Goal: Task Accomplishment & Management: Complete application form

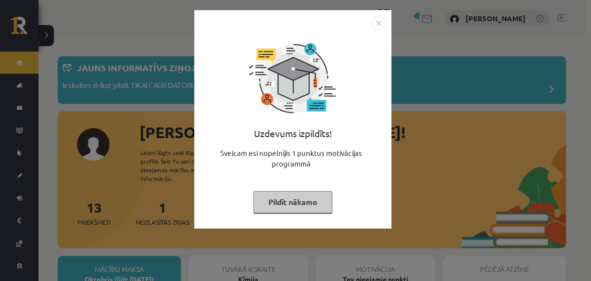
click at [312, 200] on button "Pildīt nākamo" at bounding box center [293, 202] width 79 height 22
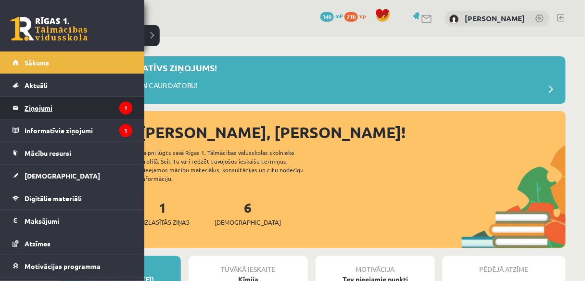
click at [44, 105] on legend "Ziņojumi 1" at bounding box center [79, 108] width 108 height 22
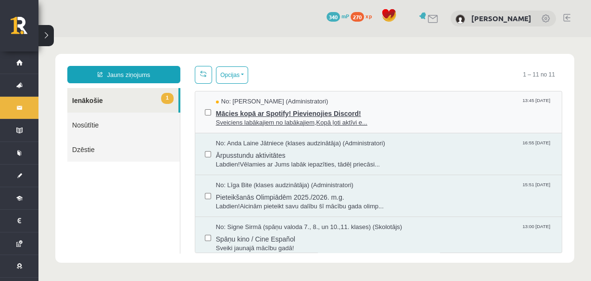
click at [241, 116] on span "Mācies kopā ar Spotify! Pievienojies Discord!" at bounding box center [384, 112] width 336 height 12
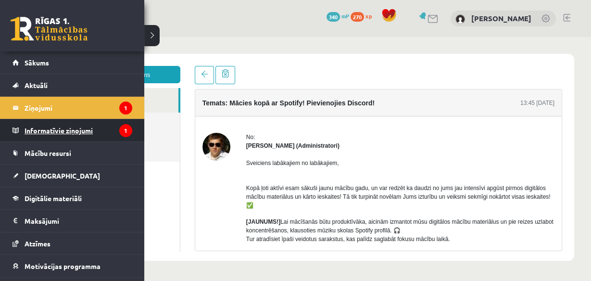
click at [84, 134] on legend "Informatīvie ziņojumi 1" at bounding box center [79, 130] width 108 height 22
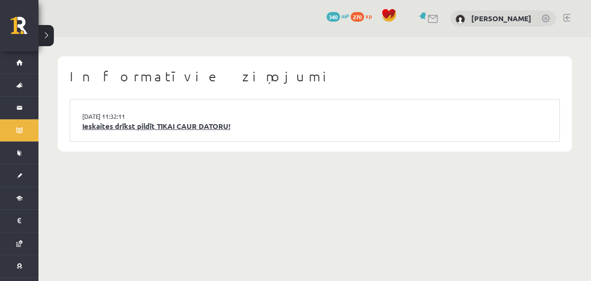
click at [104, 123] on link "Ieskaites drīkst pildīt TIKAI CAUR DATORU!" at bounding box center [314, 126] width 465 height 11
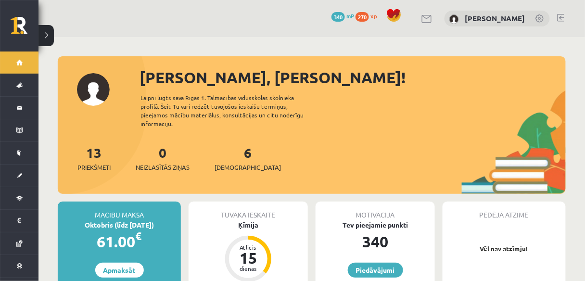
click at [324, 161] on div "13 Priekšmeti 0 Neizlasītās ziņas 6 Ieskaites" at bounding box center [312, 167] width 508 height 51
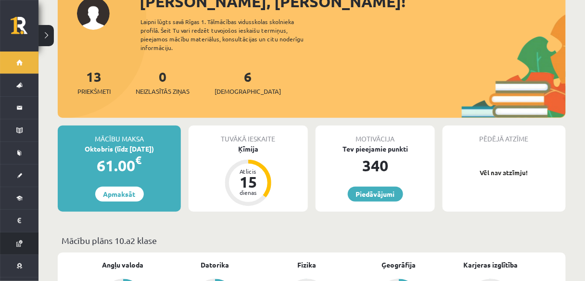
scroll to position [77, 0]
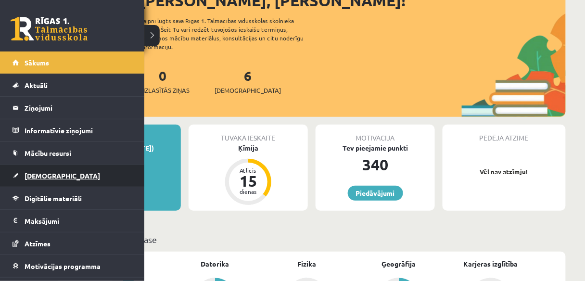
click at [41, 181] on link "[DEMOGRAPHIC_DATA]" at bounding box center [73, 176] width 120 height 22
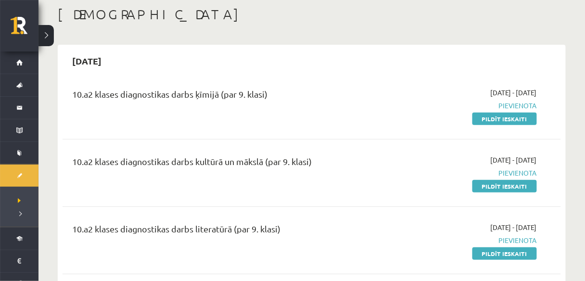
scroll to position [38, 0]
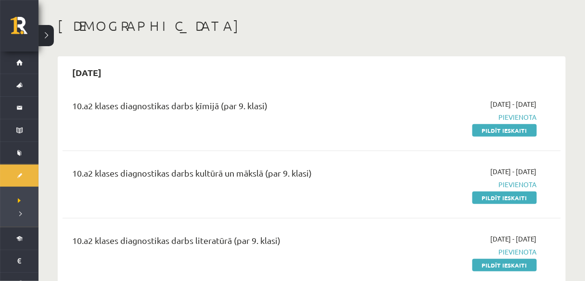
drag, startPoint x: 488, startPoint y: 127, endPoint x: 321, endPoint y: 39, distance: 187.8
click at [488, 127] on link "Pildīt ieskaiti" at bounding box center [504, 130] width 64 height 13
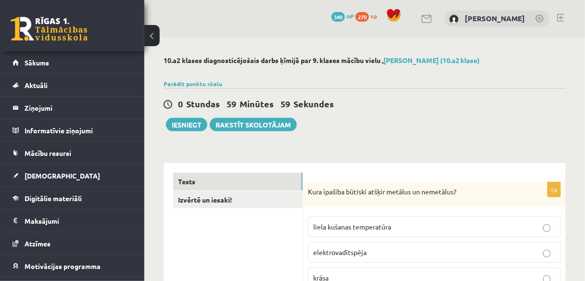
click at [150, 39] on button at bounding box center [151, 35] width 15 height 21
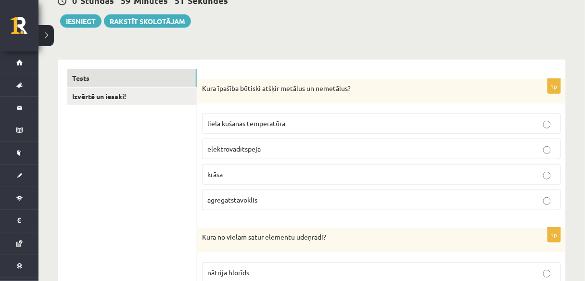
scroll to position [115, 0]
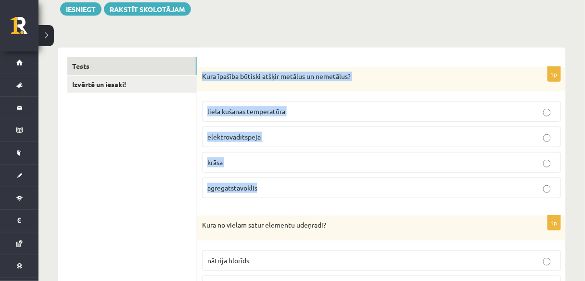
drag, startPoint x: 197, startPoint y: 72, endPoint x: 277, endPoint y: 179, distance: 133.8
click at [277, 179] on div "1p Kura īpašība būtiski atšķir metālus un nemetālus? liela kušanas temperatūra …" at bounding box center [381, 137] width 368 height 140
copy div "Kura īpašība būtiski atšķir metālus un nemetālus? liela kušanas temperatūra ele…"
click at [281, 135] on p "elektrovadītspēja" at bounding box center [381, 137] width 348 height 10
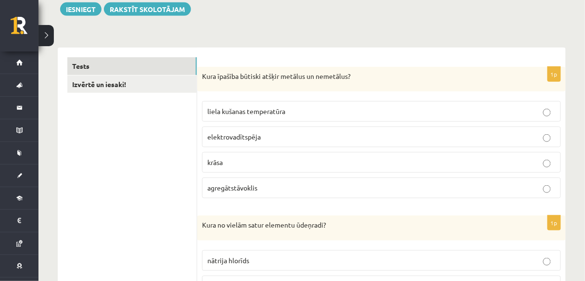
scroll to position [231, 0]
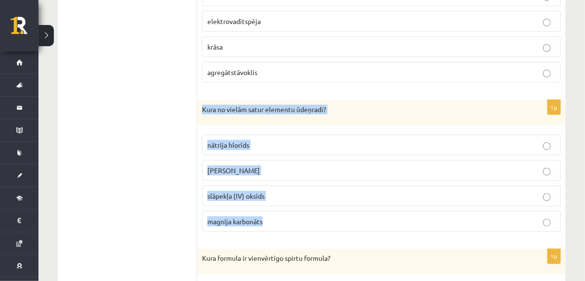
drag, startPoint x: 203, startPoint y: 108, endPoint x: 285, endPoint y: 207, distance: 127.8
click at [285, 207] on div "1p Kura no vielām satur elementu ūdeņradi? nātrija hlorīds kālija hidroksīds sl…" at bounding box center [381, 170] width 368 height 140
click at [276, 165] on p "kālija hidroksīds" at bounding box center [381, 170] width 348 height 10
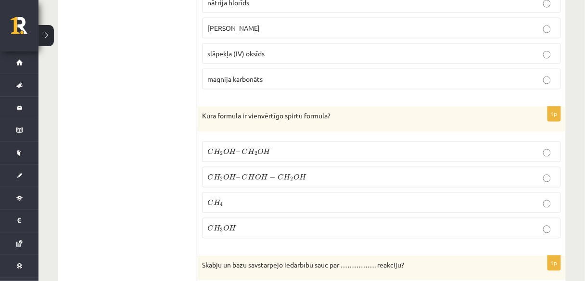
scroll to position [385, 0]
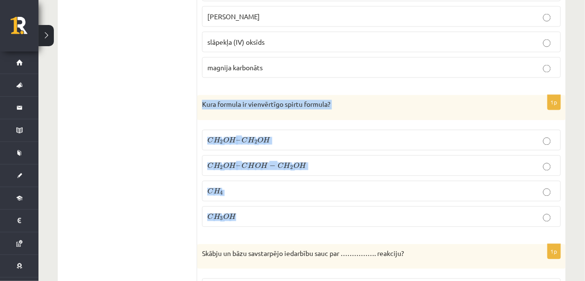
drag, startPoint x: 203, startPoint y: 101, endPoint x: 280, endPoint y: 205, distance: 130.0
click at [280, 205] on div "1p Kura formula ir vienvērtīgo spirtu formula? C H 2 O H – C H 2 O H C H 2 O H …" at bounding box center [381, 165] width 368 height 140
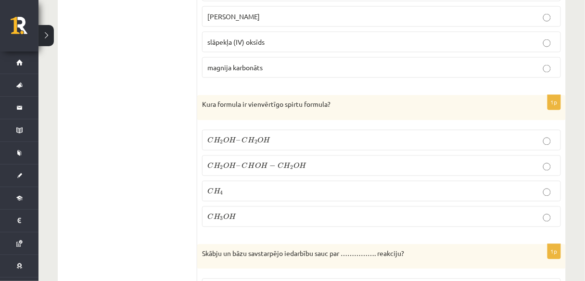
click at [262, 216] on p "C H 3 O H C H 3 O H" at bounding box center [381, 217] width 348 height 10
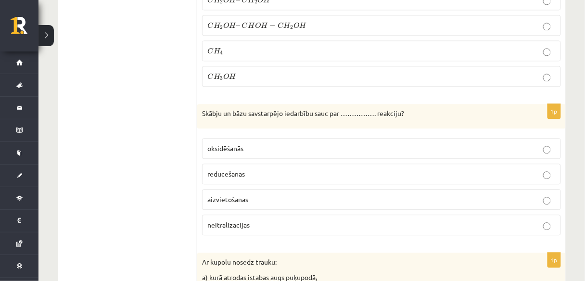
scroll to position [539, 0]
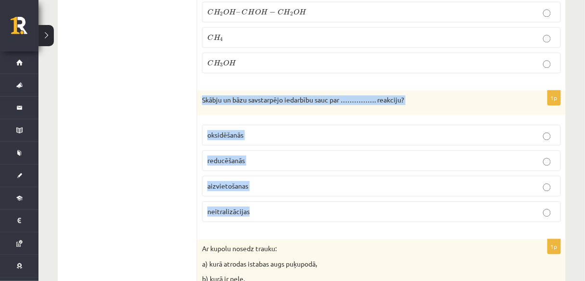
drag, startPoint x: 203, startPoint y: 94, endPoint x: 271, endPoint y: 201, distance: 126.5
click at [271, 201] on div "1p Skābju un bāzu savstarpējo iedarbību sauc par ……………. reakciju? oksidēšanās r…" at bounding box center [381, 160] width 368 height 140
copy div "Skābju un bāzu savstarpējo iedarbību sauc par ……………. reakciju? oksidēšanās redu…"
click at [277, 208] on p "neitralizācijas" at bounding box center [381, 211] width 348 height 10
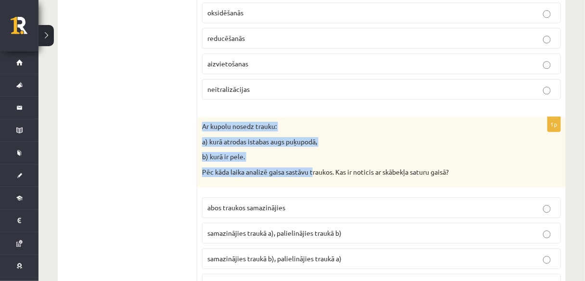
scroll to position [699, 0]
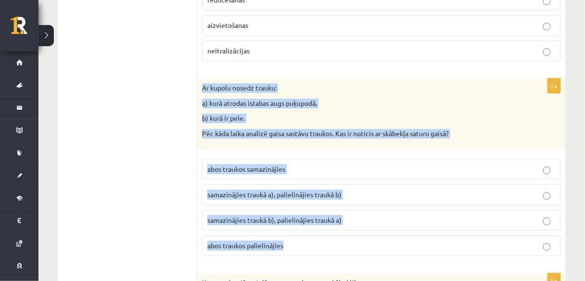
drag, startPoint x: 201, startPoint y: 119, endPoint x: 325, endPoint y: 229, distance: 165.9
click at [325, 229] on div "1p Ar kupolu nosedz trauku: a) kurā atrodas istabas augs puķupodā, b) kurā ir p…" at bounding box center [381, 170] width 368 height 185
copy div "Ar kupolu nosedz trauku: a) kurā atrodas istabas augs puķupodā, b) kurā ir pele…"
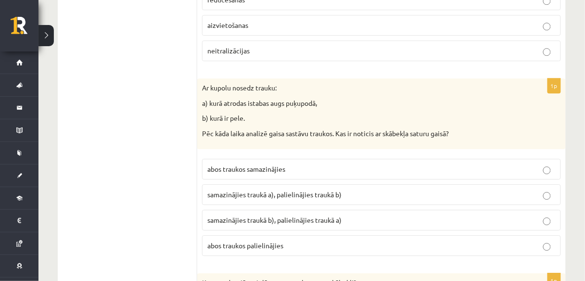
click at [238, 165] on span "abos traukos samazinājies" at bounding box center [246, 169] width 78 height 9
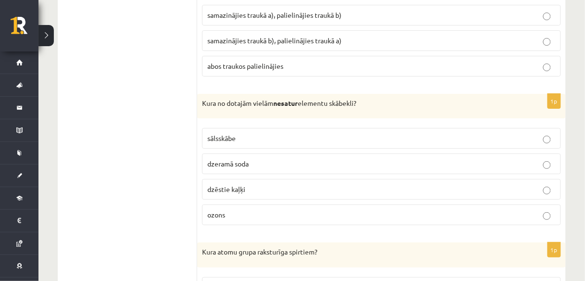
scroll to position [892, 0]
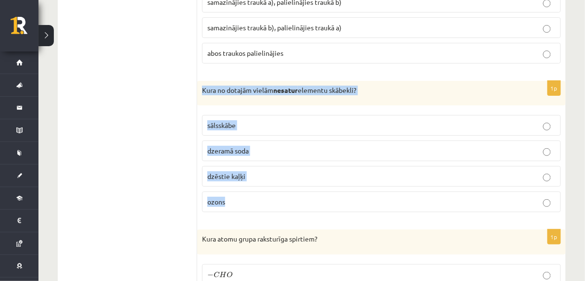
drag, startPoint x: 203, startPoint y: 80, endPoint x: 248, endPoint y: 203, distance: 130.7
click at [248, 203] on div "1p Kura no dotajām vielām nesatur elementu skābekli? sālsskābe dzeramā soda dzē…" at bounding box center [381, 151] width 368 height 140
copy div "Kura no dotajām vielām nesatur elementu skābekli? sālsskābe dzeramā soda dzēsti…"
click at [266, 120] on p "sālsskābe" at bounding box center [381, 125] width 348 height 10
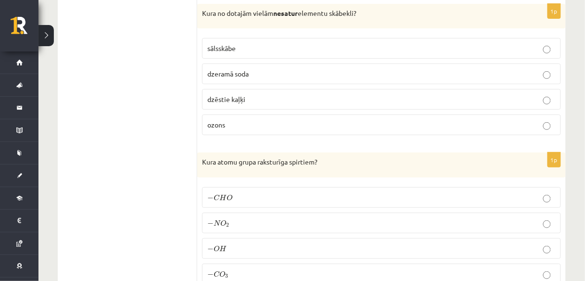
scroll to position [1007, 0]
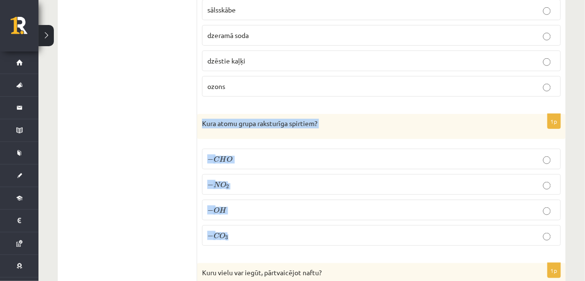
drag, startPoint x: 203, startPoint y: 112, endPoint x: 268, endPoint y: 227, distance: 132.1
click at [268, 227] on div "1p Kura atomu grupa raksturīga spirtiem? − C H O − C H O − N O 2 − N O 2 − O H …" at bounding box center [381, 184] width 368 height 140
copy div "Kura atomu grupa raksturīga spirtiem? − C H O − C H O − N O 2 − N O 2 − O H − O…"
click at [205, 225] on label "− C O 3 − C O 3" at bounding box center [381, 235] width 359 height 21
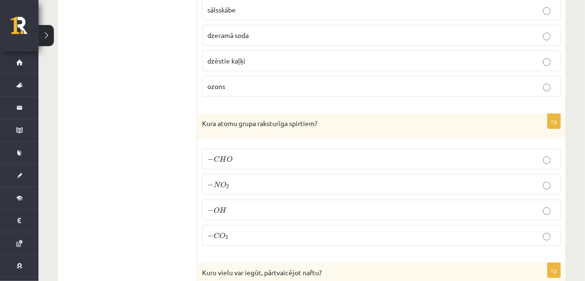
click at [243, 205] on p "− O H − O H" at bounding box center [381, 210] width 348 height 10
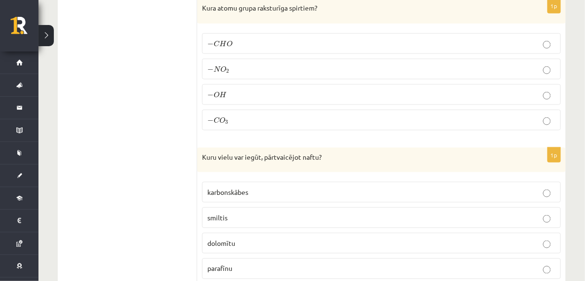
scroll to position [1161, 0]
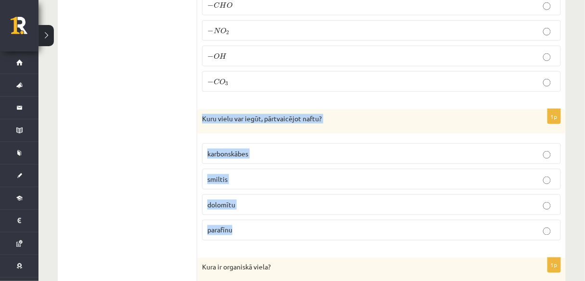
drag, startPoint x: 201, startPoint y: 109, endPoint x: 254, endPoint y: 232, distance: 134.2
click at [254, 232] on div "1p Kuru vielu var iegūt, pārtvaicējot naftu? karbonskābes smiltis dolomītu para…" at bounding box center [381, 179] width 368 height 140
copy div "Kuru vielu var iegūt, pārtvaicējot naftu? karbonskābes smiltis dolomītu parafīnu"
click at [246, 225] on label "parafīnu" at bounding box center [381, 230] width 359 height 21
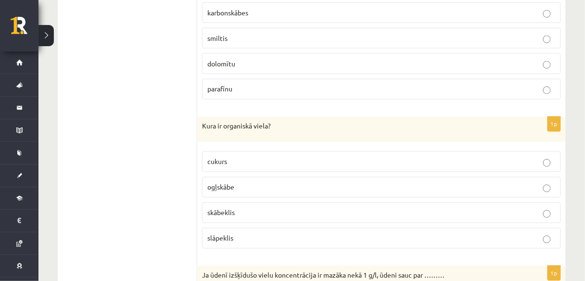
scroll to position [1315, 0]
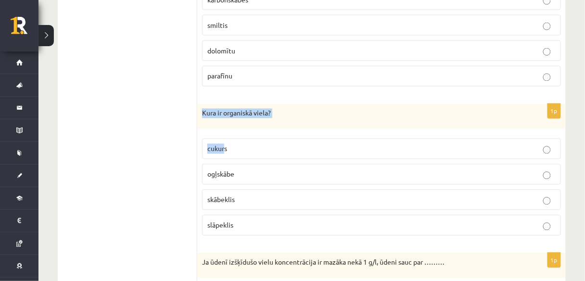
drag, startPoint x: 202, startPoint y: 99, endPoint x: 230, endPoint y: 156, distance: 63.9
click at [225, 149] on div "1p Kura ir organiskā viela? cukurs ogļskābe skābeklis slāpeklis" at bounding box center [381, 174] width 368 height 140
click at [231, 164] on label "ogļskābe" at bounding box center [381, 174] width 359 height 21
drag, startPoint x: 202, startPoint y: 102, endPoint x: 262, endPoint y: 207, distance: 120.9
click at [262, 207] on div "1p Kura ir organiskā viela? cukurs ogļskābe skābeklis slāpeklis" at bounding box center [381, 174] width 368 height 140
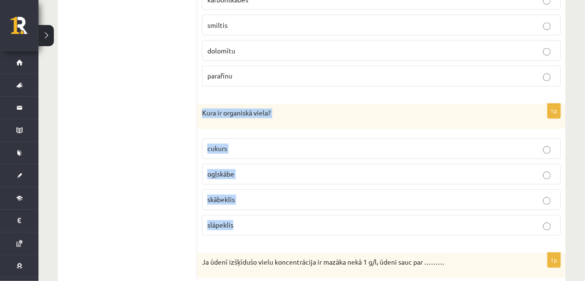
copy div "Kura ir organiskā viela? cukurs ogļskābe skābeklis slāpeklis"
click at [279, 144] on p "cukurs" at bounding box center [381, 149] width 348 height 10
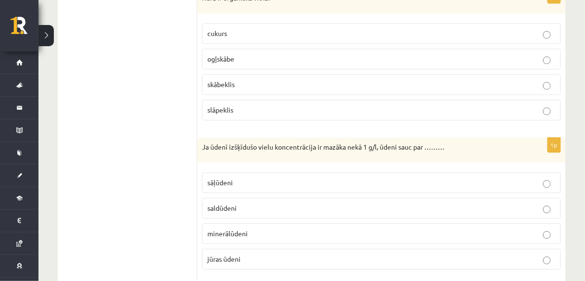
scroll to position [1469, 0]
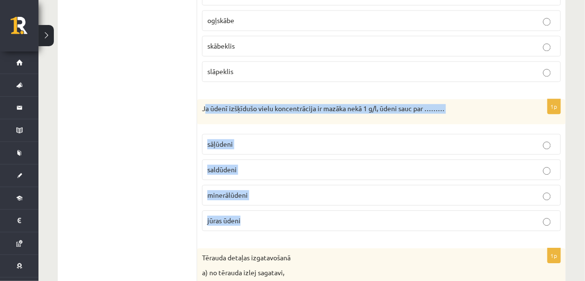
drag, startPoint x: 203, startPoint y: 96, endPoint x: 268, endPoint y: 203, distance: 125.6
click at [268, 203] on div "1p Ja ūdenī izšķīdušo vielu koncentrācija ir mazāka nekā 1 g/l, ūdeni sauc par …" at bounding box center [381, 169] width 368 height 140
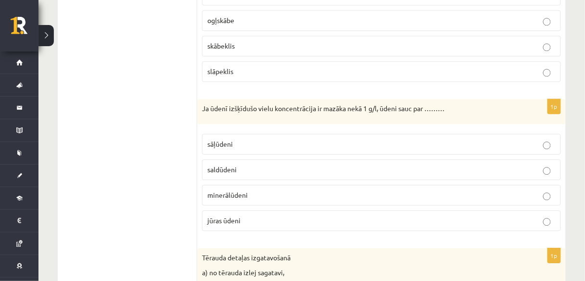
drag, startPoint x: 241, startPoint y: 95, endPoint x: 196, endPoint y: 106, distance: 45.5
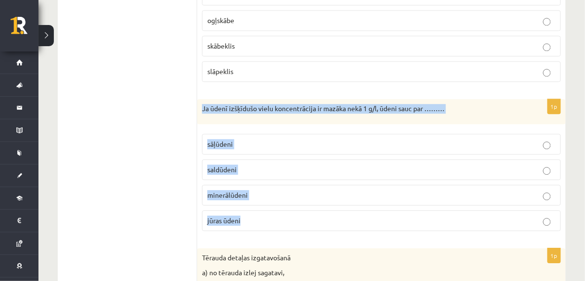
drag, startPoint x: 200, startPoint y: 96, endPoint x: 260, endPoint y: 205, distance: 124.7
click at [260, 205] on div "1p Ja ūdenī izšķīdušo vielu koncentrācija ir mazāka nekā 1 g/l, ūdeni sauc par …" at bounding box center [381, 169] width 368 height 140
copy div "Ja ūdenī izšķīdušo vielu koncentrācija ir mazāka nekā 1 g/l, ūdeni sauc par …………"
click at [251, 165] on p "saldūdeni" at bounding box center [381, 170] width 348 height 10
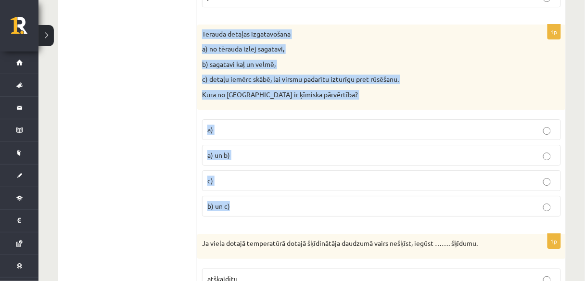
scroll to position [1700, 0]
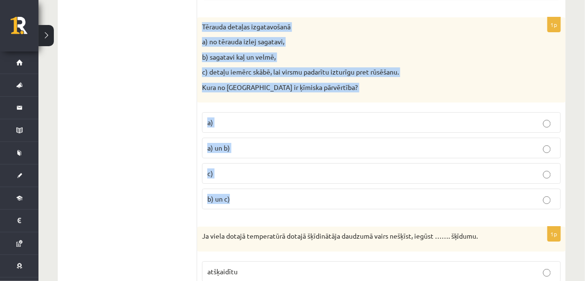
drag, startPoint x: 199, startPoint y: 127, endPoint x: 362, endPoint y: 189, distance: 174.5
click at [362, 189] on div "1p Tērauda detaļas izgatavošanā a) no tērauda izlej sagatavi, b) sagatavi kaļ u…" at bounding box center [381, 117] width 368 height 200
copy div "Tērauda detaļas izgatavošanā a) no tērauda izlej sagatavi, b) sagatavi kaļ un v…"
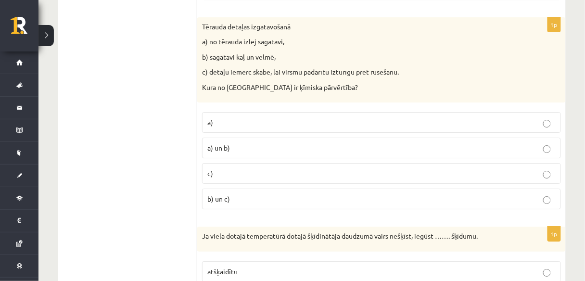
click at [244, 168] on p "c)" at bounding box center [381, 173] width 348 height 10
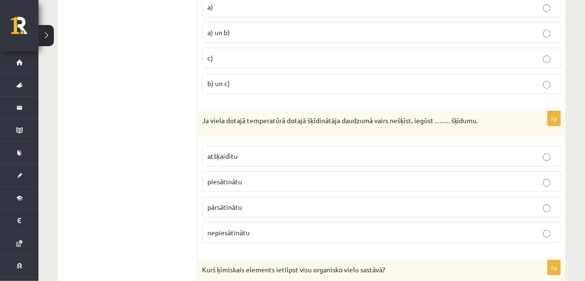
scroll to position [1815, 0]
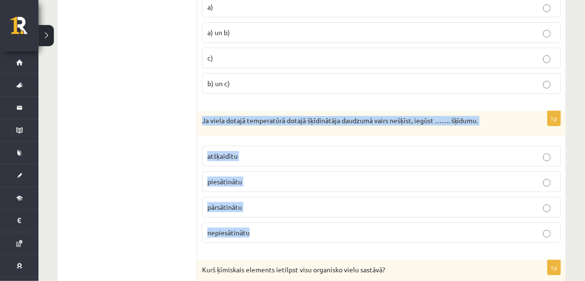
drag, startPoint x: 200, startPoint y: 105, endPoint x: 290, endPoint y: 214, distance: 140.4
click at [290, 214] on div "1p Ja viela dotajā temperatūrā dotajā šķīdinātāja daudzumā vairs nešķīst, iegūs…" at bounding box center [381, 181] width 368 height 140
copy div "Ja viela dotajā temperatūrā dotajā šķīdinātāja daudzumā vairs nešķīst, iegūst ……"
click at [253, 177] on p "piesātinātu" at bounding box center [381, 182] width 348 height 10
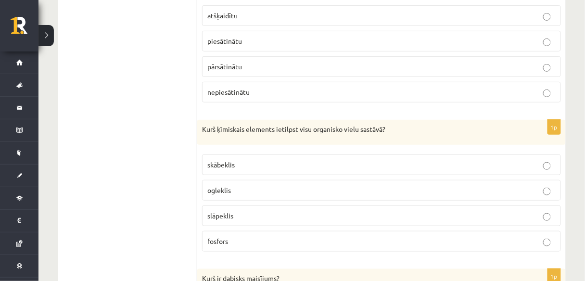
scroll to position [1969, 0]
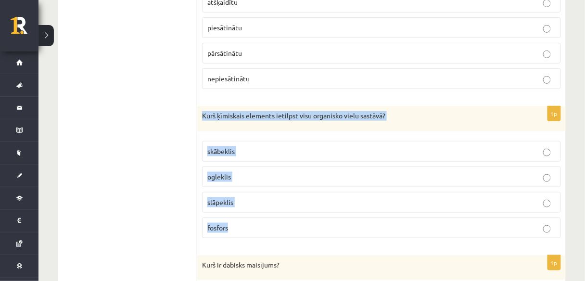
drag, startPoint x: 199, startPoint y: 93, endPoint x: 301, endPoint y: 203, distance: 150.1
click at [301, 203] on div "1p Kurš ķīmiskais elements ietilpst visu organisko vielu sastāvā? skābeklis ogl…" at bounding box center [381, 176] width 368 height 140
click at [271, 172] on p "ogleklis" at bounding box center [381, 177] width 348 height 10
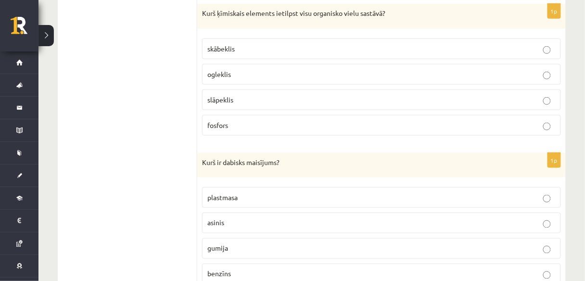
scroll to position [2085, 0]
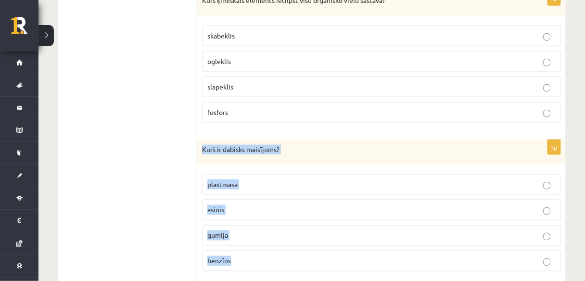
drag, startPoint x: 201, startPoint y: 127, endPoint x: 256, endPoint y: 246, distance: 131.1
click at [256, 246] on div "1p Kurš ir dabisks maisījums? plastmasa asinis gumija benzīns" at bounding box center [381, 210] width 368 height 140
click at [232, 205] on p "asinis" at bounding box center [381, 210] width 348 height 10
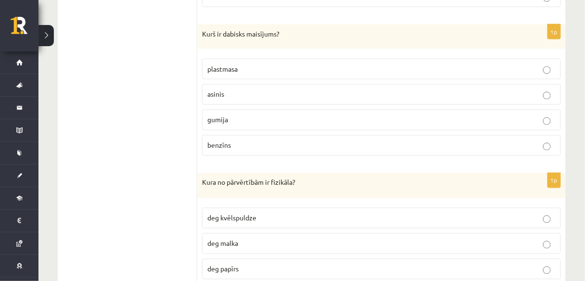
scroll to position [2239, 0]
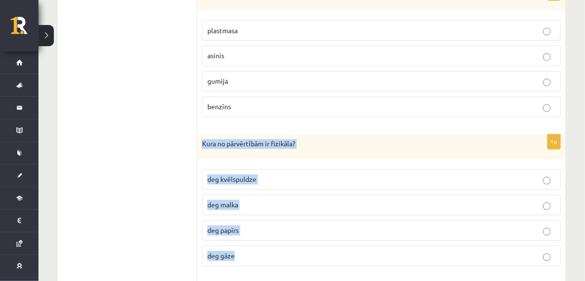
drag, startPoint x: 200, startPoint y: 122, endPoint x: 279, endPoint y: 233, distance: 136.4
click at [279, 233] on div "1p Kura no pārvērtībām ir fizikāla? deg kvēlspuldze deg malka deg papīrs deg gā…" at bounding box center [381, 205] width 368 height 140
click at [279, 169] on label "deg kvēlspuldze" at bounding box center [381, 179] width 359 height 21
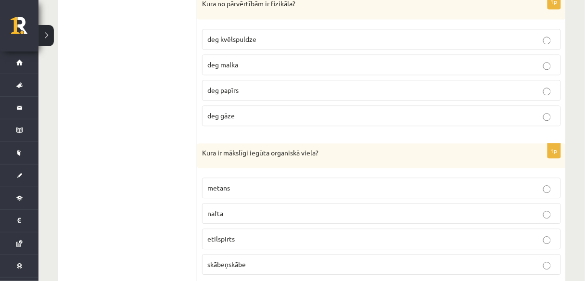
scroll to position [2393, 0]
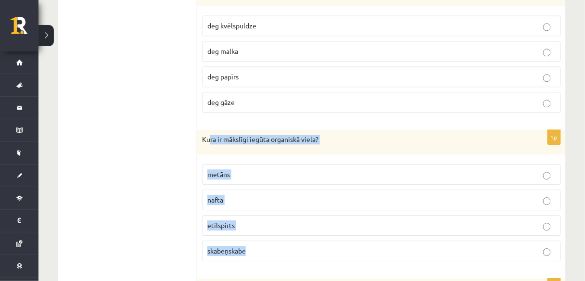
drag, startPoint x: 209, startPoint y: 120, endPoint x: 285, endPoint y: 228, distance: 131.2
click at [285, 228] on div "1p Kura ir mākslīgi iegūta organiskā viela? metāns nafta etilspirts skābeņskābe" at bounding box center [381, 200] width 368 height 140
click at [232, 130] on div "Kura ir mākslīgi iegūta organiskā viela?" at bounding box center [381, 142] width 368 height 25
drag, startPoint x: 200, startPoint y: 117, endPoint x: 280, endPoint y: 227, distance: 136.2
click at [280, 227] on div "1p Kura ir mākslīgi iegūta organiskā viela? metāns nafta etilspirts skābeņskābe" at bounding box center [381, 200] width 368 height 140
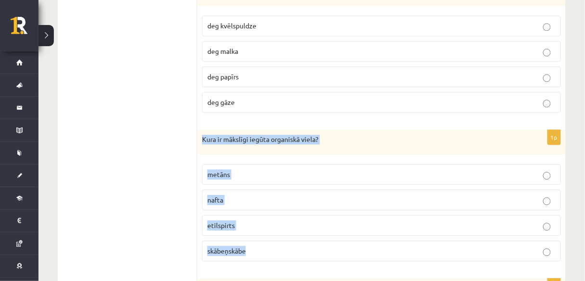
click at [264, 215] on label "etilspirts" at bounding box center [381, 225] width 359 height 21
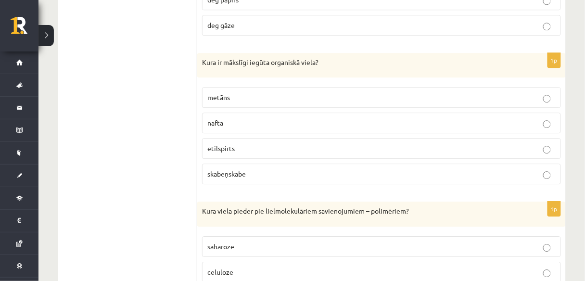
scroll to position [2547, 0]
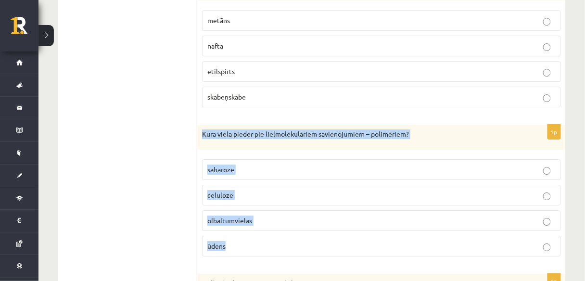
drag, startPoint x: 202, startPoint y: 110, endPoint x: 266, endPoint y: 214, distance: 121.8
click at [266, 214] on div "1p Kura viela pieder pie lielmolekulāriem savienojumiem – polimēriem? saharoze …" at bounding box center [381, 195] width 368 height 140
click at [254, 190] on p "celuloze" at bounding box center [381, 195] width 348 height 10
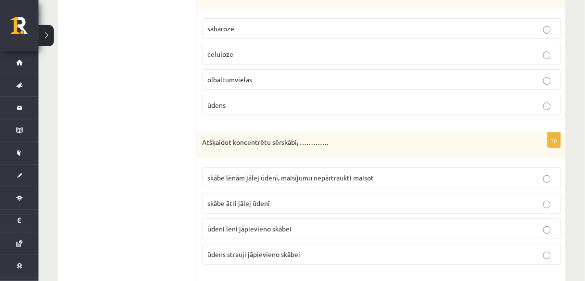
scroll to position [2701, 0]
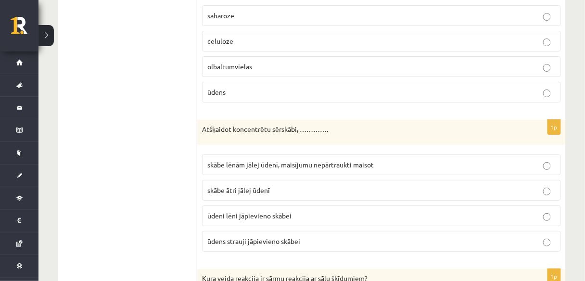
drag, startPoint x: 198, startPoint y: 104, endPoint x: 207, endPoint y: 108, distance: 9.9
click at [207, 125] on p "Atšķaidot koncentrētu sērskābi, …………." at bounding box center [357, 130] width 311 height 10
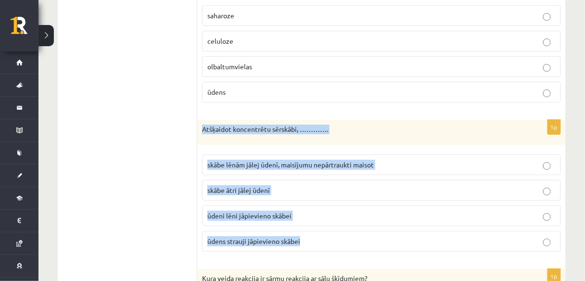
drag, startPoint x: 201, startPoint y: 104, endPoint x: 300, endPoint y: 210, distance: 145.7
click at [300, 210] on div "1p Atšķaidot koncentrētu sērskābi, …………. skābe lēnām jālej ūdenī, maisījumu nep…" at bounding box center [381, 190] width 368 height 140
click at [399, 160] on p "skābe lēnām jālej ūdenī, maisījumu nepārtraukti maisot" at bounding box center [381, 165] width 348 height 10
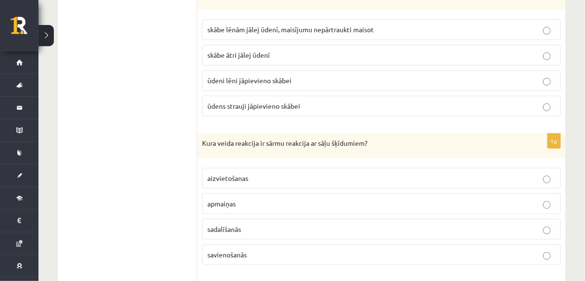
scroll to position [2855, 0]
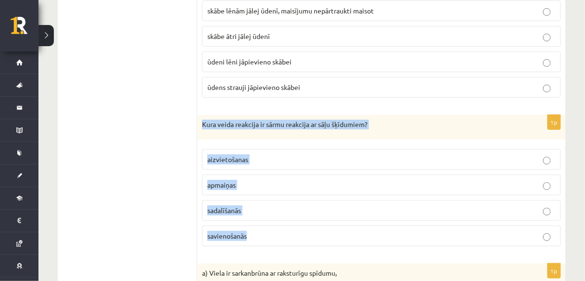
drag, startPoint x: 199, startPoint y: 98, endPoint x: 270, endPoint y: 202, distance: 126.1
click at [270, 202] on div "1p Kura veida reakcija ir sārmu reakcija ar sāļu šķīdumiem? aizvietošanas apmai…" at bounding box center [381, 185] width 368 height 140
click at [243, 180] on p "apmaiņas" at bounding box center [381, 185] width 348 height 10
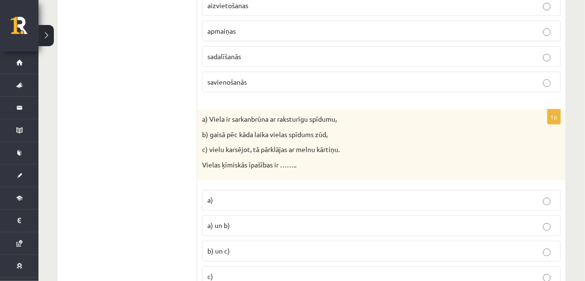
scroll to position [3047, 0]
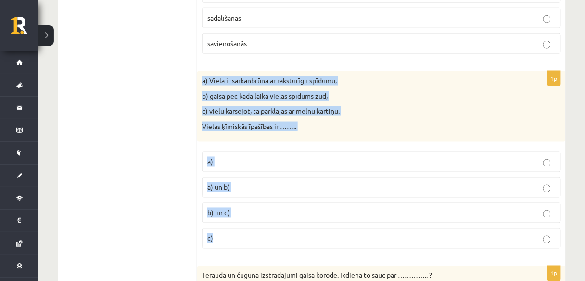
drag, startPoint x: 197, startPoint y: 49, endPoint x: 466, endPoint y: 208, distance: 312.1
click at [466, 208] on div "1p a) Viela ir sarkanbrūna ar raksturīgu spīdumu, b) gaisā pēc kāda laika viela…" at bounding box center [381, 163] width 368 height 185
click at [254, 203] on label "b) un c)" at bounding box center [381, 213] width 359 height 21
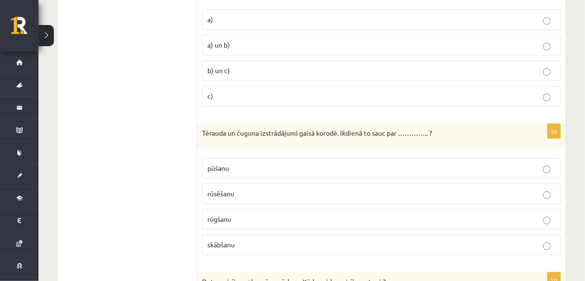
scroll to position [3201, 0]
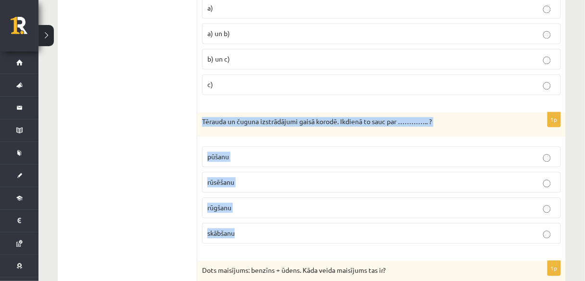
drag, startPoint x: 200, startPoint y: 90, endPoint x: 270, endPoint y: 203, distance: 133.1
click at [270, 203] on div "1p Tērauda un čuguna izstrādājumi gaisā korodē. Ikdienā to sauc par ………….. ? pū…" at bounding box center [381, 182] width 368 height 140
click at [270, 177] on p "rūsēšanu" at bounding box center [381, 182] width 348 height 10
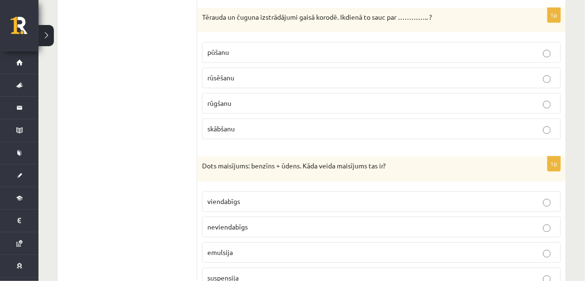
scroll to position [3316, 0]
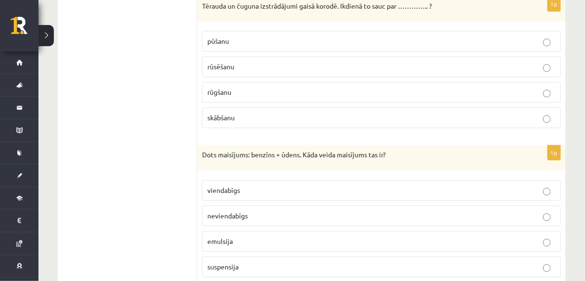
click at [249, 236] on p "emulsija" at bounding box center [381, 241] width 348 height 10
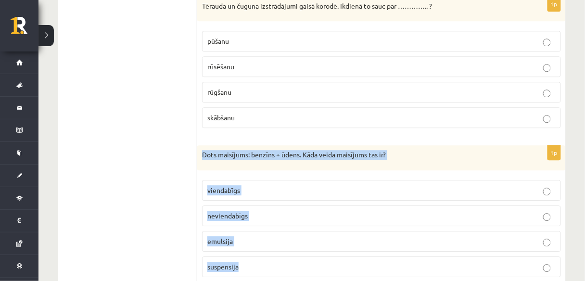
drag, startPoint x: 202, startPoint y: 127, endPoint x: 249, endPoint y: 239, distance: 121.6
click at [249, 239] on div "1p Dots maisījums: benzīns + ūdens. Kāda veida maisījums tas ir? viendabīgs nev…" at bounding box center [381, 215] width 368 height 140
click at [262, 211] on p "neviendabīgs" at bounding box center [381, 216] width 348 height 10
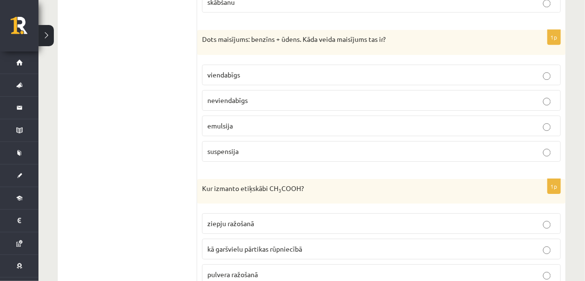
scroll to position [3470, 0]
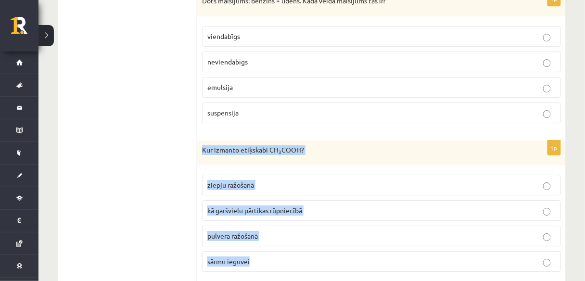
drag, startPoint x: 203, startPoint y: 112, endPoint x: 263, endPoint y: 233, distance: 134.9
click at [263, 233] on div "1p Kur izmanto etiķskābi CH 3 COOH? ziepju ražošanā kā garšvielu pārtikas rūpni…" at bounding box center [381, 210] width 368 height 140
click at [321, 205] on p "kā garšvielu pārtikas rūpniecībā" at bounding box center [381, 210] width 348 height 10
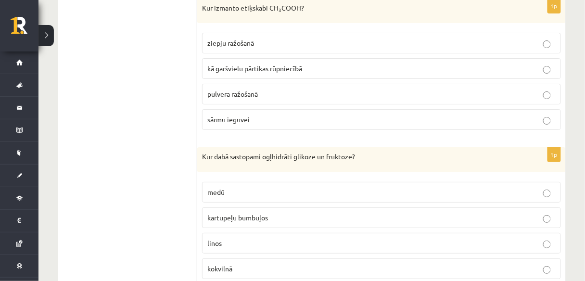
scroll to position [3624, 0]
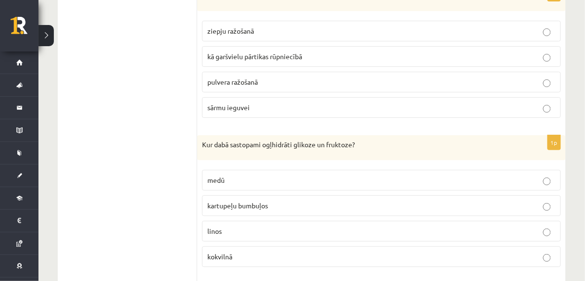
click at [250, 221] on label "linos" at bounding box center [381, 231] width 359 height 21
click at [245, 195] on label "kartupeļu bumbuļos" at bounding box center [381, 205] width 359 height 21
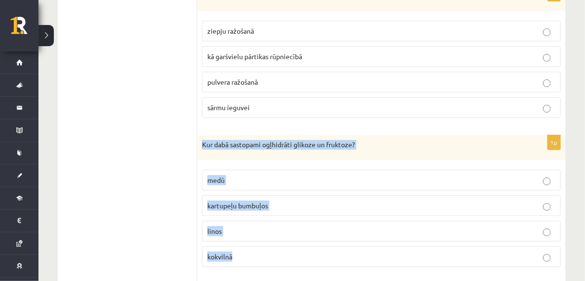
drag, startPoint x: 198, startPoint y: 111, endPoint x: 254, endPoint y: 216, distance: 119.2
click at [254, 216] on div "1p Kur dabā sastopami ogļhidrāti glikoze un fruktoze? medū kartupeļu bumbuļos l…" at bounding box center [381, 205] width 368 height 140
click at [243, 175] on p "medū" at bounding box center [381, 180] width 348 height 10
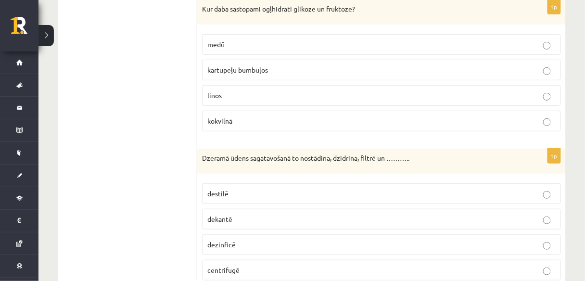
scroll to position [3778, 0]
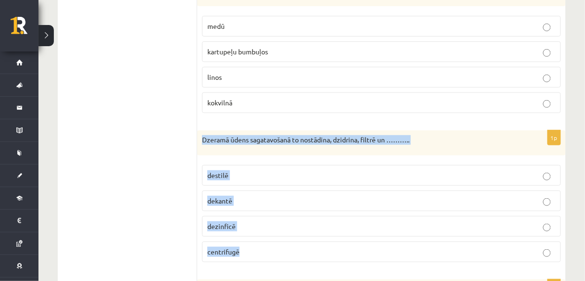
drag, startPoint x: 200, startPoint y: 102, endPoint x: 267, endPoint y: 218, distance: 133.8
click at [267, 218] on div "1p Dzeramā ūdens sagatavošanā to nostādina, dzidrina, filtrē un ……….. destilē d…" at bounding box center [381, 200] width 368 height 140
click at [250, 221] on p "dezinficē" at bounding box center [381, 226] width 348 height 10
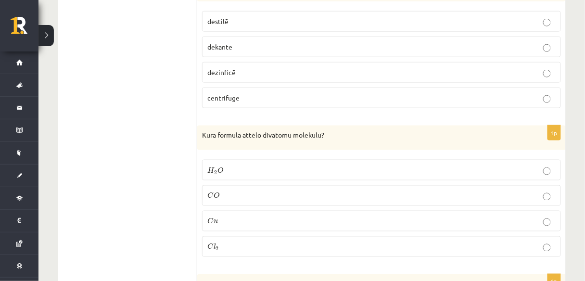
scroll to position [3932, 0]
drag, startPoint x: 203, startPoint y: 97, endPoint x: 256, endPoint y: 207, distance: 122.2
click at [256, 207] on div "1p Kura formula attēlo divatomu molekulu? H 2 O H 2 O C O C O C u C u C l 2 C l…" at bounding box center [381, 196] width 368 height 140
click at [246, 241] on p "C l 2 C l 2" at bounding box center [381, 246] width 348 height 10
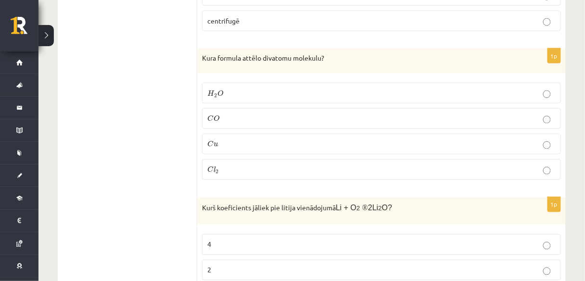
scroll to position [4048, 0]
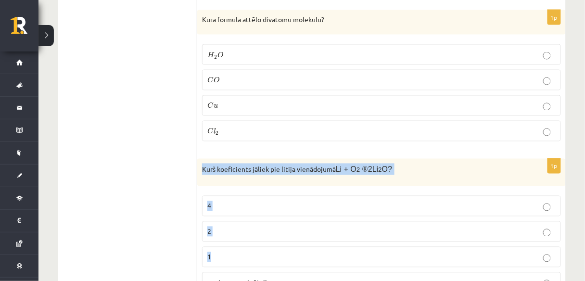
drag, startPoint x: 201, startPoint y: 133, endPoint x: 283, endPoint y: 208, distance: 111.0
click at [283, 208] on div "1p Kurš koeficients jāliek pie litija vienādojumā Li + O 2 ® 2Li 2 O? 4 2 1 nev…" at bounding box center [381, 229] width 368 height 141
click at [244, 201] on p "4" at bounding box center [381, 206] width 348 height 10
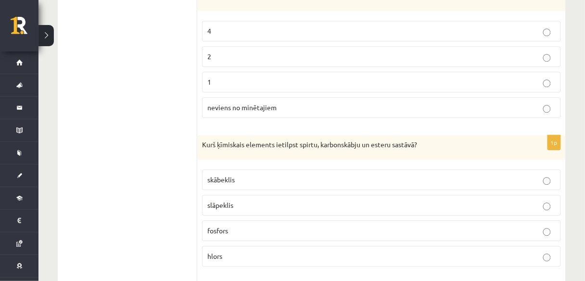
scroll to position [4240, 0]
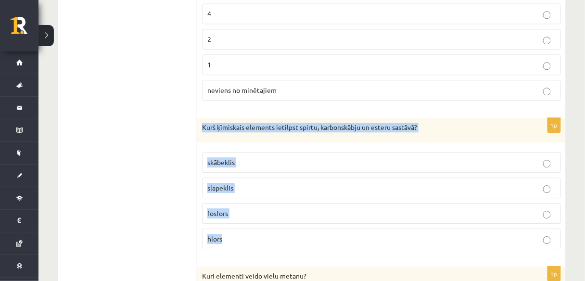
drag, startPoint x: 200, startPoint y: 87, endPoint x: 262, endPoint y: 198, distance: 127.1
click at [262, 198] on div "1p Kurš ķīmiskais elements ietilpst spirtu, karbonskābju un esteru sastāvā? skā…" at bounding box center [381, 188] width 368 height 140
click at [262, 152] on label "skābeklis" at bounding box center [381, 162] width 359 height 21
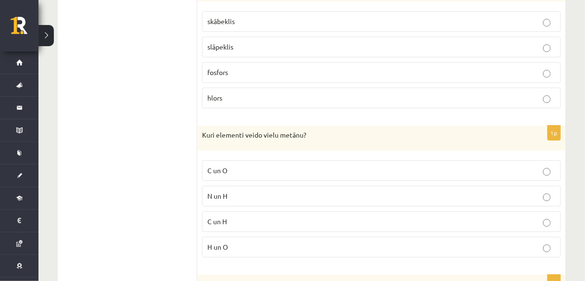
scroll to position [4394, 0]
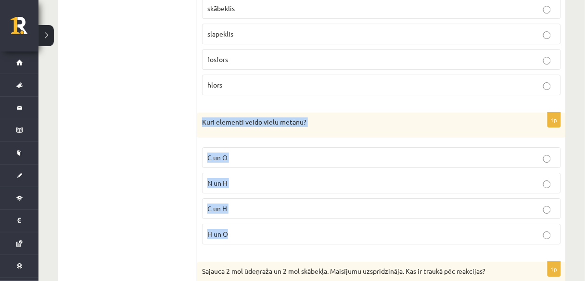
drag, startPoint x: 200, startPoint y: 81, endPoint x: 264, endPoint y: 194, distance: 129.2
click at [264, 194] on div "1p Kuri elementi veido vielu metānu? C un O N un H C un H H un O" at bounding box center [381, 183] width 368 height 140
click at [239, 203] on p "C un H" at bounding box center [381, 208] width 348 height 10
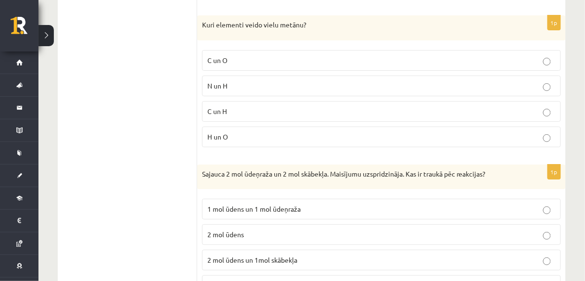
scroll to position [4501, 0]
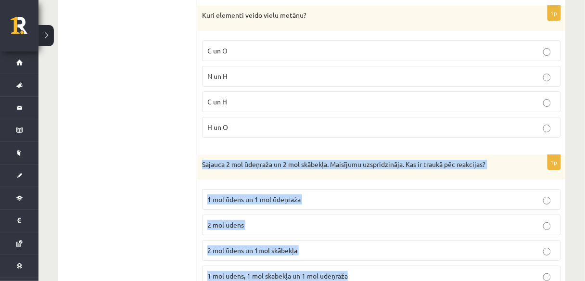
drag, startPoint x: 201, startPoint y: 125, endPoint x: 355, endPoint y: 235, distance: 189.3
click at [355, 235] on div "1p Sajauca 2 mol ūdeņraža un 2 mol skābekļa. Maisījumu uzspridzināja. Kas ir tr…" at bounding box center [381, 225] width 368 height 140
click at [311, 245] on p "2 mol ūdens un 1mol skābekļa" at bounding box center [381, 250] width 348 height 10
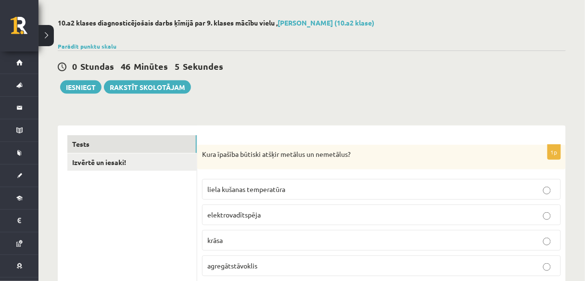
scroll to position [26, 0]
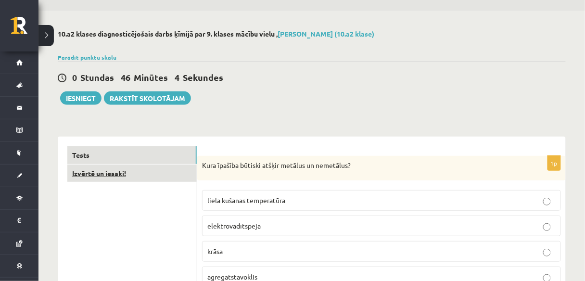
click at [166, 174] on link "Izvērtē un iesaki!" at bounding box center [131, 174] width 129 height 18
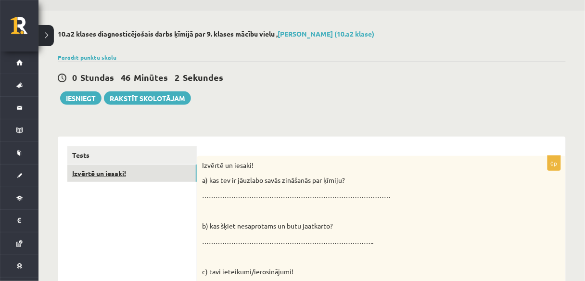
scroll to position [0, 0]
click at [234, 195] on p "…………………………………………………………………………" at bounding box center [357, 196] width 311 height 10
click at [254, 195] on p "…………………………………………………………………………" at bounding box center [357, 196] width 311 height 10
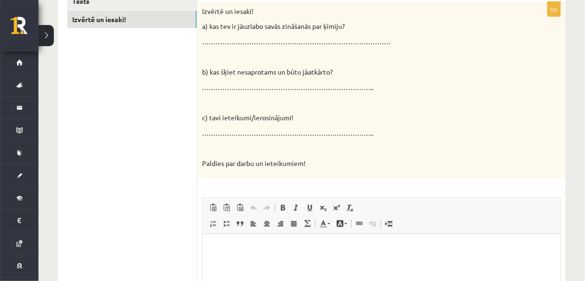
scroll to position [219, 0]
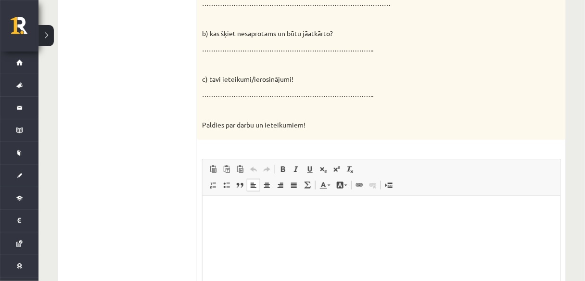
click at [254, 215] on p "Bagātinātā teksta redaktors, wiswyg-editor-user-answer-47025075629220" at bounding box center [381, 210] width 339 height 10
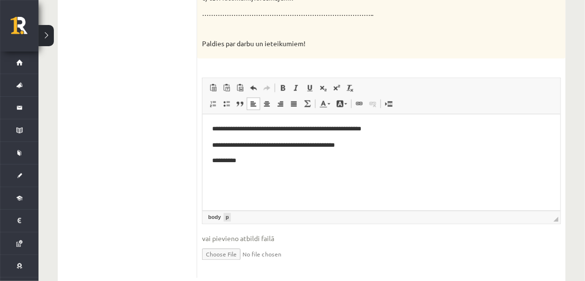
scroll to position [327, 0]
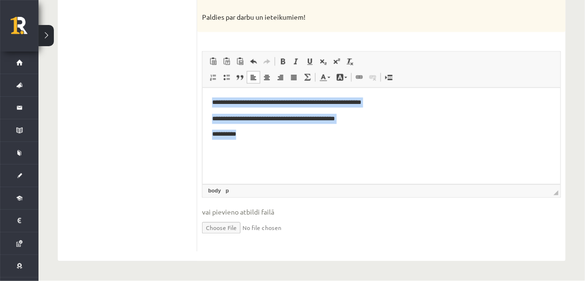
drag, startPoint x: 211, startPoint y: 101, endPoint x: 272, endPoint y: 154, distance: 80.8
click at [272, 150] on html "**********" at bounding box center [381, 119] width 358 height 62
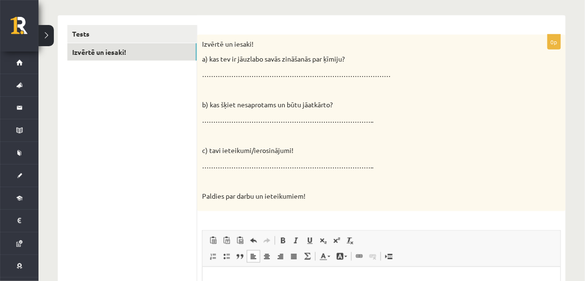
scroll to position [134, 0]
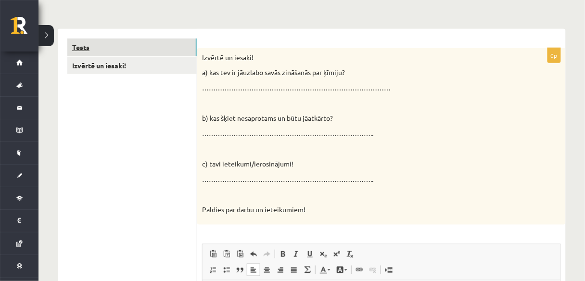
click at [115, 46] on link "Tests" at bounding box center [131, 47] width 129 height 18
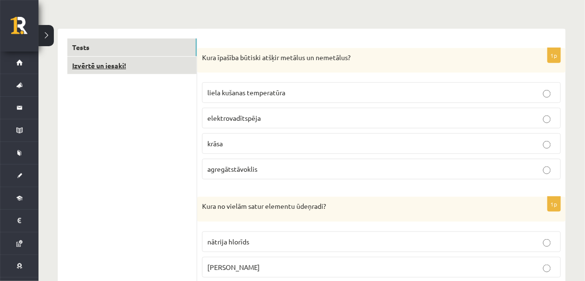
click at [110, 69] on link "Izvērtē un iesaki!" at bounding box center [131, 66] width 129 height 18
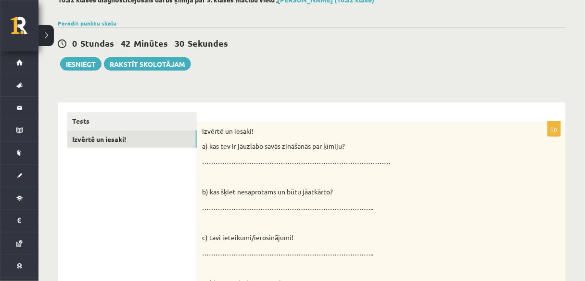
scroll to position [57, 0]
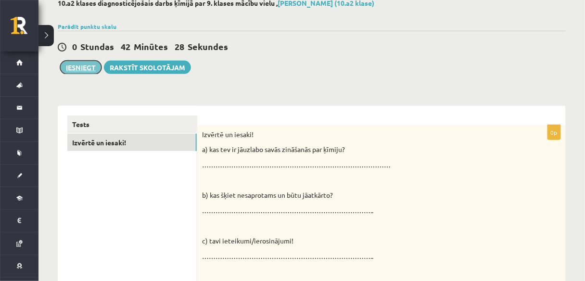
click at [91, 70] on button "Iesniegt" at bounding box center [80, 67] width 41 height 13
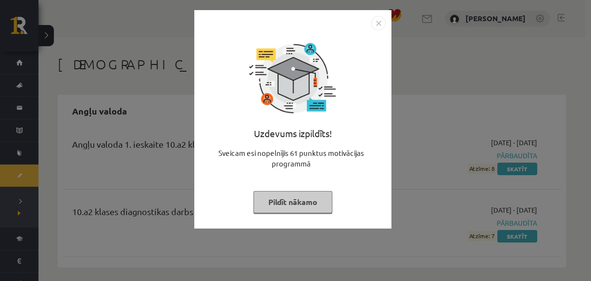
click at [379, 25] on img "Close" at bounding box center [378, 23] width 14 height 14
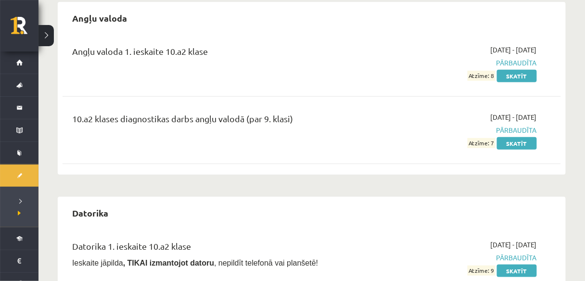
scroll to position [115, 0]
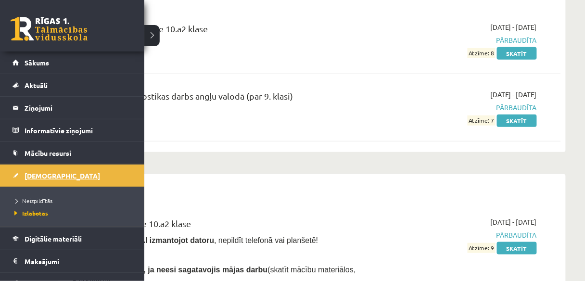
click at [38, 179] on link "[DEMOGRAPHIC_DATA]" at bounding box center [73, 176] width 120 height 22
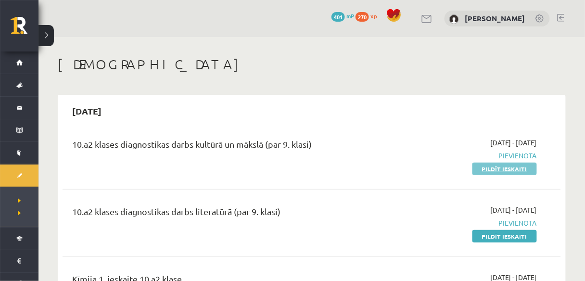
click at [509, 172] on link "Pildīt ieskaiti" at bounding box center [504, 169] width 64 height 13
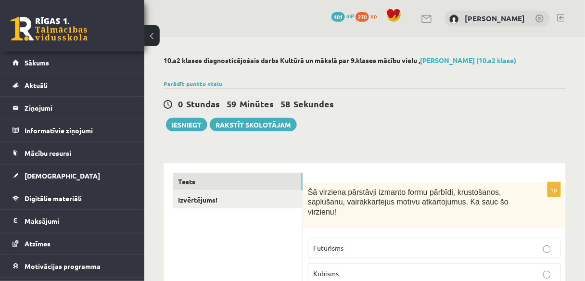
click at [149, 28] on button at bounding box center [151, 35] width 15 height 21
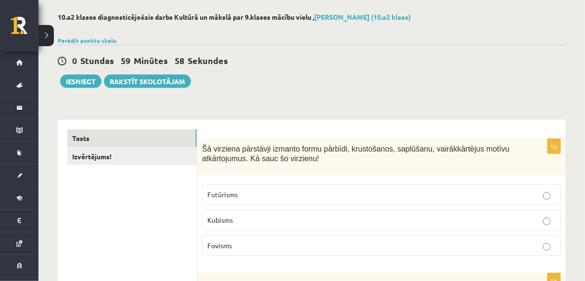
scroll to position [77, 0]
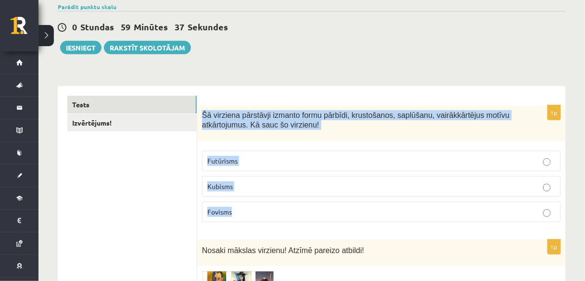
drag, startPoint x: 201, startPoint y: 114, endPoint x: 251, endPoint y: 221, distance: 117.9
click at [251, 221] on div "1p Šā virziena pārstāvji izmanto formu pārbīdi, krustošanos, saplūšanu, vairākk…" at bounding box center [381, 167] width 368 height 125
copy div "Šā virziena pārstāvji izmanto formu pārbīdi, krustošanos, saplūšanu, vairākkārt…"
click at [248, 188] on p "Kubisms" at bounding box center [381, 186] width 348 height 10
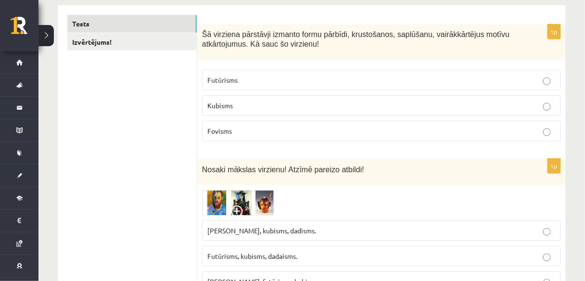
scroll to position [192, 0]
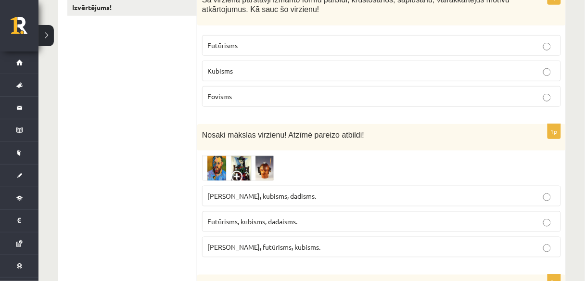
click at [227, 163] on img at bounding box center [238, 167] width 72 height 25
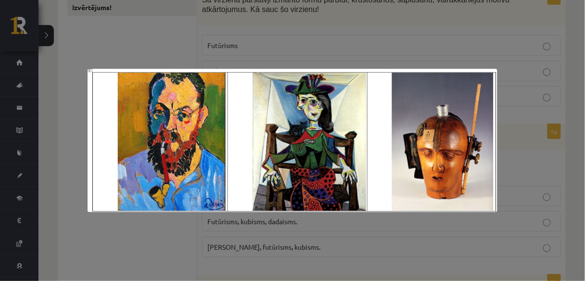
click at [165, 224] on div at bounding box center [292, 140] width 585 height 281
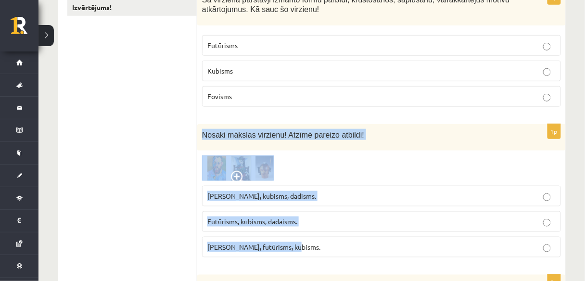
drag, startPoint x: 200, startPoint y: 133, endPoint x: 305, endPoint y: 244, distance: 153.1
click at [305, 244] on div "1p Nosaki mākslas virzienu! Atzīmē pareizo atbildi! Fovisms, kubisms, dadisms. …" at bounding box center [381, 194] width 368 height 140
click at [197, 133] on div "Nosaki mākslas virzienu! Atzīmē pareizo atbildi!" at bounding box center [381, 137] width 368 height 26
drag, startPoint x: 200, startPoint y: 131, endPoint x: 303, endPoint y: 240, distance: 150.1
click at [303, 251] on div "1p Nosaki mākslas virzienu! Atzīmē pareizo atbildi! Fovisms, kubisms, dadisms. …" at bounding box center [381, 194] width 368 height 140
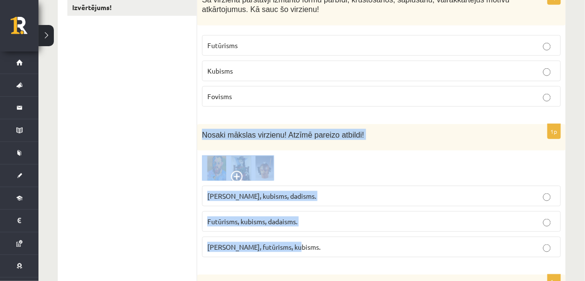
copy div "Nosaki mākslas virzienu! Atzīmē pareizo atbildi! Fovisms, kubisms, dadisms. Fut…"
click at [332, 164] on div at bounding box center [381, 167] width 359 height 25
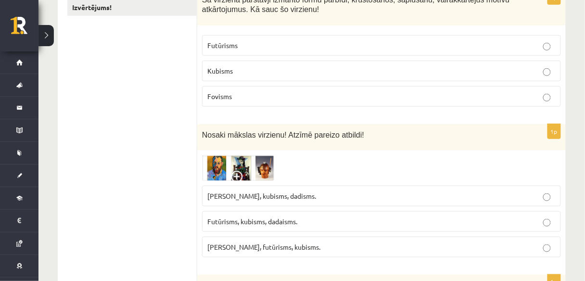
click at [238, 196] on span "Fovisms, kubisms, dadisms." at bounding box center [261, 195] width 109 height 9
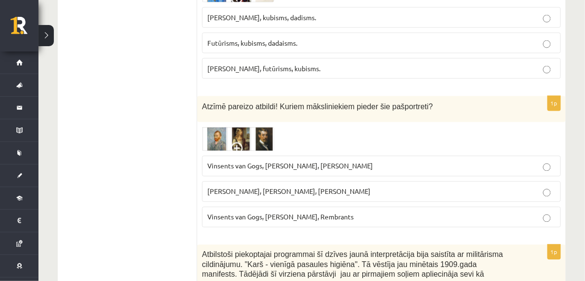
scroll to position [385, 0]
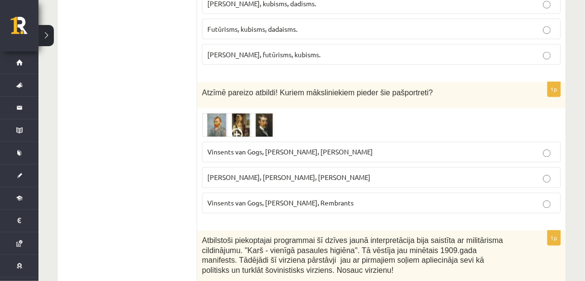
click at [227, 117] on img at bounding box center [238, 125] width 72 height 24
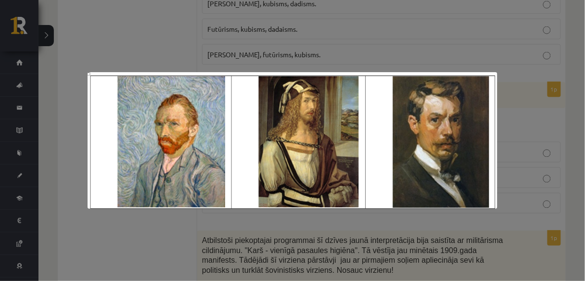
click at [544, 47] on div at bounding box center [292, 140] width 585 height 281
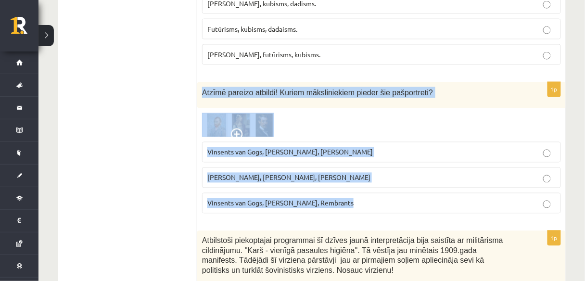
drag, startPoint x: 206, startPoint y: 89, endPoint x: 367, endPoint y: 195, distance: 192.0
click at [367, 195] on div "1p Atzīmē pareizo atbildi! Kuriem māksliniekiem pieder šie pašportreti? Vinsent…" at bounding box center [381, 152] width 368 height 140
click at [210, 148] on span "Vinsents van Gogs, Albrehts Dīrers, Janis Rozentāls" at bounding box center [289, 152] width 165 height 9
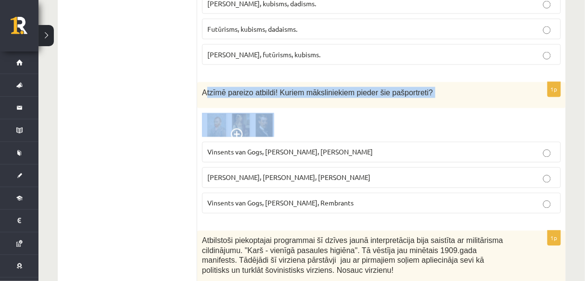
drag, startPoint x: 206, startPoint y: 89, endPoint x: 227, endPoint y: 94, distance: 21.6
click at [277, 133] on div "1p Atzīmē pareizo atbildi! Kuriem māksliniekiem pieder šie pašportreti? Vinsent…" at bounding box center [381, 152] width 368 height 140
click at [226, 87] on p "Atzīmē pareizo atbildi! Kuriem māksliniekiem pieder šie pašportreti?" at bounding box center [357, 92] width 311 height 11
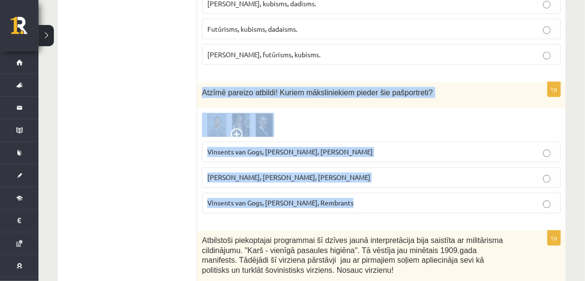
drag, startPoint x: 202, startPoint y: 88, endPoint x: 367, endPoint y: 195, distance: 196.8
click at [367, 195] on div "1p Atzīmē pareizo atbildi! Kuriem māksliniekiem pieder šie pašportreti? Vinsent…" at bounding box center [381, 152] width 368 height 140
drag, startPoint x: 334, startPoint y: 90, endPoint x: 313, endPoint y: 88, distance: 21.8
copy div "Atzīmē pareizo atbildi! Kuriem māksliniekiem pieder šie pašportreti? Vinsents v…"
click at [219, 97] on div "Atzīmē pareizo atbildi! Kuriem māksliniekiem pieder šie pašportreti?" at bounding box center [381, 95] width 368 height 26
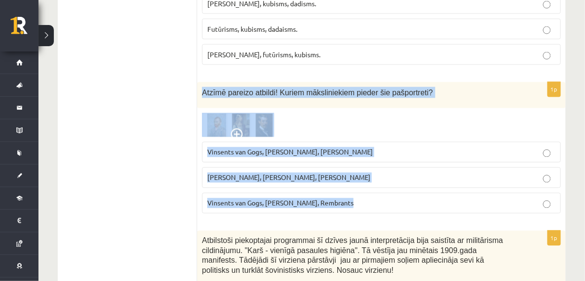
click at [204, 89] on span "Atzīmē pareizo atbildi! Kuriem māksliniekiem pieder šie pašportreti?" at bounding box center [317, 93] width 231 height 8
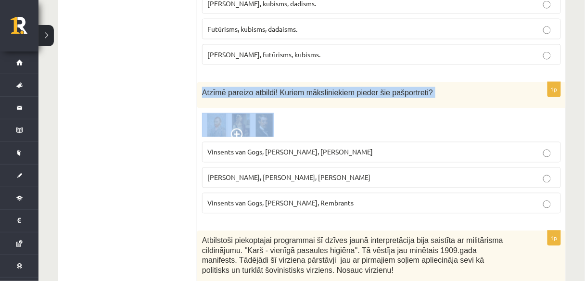
drag, startPoint x: 202, startPoint y: 90, endPoint x: 260, endPoint y: 114, distance: 63.4
click at [260, 114] on div "1p Atzīmē pareizo atbildi! Kuriem māksliniekiem pieder šie pašportreti? Vinsent…" at bounding box center [381, 152] width 368 height 140
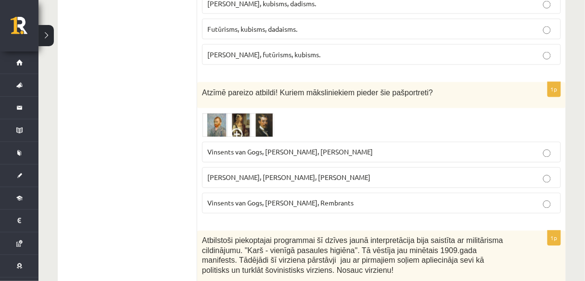
click at [210, 148] on span "Vinsents van Gogs, Albrehts Dīrers, Janis Rozentāls" at bounding box center [289, 152] width 165 height 9
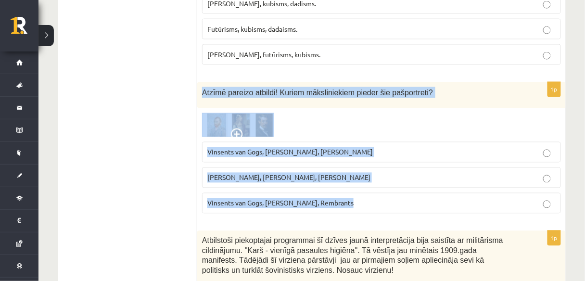
drag, startPoint x: 203, startPoint y: 88, endPoint x: 361, endPoint y: 193, distance: 190.8
click at [361, 193] on div "1p Atzīmē pareizo atbildi! Kuriem māksliniekiem pieder šie pašportreti? Vinsent…" at bounding box center [381, 152] width 368 height 140
copy div "Atzīmē pareizo atbildi! Kuriem māksliniekiem pieder šie pašportreti? Vinsents v…"
click at [405, 104] on div "Atzīmē pareizo atbildi! Kuriem māksliniekiem pieder šie pašportreti?" at bounding box center [381, 95] width 368 height 26
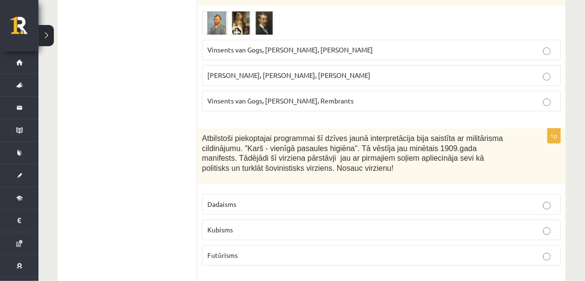
scroll to position [500, 0]
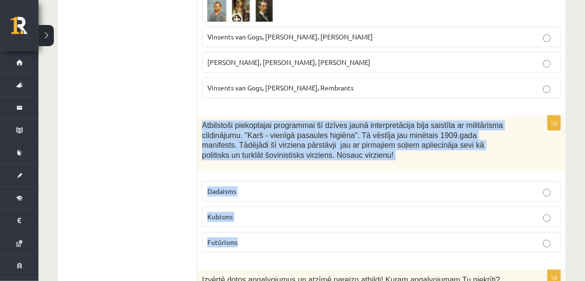
drag, startPoint x: 200, startPoint y: 118, endPoint x: 257, endPoint y: 224, distance: 120.3
click at [257, 224] on div "1p Atbilstoši piekoptajai programmai šī dzīves jaunā interpretācija bija saistī…" at bounding box center [381, 187] width 368 height 145
copy div "Atbilstoši piekoptajai programmai šī dzīves jaunā interpretācija bija saistīta …"
click at [254, 237] on p "Futūrisms" at bounding box center [381, 242] width 348 height 10
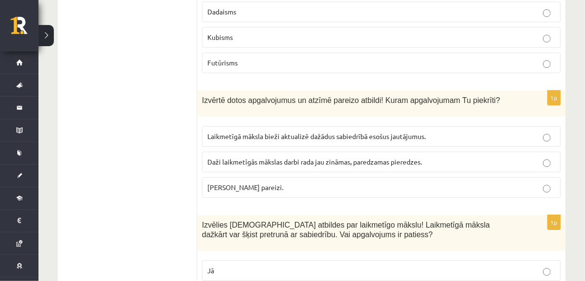
scroll to position [693, 0]
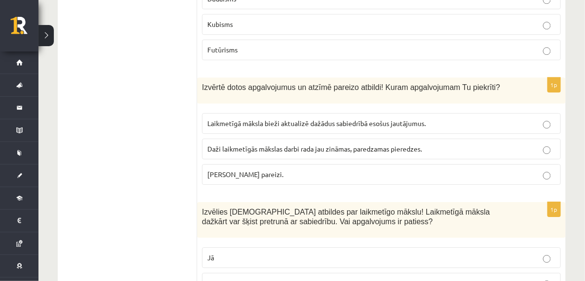
drag, startPoint x: 204, startPoint y: 81, endPoint x: 291, endPoint y: 159, distance: 116.2
click at [291, 159] on div "1p Izvērtē dotos apgalvojumus un atzīmē pareizo atbildi! Kuram apgalvojumam Tu …" at bounding box center [381, 134] width 368 height 115
copy div "Izvērtē dotos apgalvojumus un atzīmē pareizo atbildi! Kuram apgalvojumam Tu pie…"
click at [458, 118] on p "Laikmetīgā māksla bieži aktualizē dažādus sabiedrībā esošus jautājumus." at bounding box center [381, 123] width 348 height 10
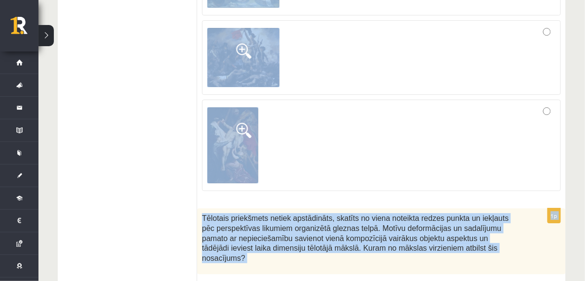
scroll to position [4440, 0]
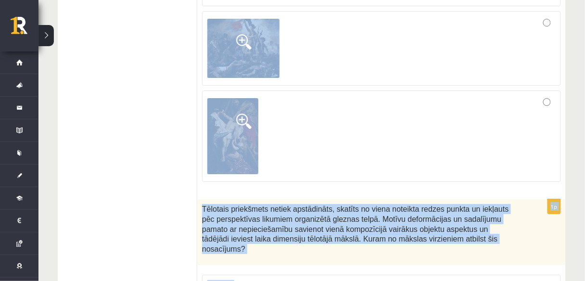
drag, startPoint x: 200, startPoint y: 86, endPoint x: 368, endPoint y: 237, distance: 225.9
copy form "Izvēlies pareizās atbildes par laikmetīgo mākslu! Laikmetīgā māksla dažkārt var…"
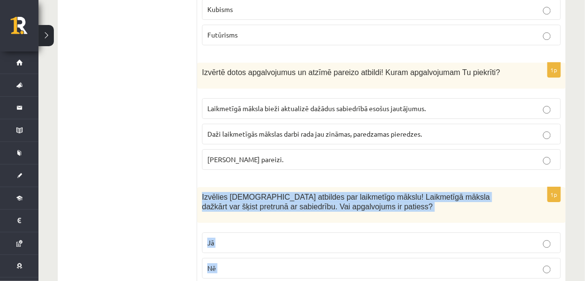
scroll to position [724, 0]
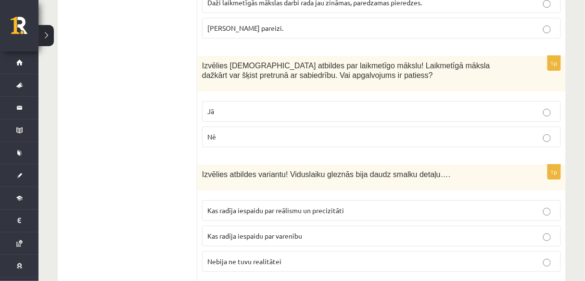
scroll to position [839, 0]
click at [233, 110] on p "Jā" at bounding box center [381, 111] width 348 height 10
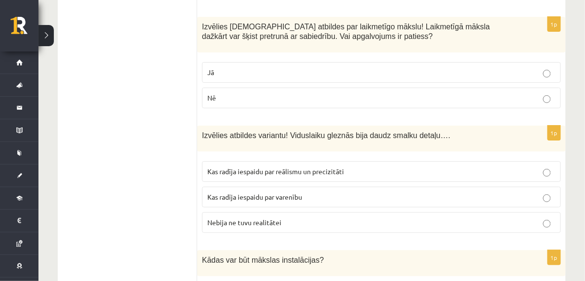
scroll to position [916, 0]
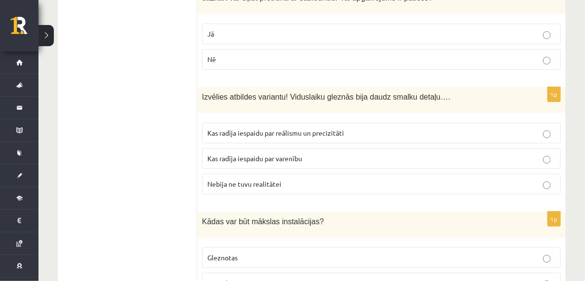
click at [260, 128] on span "Kas radīja iespaidu par reālismu un precizitāti" at bounding box center [275, 132] width 137 height 9
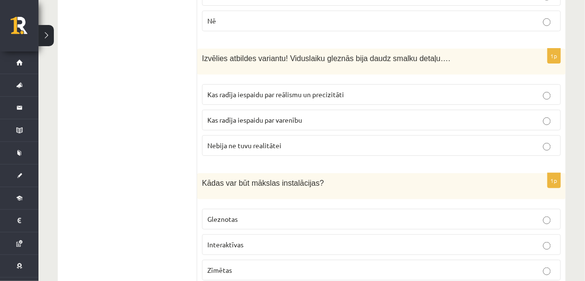
scroll to position [1032, 0]
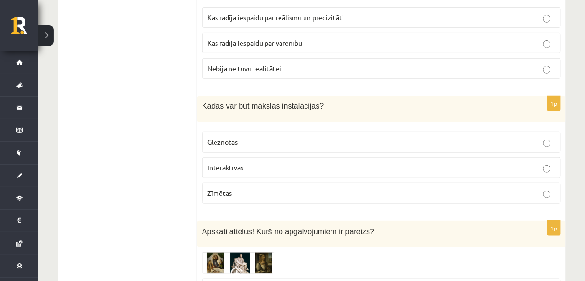
click at [233, 163] on span "Interaktīvas" at bounding box center [225, 167] width 36 height 9
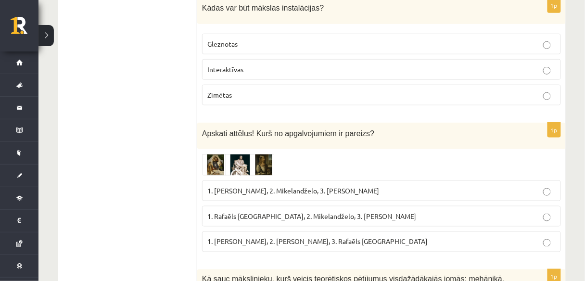
scroll to position [1147, 0]
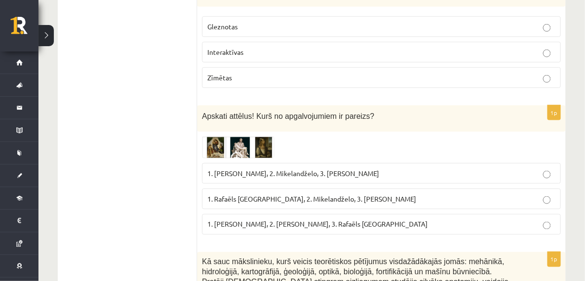
click at [240, 143] on img at bounding box center [238, 148] width 72 height 22
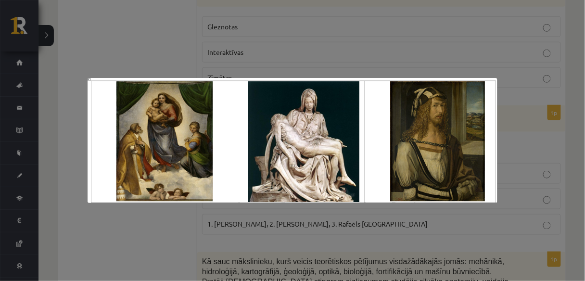
click at [206, 237] on div at bounding box center [292, 140] width 585 height 281
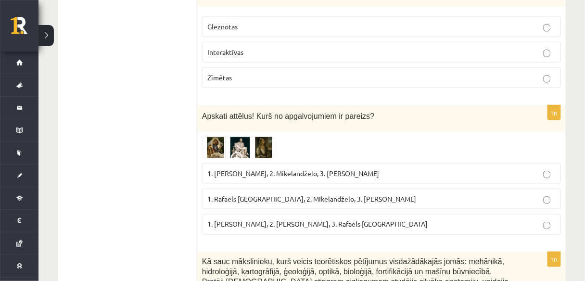
click at [247, 146] on img at bounding box center [238, 148] width 72 height 22
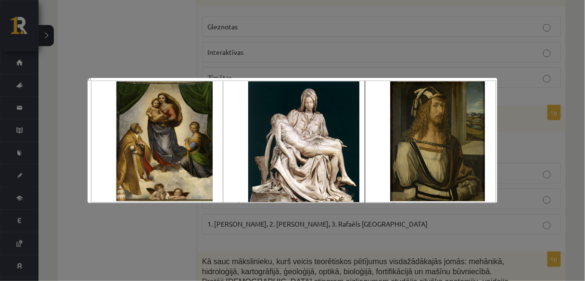
click at [150, 232] on div at bounding box center [292, 140] width 585 height 281
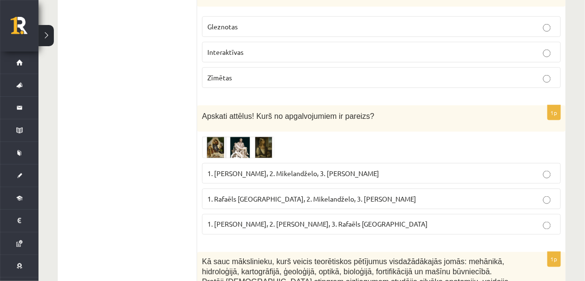
click at [223, 194] on p "1. Rafaēls Sancio da Urbīno, 2. Mikelandželo, 3. Albrehts Dīrers" at bounding box center [381, 199] width 348 height 10
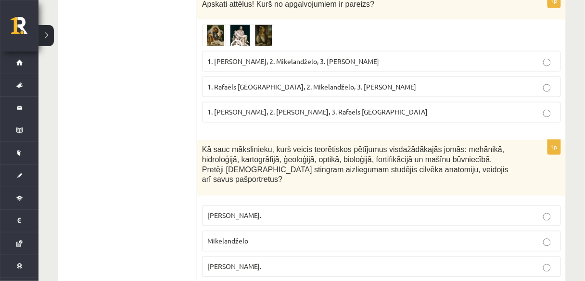
scroll to position [1263, 0]
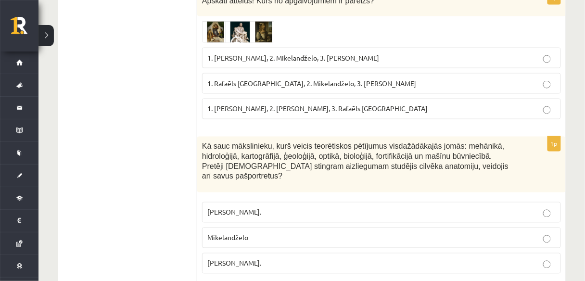
click at [250, 258] on p "Leonardo da Vinči." at bounding box center [381, 263] width 348 height 10
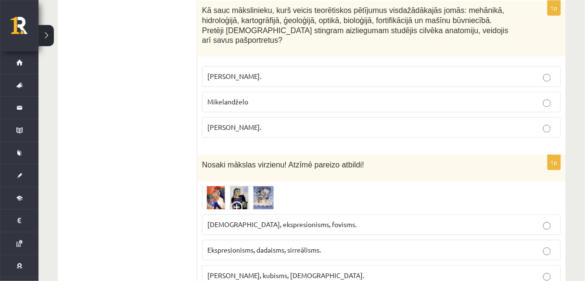
scroll to position [1417, 0]
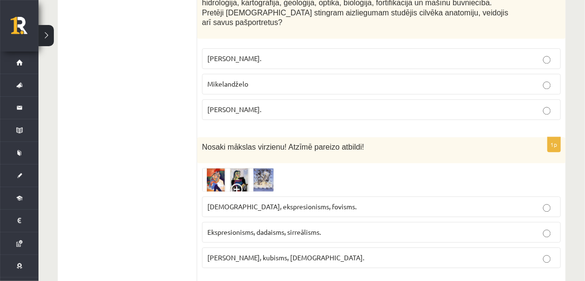
click at [237, 168] on img at bounding box center [238, 180] width 72 height 24
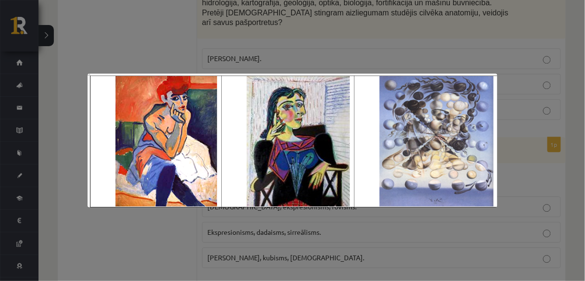
click at [188, 252] on div at bounding box center [292, 140] width 585 height 281
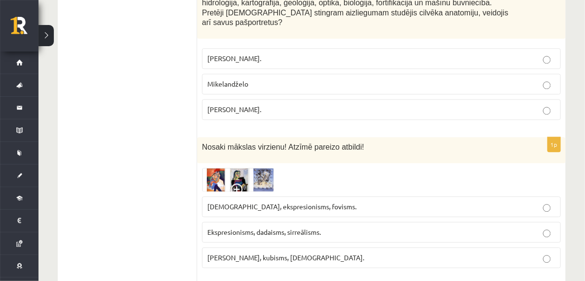
click at [228, 247] on label "Fovisms, kubisms, sirreālisms." at bounding box center [381, 257] width 359 height 21
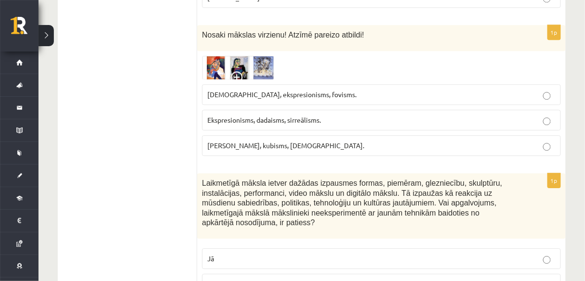
scroll to position [1571, 0]
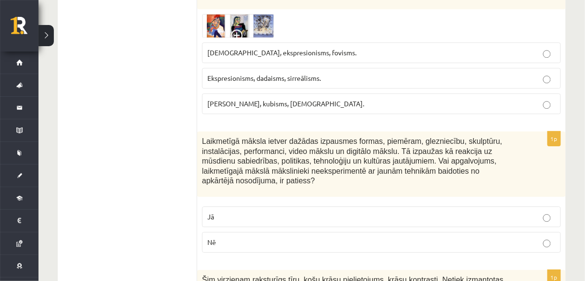
click at [229, 237] on p "Nē" at bounding box center [381, 242] width 348 height 10
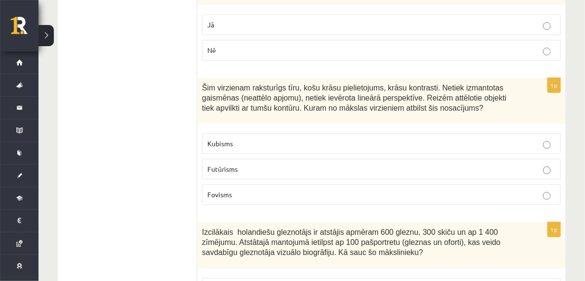
scroll to position [1763, 0]
click at [231, 184] on label "Fovisms" at bounding box center [381, 194] width 359 height 21
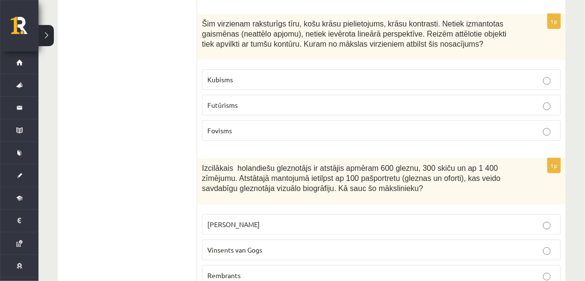
scroll to position [1840, 0]
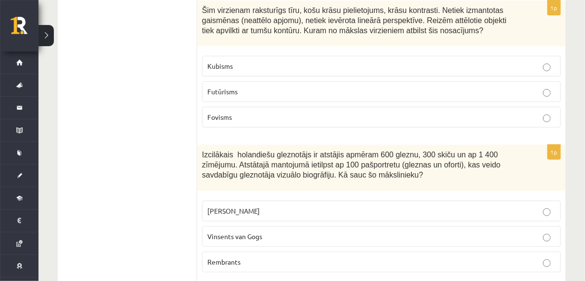
click at [263, 252] on label "Rembrants" at bounding box center [381, 262] width 359 height 21
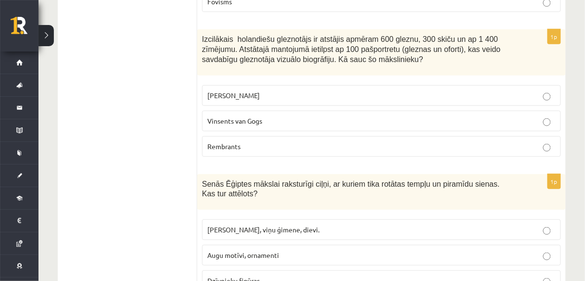
scroll to position [1994, 0]
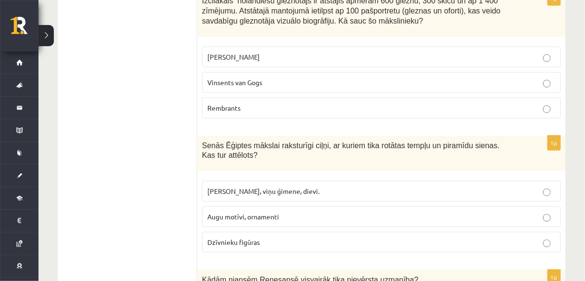
click at [252, 187] on span "Faraoni, viņu ģimene, dievi." at bounding box center [263, 191] width 112 height 9
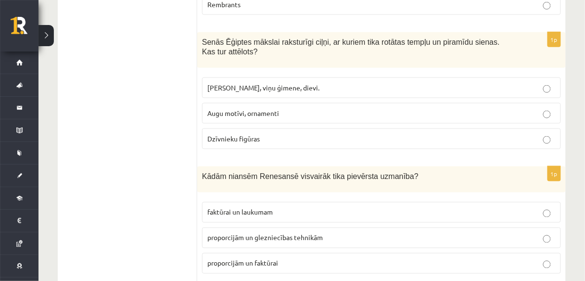
scroll to position [2109, 0]
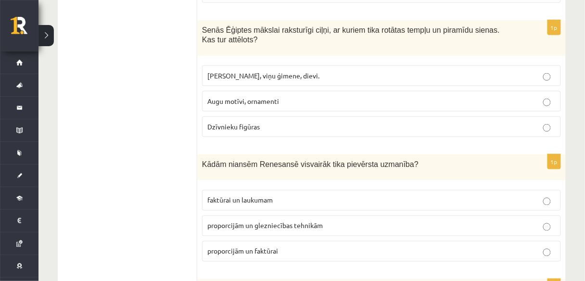
click at [239, 221] on span "proporcijām un glezniecības tehnikām" at bounding box center [264, 225] width 115 height 9
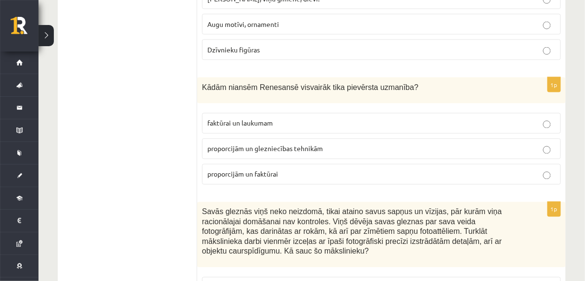
scroll to position [2263, 0]
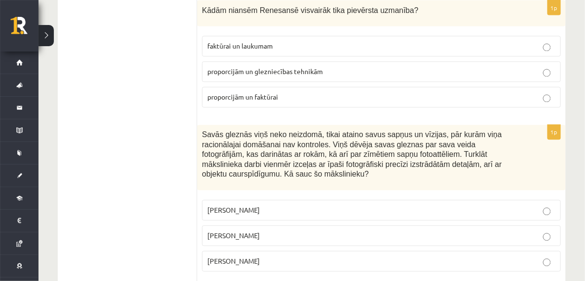
click at [240, 231] on span "Salvadors Dalī" at bounding box center [233, 235] width 52 height 9
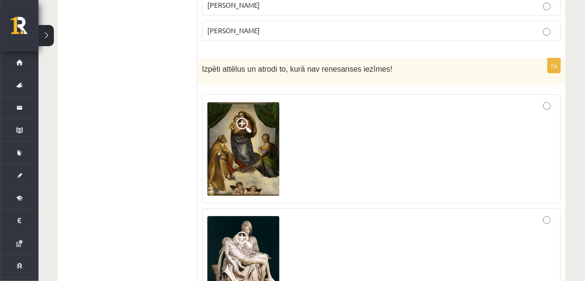
scroll to position [2533, 0]
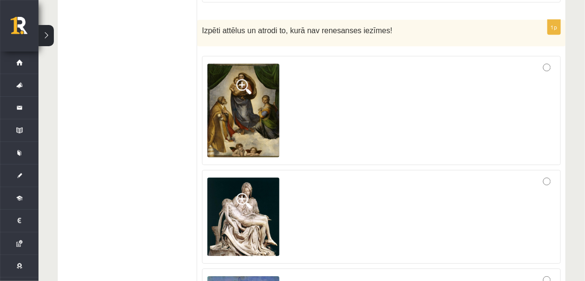
click at [265, 95] on img at bounding box center [243, 110] width 72 height 94
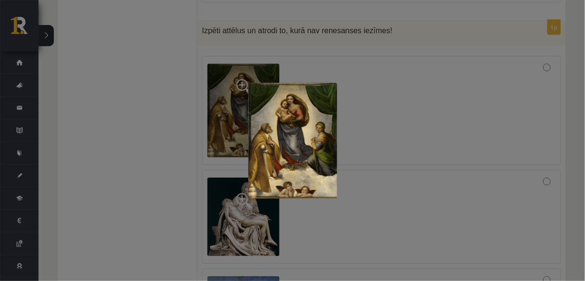
click at [382, 116] on div at bounding box center [292, 140] width 585 height 281
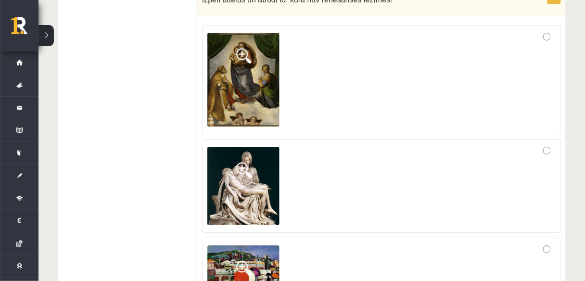
scroll to position [2610, 0]
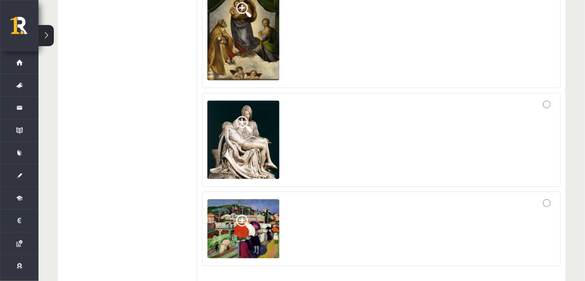
click at [265, 199] on img at bounding box center [243, 228] width 72 height 59
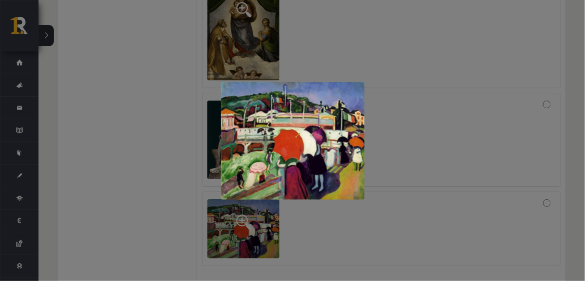
click at [161, 175] on div at bounding box center [292, 140] width 585 height 281
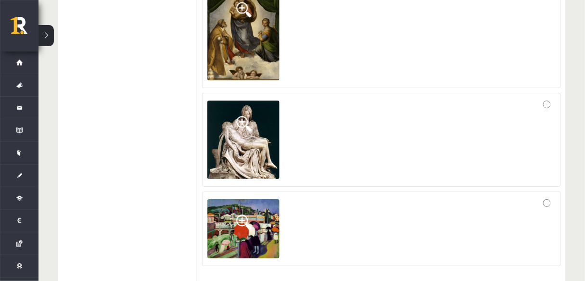
click at [236, 106] on img at bounding box center [243, 140] width 72 height 78
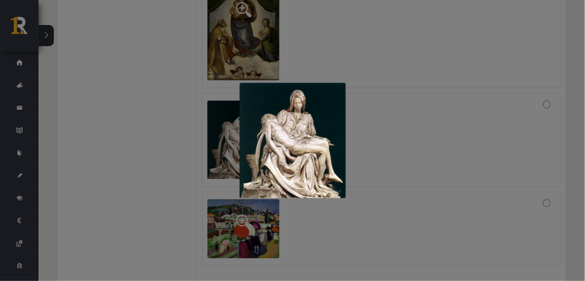
click at [224, 132] on div at bounding box center [292, 140] width 585 height 281
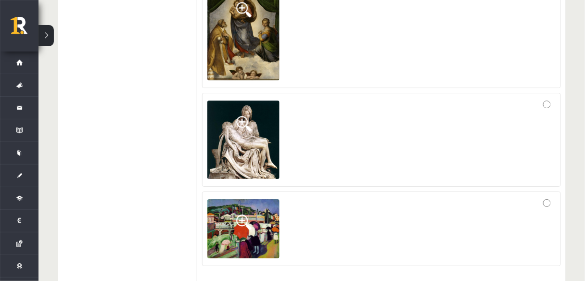
click at [392, 197] on div at bounding box center [381, 229] width 348 height 64
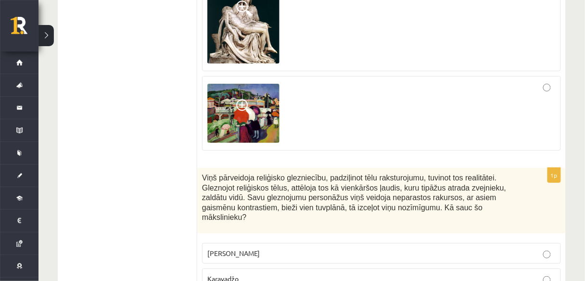
scroll to position [2764, 0]
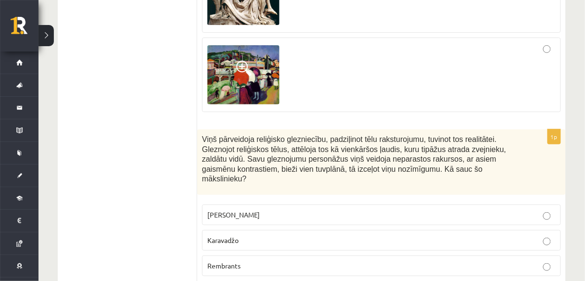
click at [259, 235] on p "Karavadžo" at bounding box center [381, 240] width 348 height 10
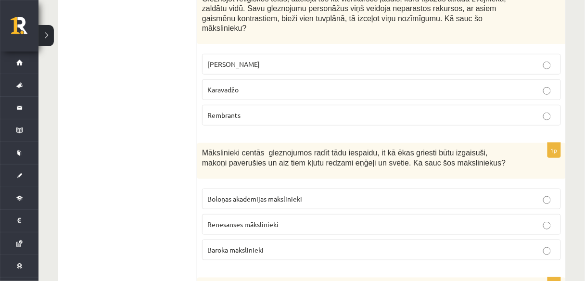
scroll to position [2918, 0]
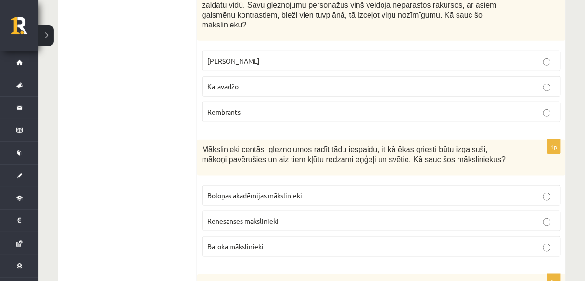
click at [211, 242] on span "Baroka mākslinieki" at bounding box center [235, 246] width 56 height 9
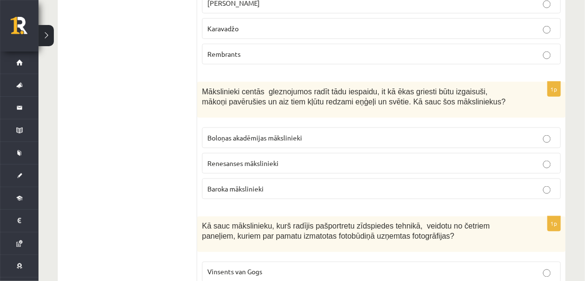
scroll to position [2995, 0]
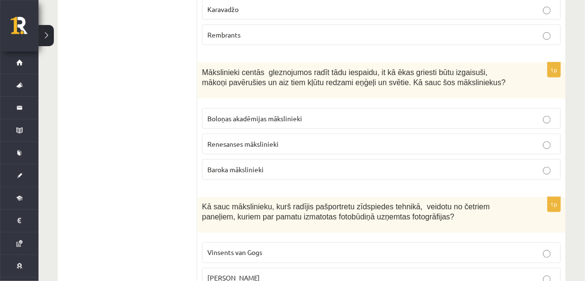
click at [268, 273] on p "Endijs Vorhols" at bounding box center [381, 278] width 348 height 10
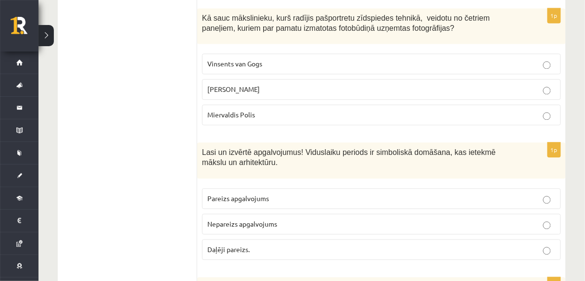
scroll to position [3187, 0]
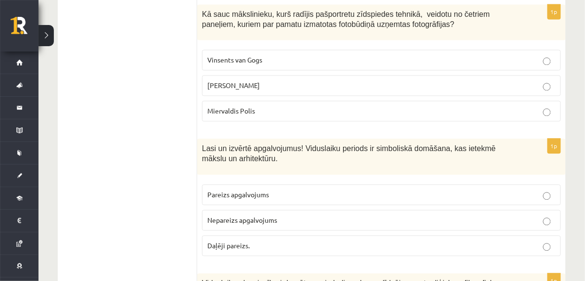
click at [219, 190] on p "Pareizs apgalvojums" at bounding box center [381, 195] width 348 height 10
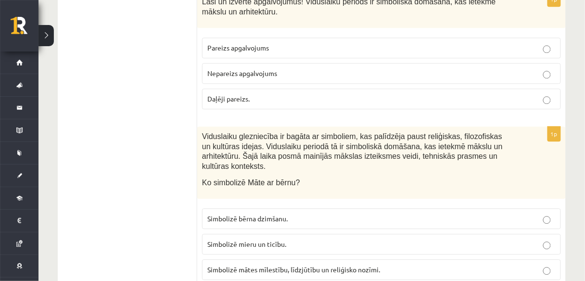
scroll to position [3341, 0]
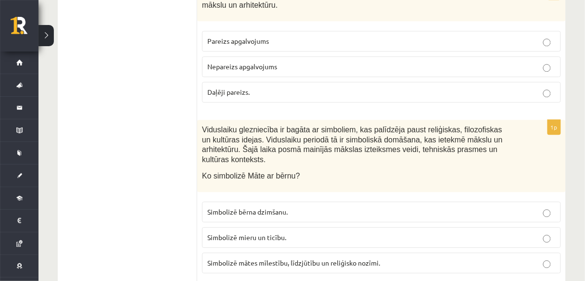
click at [239, 258] on span "Simbolizē mātes mīlestību, līdzjūtību un reliģisko nozīmi." at bounding box center [293, 262] width 173 height 9
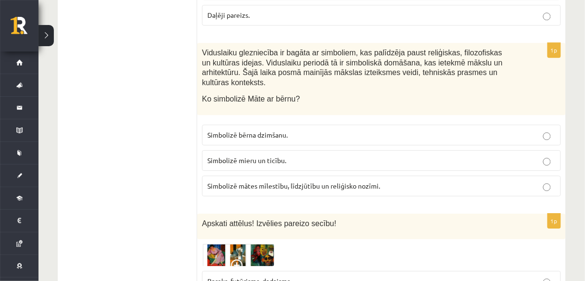
scroll to position [3456, 0]
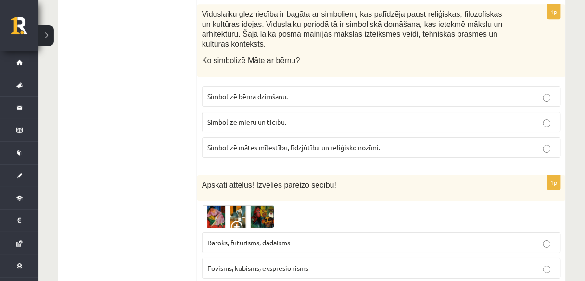
click at [212, 205] on img at bounding box center [238, 216] width 72 height 22
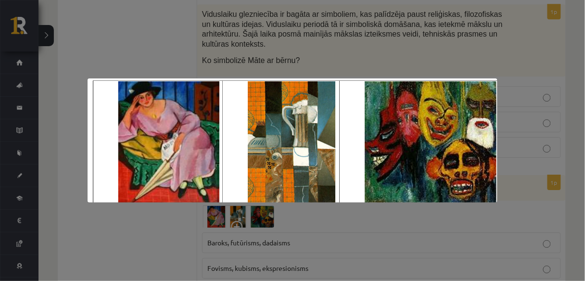
click at [218, 236] on div at bounding box center [292, 140] width 585 height 281
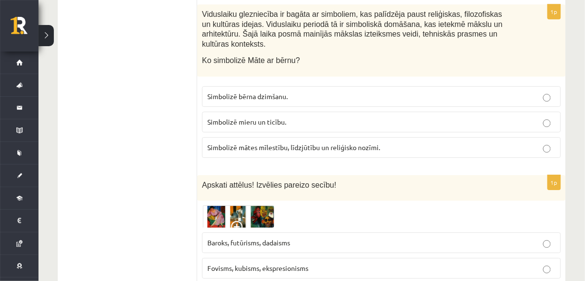
click at [247, 205] on img at bounding box center [238, 216] width 72 height 22
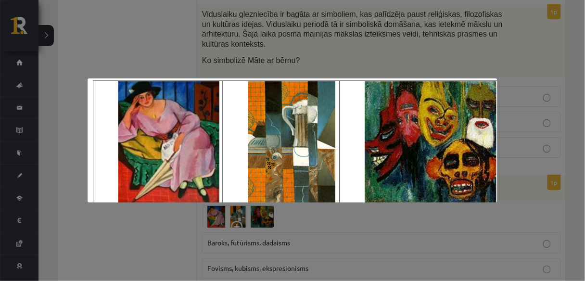
click at [254, 226] on div at bounding box center [292, 140] width 585 height 281
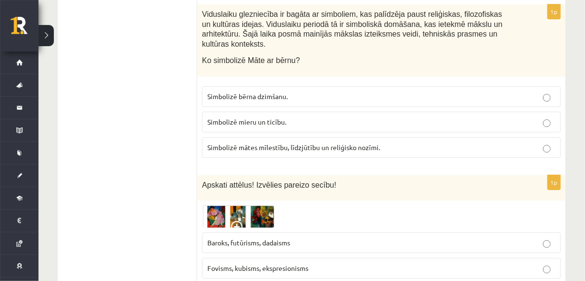
click at [254, 264] on span "Fovisms, kubisms, ekspresionisms" at bounding box center [257, 268] width 101 height 9
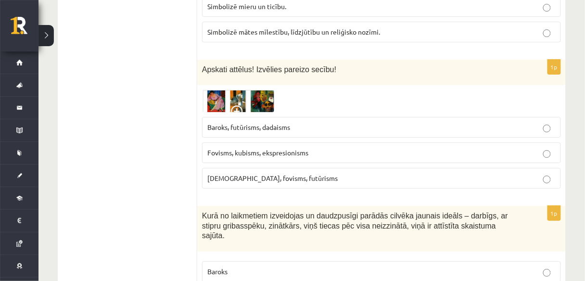
scroll to position [3610, 0]
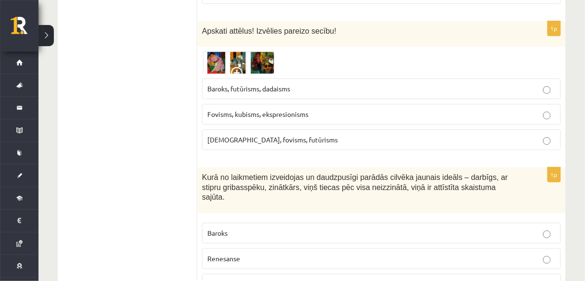
click at [266, 254] on p "Renesanse" at bounding box center [381, 259] width 348 height 10
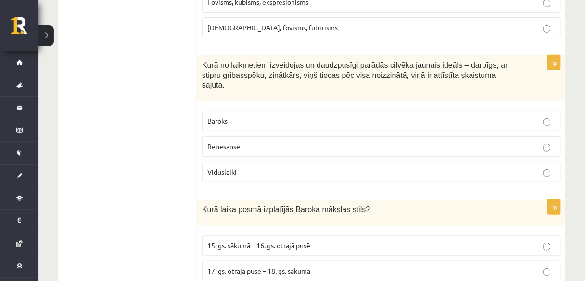
scroll to position [3764, 0]
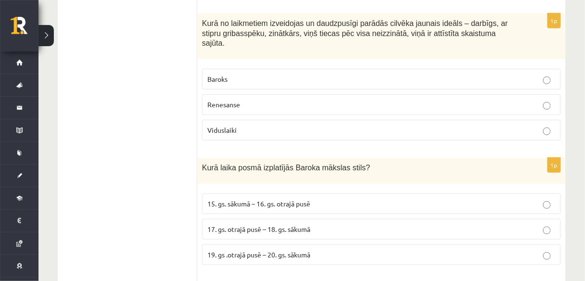
click at [243, 225] on span "17. gs. otrajā pusē – 18. gs. sākumā" at bounding box center [258, 229] width 103 height 9
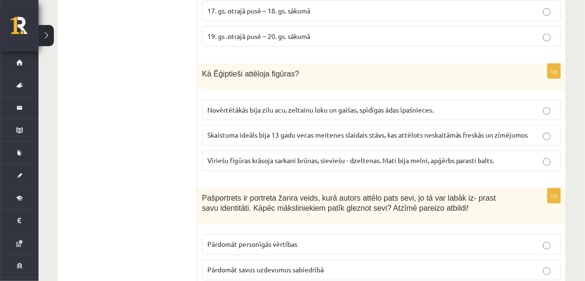
scroll to position [3995, 0]
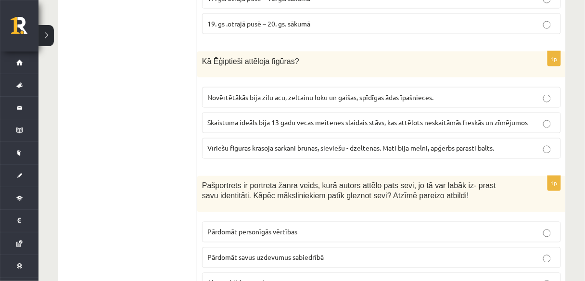
click at [240, 279] on span "Abas atbildes pareizas." at bounding box center [241, 283] width 68 height 9
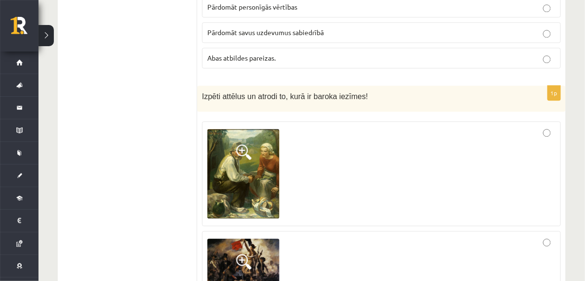
scroll to position [4265, 0]
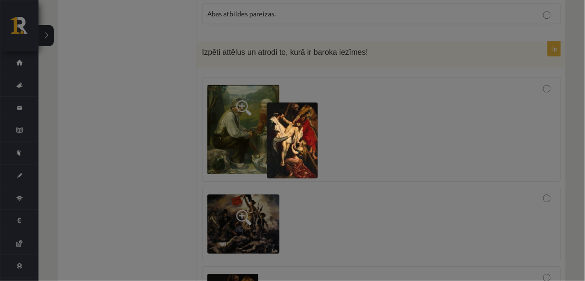
click at [292, 207] on div at bounding box center [292, 140] width 585 height 281
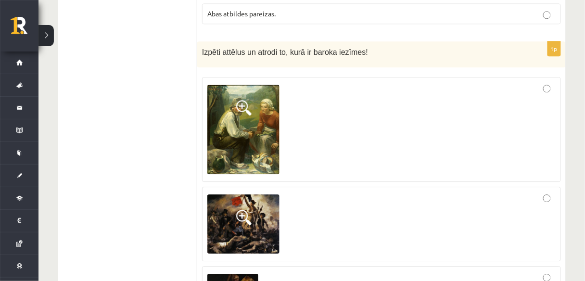
click at [337, 192] on div at bounding box center [381, 224] width 348 height 64
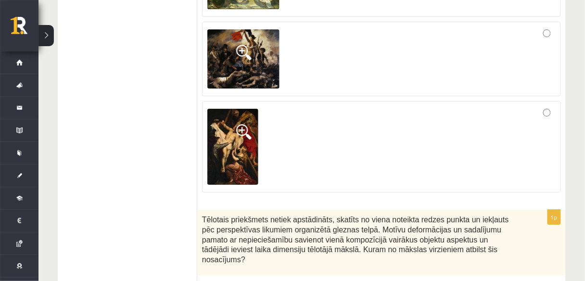
scroll to position [4440, 0]
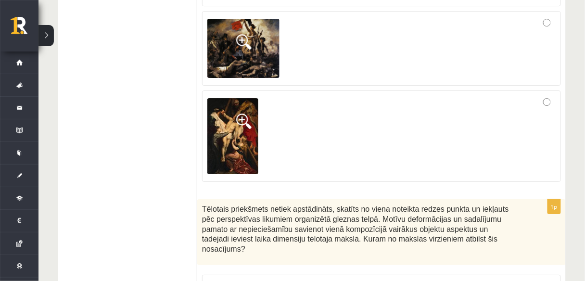
click at [230, 280] on p "Kubisms" at bounding box center [381, 285] width 348 height 10
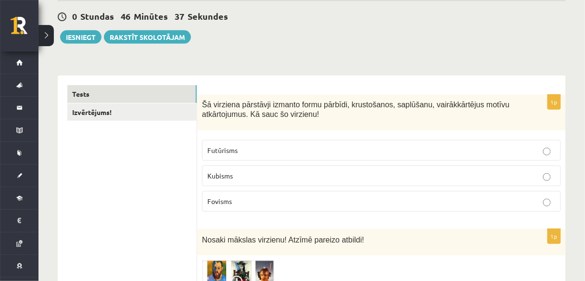
scroll to position [65, 0]
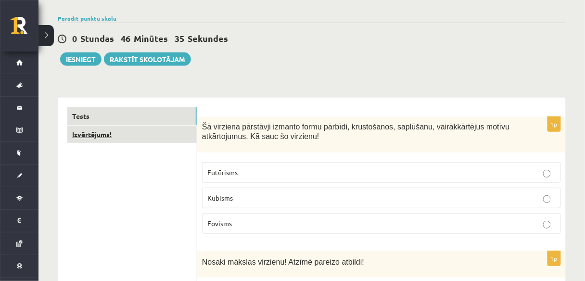
click at [157, 128] on link "Izvērtējums!" at bounding box center [131, 135] width 129 height 18
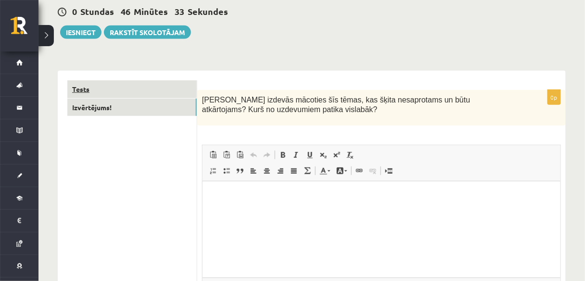
scroll to position [104, 0]
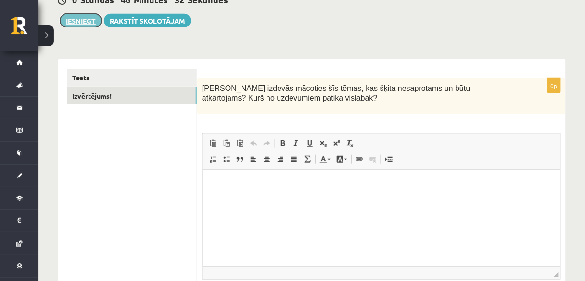
click at [96, 25] on button "Iesniegt" at bounding box center [80, 20] width 41 height 13
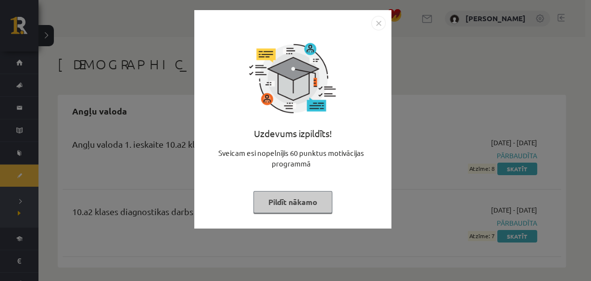
click at [377, 25] on img "Close" at bounding box center [378, 23] width 14 height 14
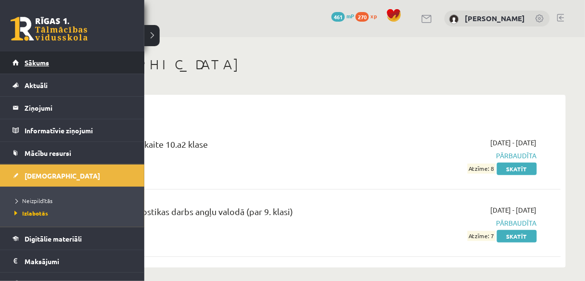
click at [22, 61] on link "Sākums" at bounding box center [73, 62] width 120 height 22
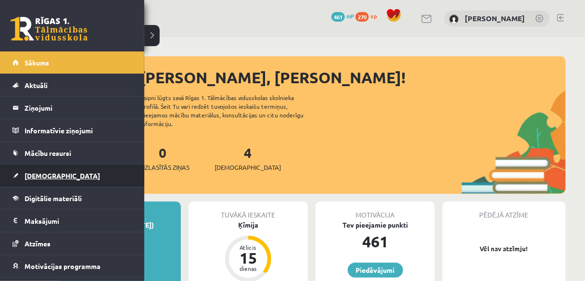
click at [31, 171] on span "[DEMOGRAPHIC_DATA]" at bounding box center [63, 175] width 76 height 9
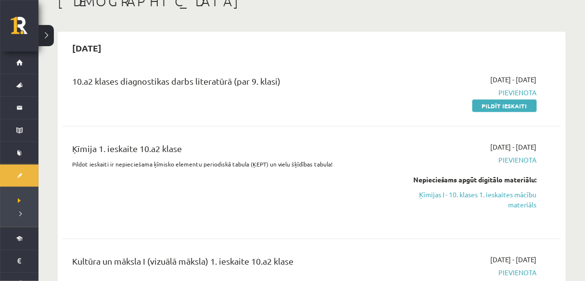
scroll to position [77, 0]
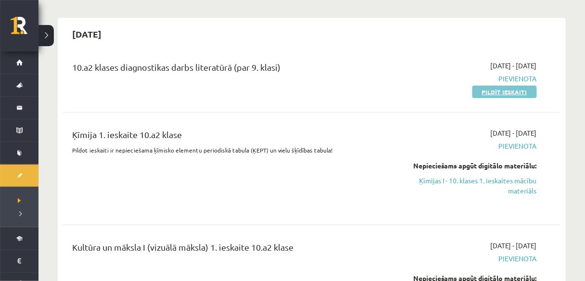
click at [515, 96] on link "Pildīt ieskaiti" at bounding box center [504, 92] width 64 height 13
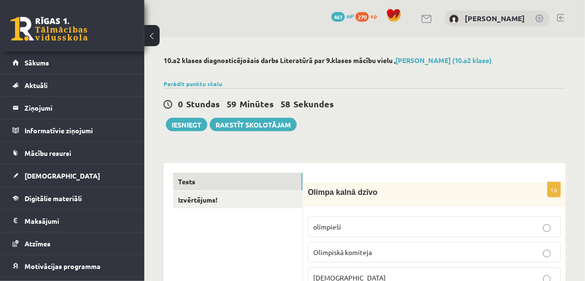
click at [153, 43] on button at bounding box center [151, 35] width 15 height 21
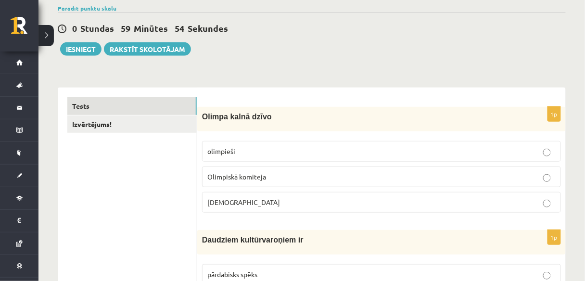
scroll to position [77, 0]
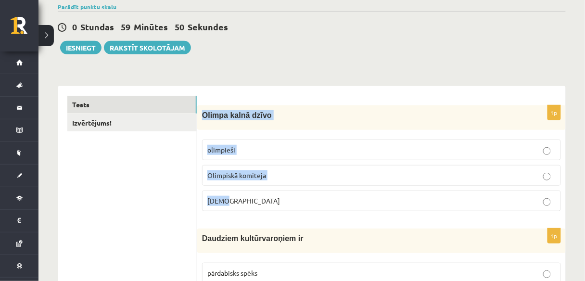
drag, startPoint x: 201, startPoint y: 112, endPoint x: 249, endPoint y: 194, distance: 95.1
click at [249, 194] on div "1p Olimpa kalnā dzīvo olimpieši Olimpiskā komiteja Dievi" at bounding box center [381, 162] width 368 height 114
copy div "Olimpa kalnā dzīvo olimpieši Olimpiskā komiteja Dievi"
click at [250, 197] on p "Dievi" at bounding box center [381, 201] width 348 height 10
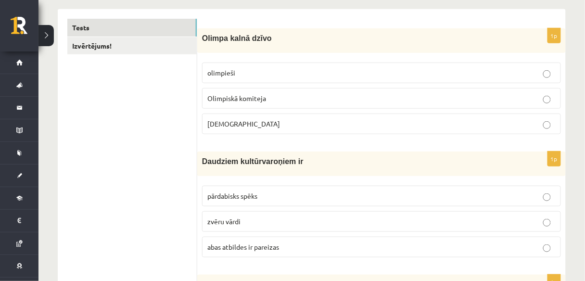
scroll to position [192, 0]
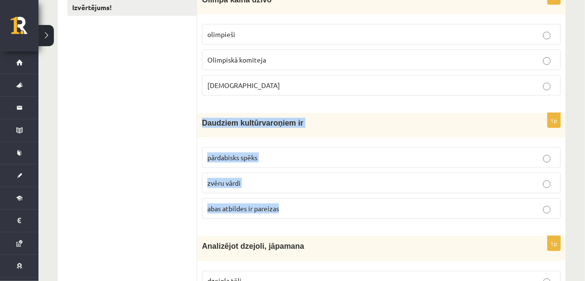
drag, startPoint x: 201, startPoint y: 120, endPoint x: 292, endPoint y: 200, distance: 121.3
click at [292, 200] on div "1p Daudziem kultūrvaroņiem ir pārdabisks spēks zvēru vārdi abas atbildes ir par…" at bounding box center [381, 170] width 368 height 114
copy div "Daudziem kultūrvaroņiem ir pārdabisks spēks zvēru vārdi abas atbildes ir pareiz…"
click at [254, 216] on label "abas atbildes ir pareizas" at bounding box center [381, 208] width 359 height 21
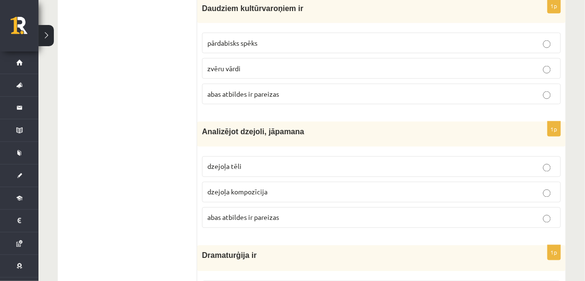
scroll to position [308, 0]
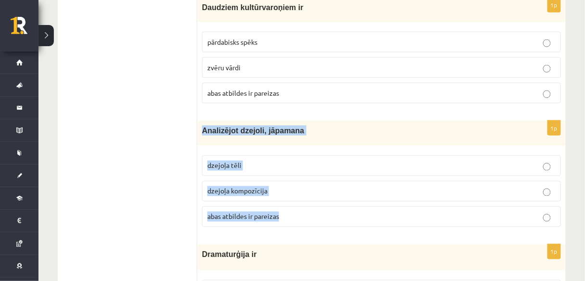
drag, startPoint x: 202, startPoint y: 126, endPoint x: 314, endPoint y: 221, distance: 147.1
click at [314, 221] on div "1p Analizējot dzejoli, jāpamana dzejoļa tēli dzejoļa kompozīcija abas atbildes …" at bounding box center [381, 178] width 368 height 114
copy div "Analizējot dzejoli, jāpamana dzejoļa tēli dzejoļa kompozīcija abas atbildes ir …"
click at [278, 218] on p "abas atbildes ir pareizas" at bounding box center [381, 217] width 348 height 10
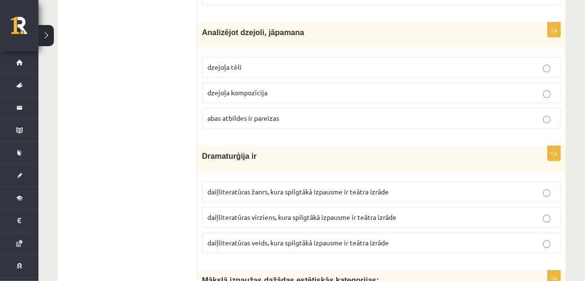
scroll to position [423, 0]
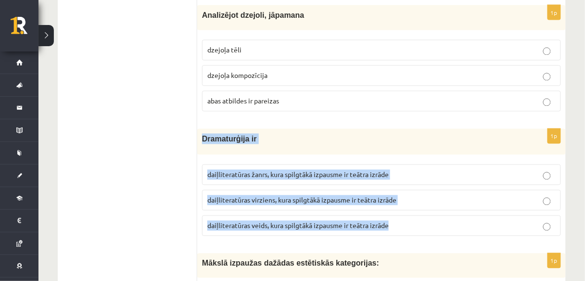
drag, startPoint x: 203, startPoint y: 135, endPoint x: 410, endPoint y: 230, distance: 228.2
click at [410, 230] on div "1p Dramaturģija ir daiļliteratūras žanrs, kura spilgtākā izpausme ir teātra izr…" at bounding box center [381, 186] width 368 height 115
copy div "Dramaturģija ir daiļliteratūras žanrs, kura spilgtākā izpausme ir teātra izrāde…"
click at [243, 221] on span "daiļliteratūras veids, kura spilgtākā izpausme ir teātra izrāde" at bounding box center [297, 225] width 181 height 9
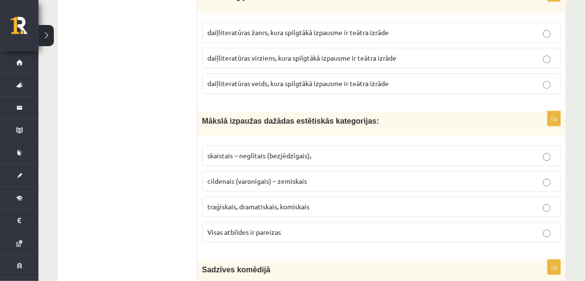
scroll to position [577, 0]
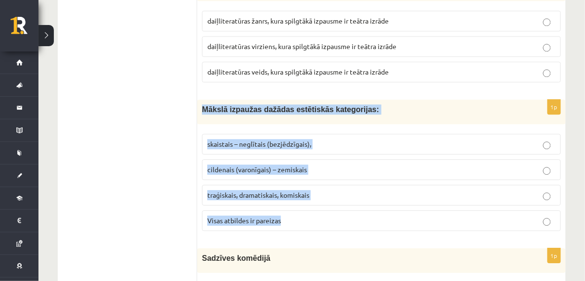
drag, startPoint x: 200, startPoint y: 103, endPoint x: 288, endPoint y: 215, distance: 141.8
click at [288, 215] on div "1p Mākslā izpaužas dažādas estētiskās kategorijas: skaistais – neglītais (bezjē…" at bounding box center [381, 169] width 368 height 139
copy div "Mākslā izpaužas dažādas estētiskās kategorijas: skaistais – neglītais (bezjēdzī…"
click at [301, 216] on p "Visas atbildes ir pareizas" at bounding box center [381, 221] width 348 height 10
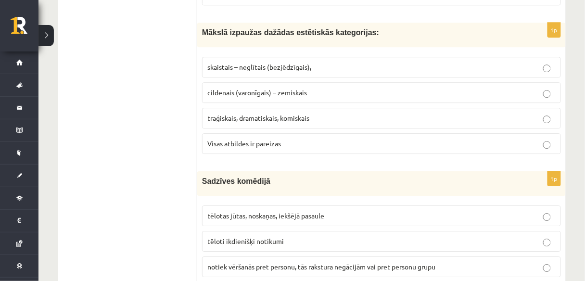
scroll to position [693, 0]
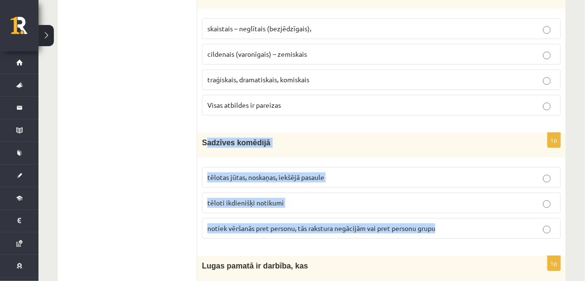
drag, startPoint x: 204, startPoint y: 133, endPoint x: 438, endPoint y: 225, distance: 251.2
click at [438, 225] on div "1p Sadzīves komēdijā tēlotas jūtas, noskaņas, iekšējā pasaule tēloti ikdienišķi…" at bounding box center [381, 190] width 368 height 114
drag, startPoint x: 226, startPoint y: 136, endPoint x: 211, endPoint y: 136, distance: 15.4
click at [211, 139] on span "Sadzīves komēdijā" at bounding box center [236, 143] width 68 height 8
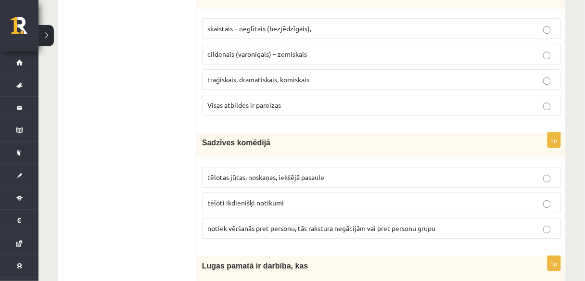
click at [198, 134] on div "Sadzīves komēdijā" at bounding box center [381, 145] width 368 height 25
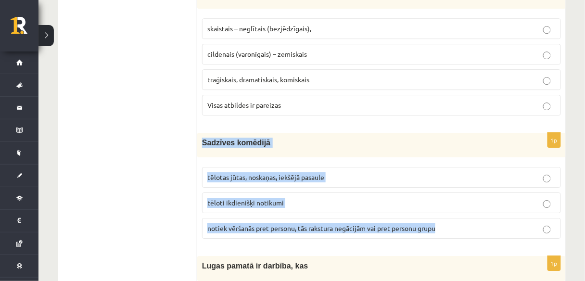
drag, startPoint x: 207, startPoint y: 134, endPoint x: 473, endPoint y: 234, distance: 283.8
click at [473, 235] on div "1p Sadzīves komēdijā tēlotas jūtas, noskaņas, iekšējā pasaule tēloti ikdienišķi…" at bounding box center [381, 190] width 368 height 114
copy div "Sadzīves komēdijā tēlotas jūtas, noskaņas, iekšējā pasaule tēloti ikdienišķi no…"
click at [307, 198] on p "tēloti ikdienišķi notikumi" at bounding box center [381, 203] width 348 height 10
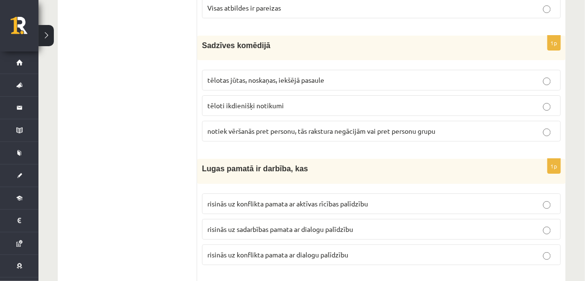
scroll to position [808, 0]
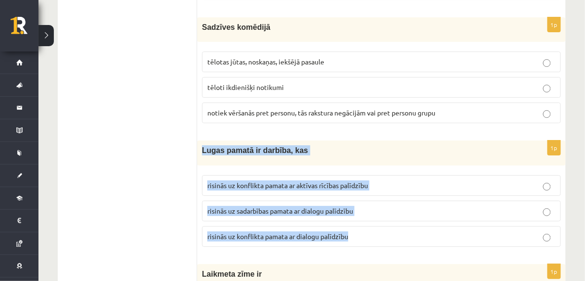
drag, startPoint x: 201, startPoint y: 139, endPoint x: 363, endPoint y: 234, distance: 188.2
click at [363, 234] on div "1p Lugas pamatā ir darbība, kas risinās uz konflikta pamata ar aktīvas rīcības …" at bounding box center [381, 197] width 368 height 114
copy div "Lugas pamatā ir darbība, kas risinās uz konflikta pamata ar aktīvas rīcības pal…"
click at [378, 236] on label "risinās uz konflikta pamata ar dialogu palīdzību" at bounding box center [381, 236] width 359 height 21
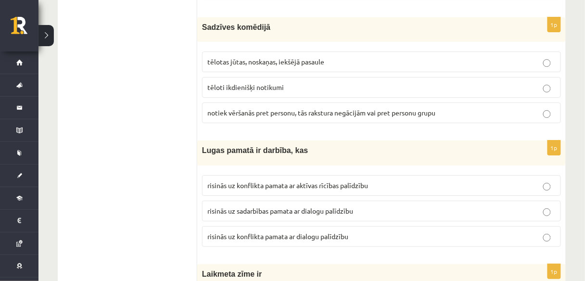
scroll to position [924, 0]
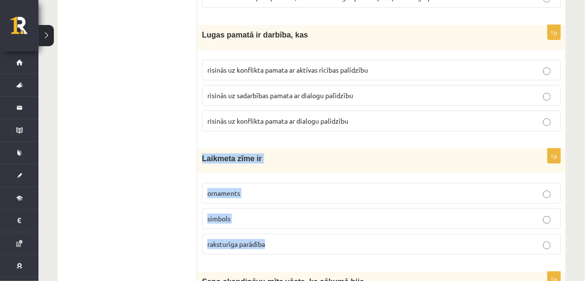
drag, startPoint x: 200, startPoint y: 152, endPoint x: 282, endPoint y: 234, distance: 116.0
click at [282, 234] on div "1p Laikmeta zīme ir ornaments simbols raksturīga parādība" at bounding box center [381, 206] width 368 height 114
copy div "Laikmeta zīme ir ornaments simbols raksturīga parādība"
click at [282, 239] on p "raksturīga parādība" at bounding box center [381, 244] width 348 height 10
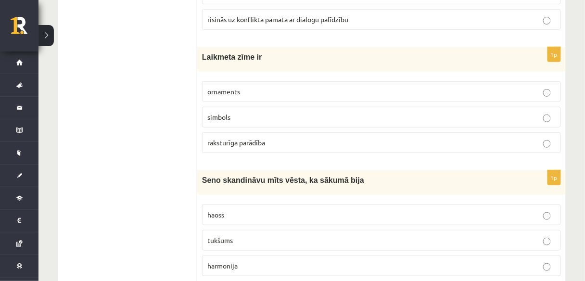
scroll to position [1039, 0]
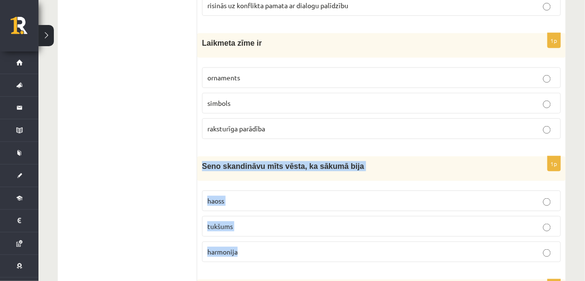
drag, startPoint x: 203, startPoint y: 156, endPoint x: 280, endPoint y: 251, distance: 122.7
click at [280, 251] on div "1p Seno skandināvu mīts vēsta, ka sākumā bija haoss tukšums harmonija" at bounding box center [381, 213] width 368 height 114
copy div "Seno skandināvu mīts vēsta, ka sākumā bija haoss tukšums harmonija"
click at [256, 196] on p "haoss" at bounding box center [381, 201] width 348 height 10
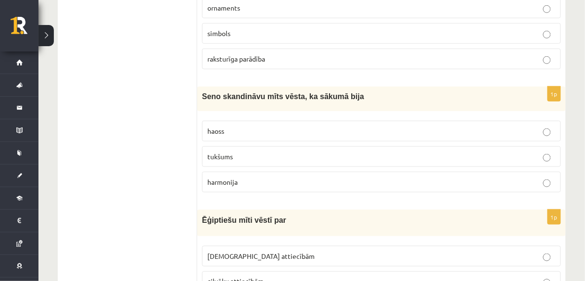
scroll to position [1193, 0]
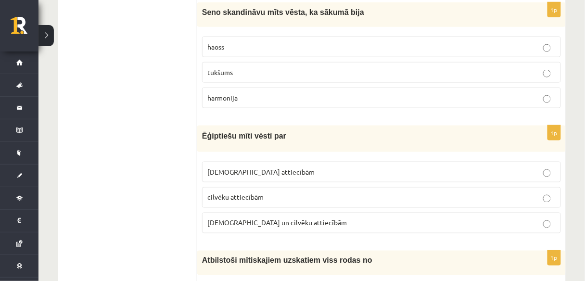
click at [246, 213] on label "Dievu un cilvēku attiecībām" at bounding box center [381, 223] width 359 height 21
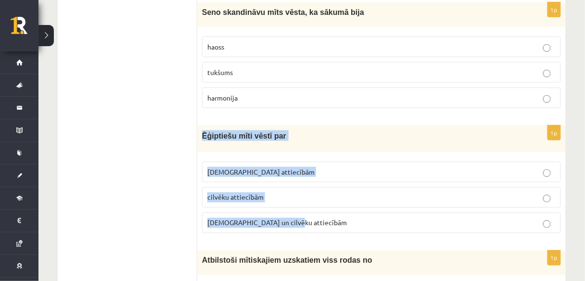
drag, startPoint x: 201, startPoint y: 126, endPoint x: 318, endPoint y: 205, distance: 141.7
click at [318, 205] on div "1p Ēģiptiešu mīti vēstī par Dievu attiecībām cilvēku attiecībām Dievu un cilvēk…" at bounding box center [381, 183] width 368 height 115
copy div "Ēģiptiešu mīti vēstī par Dievu attiecībām cilvēku attiecībām Dievu un cilvēku a…"
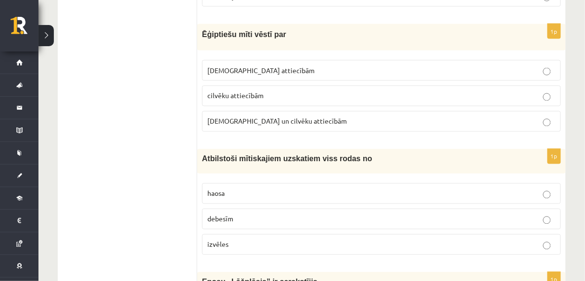
scroll to position [1308, 0]
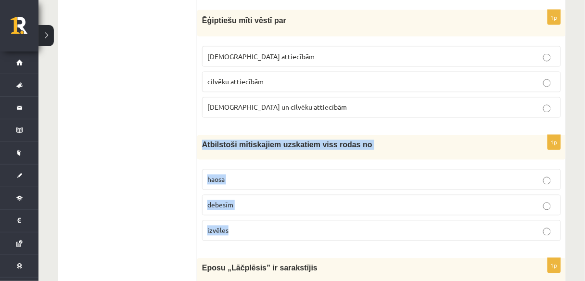
drag, startPoint x: 210, startPoint y: 134, endPoint x: 420, endPoint y: 205, distance: 221.9
click at [423, 210] on div "1p Atbilstoši mītiskajiem uzskatiem viss rodas no haosa debesīm izvēles" at bounding box center [381, 192] width 368 height 114
click at [243, 175] on p "haosa" at bounding box center [381, 180] width 348 height 10
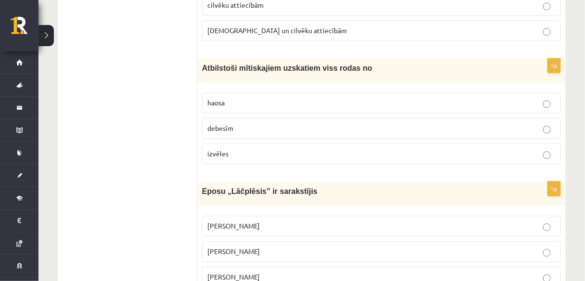
scroll to position [1424, 0]
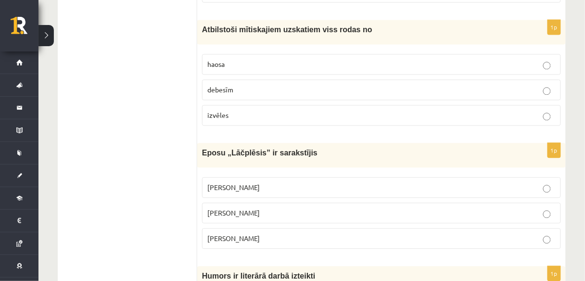
click at [230, 208] on span "Andrejs Pumpurs" at bounding box center [233, 212] width 52 height 9
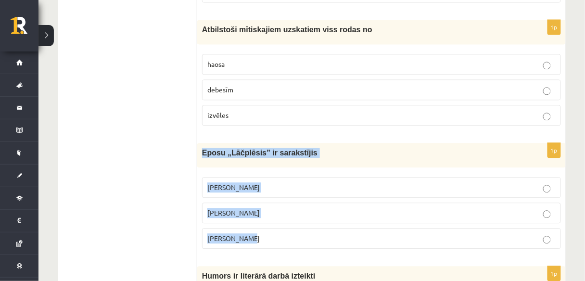
drag, startPoint x: 206, startPoint y: 144, endPoint x: 285, endPoint y: 230, distance: 116.1
click at [285, 230] on div "1p Eposu „Lāčplēsis” ir sarakstījis Andrievs Pumpurs Andrejs Pumpurs Arni Pumpu…" at bounding box center [381, 200] width 368 height 114
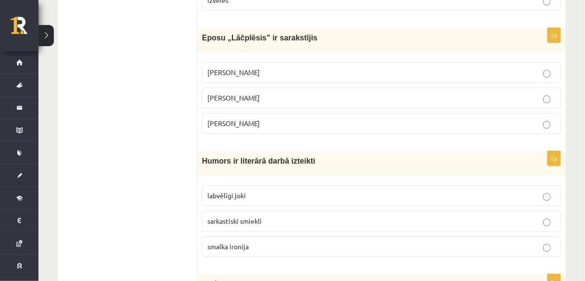
scroll to position [1539, 0]
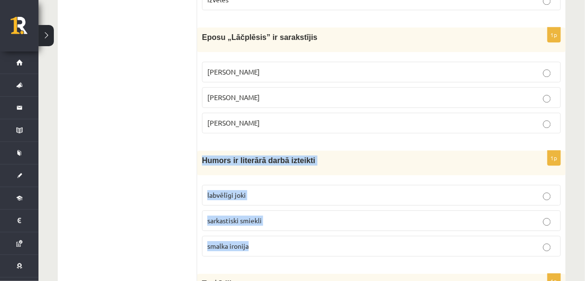
drag, startPoint x: 203, startPoint y: 143, endPoint x: 272, endPoint y: 227, distance: 108.6
click at [272, 227] on div "1p Humors ir literārā darbā izteikti labvēlīgi joki sarkastiski smiekli smalka …" at bounding box center [381, 208] width 368 height 114
click at [271, 241] on p "smalka ironija" at bounding box center [381, 246] width 348 height 10
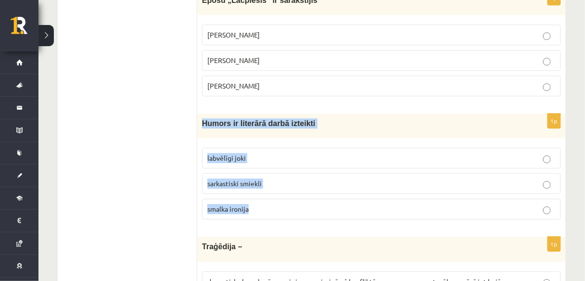
scroll to position [1616, 0]
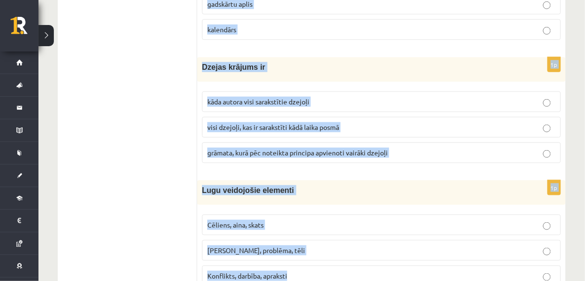
scroll to position [3844, 0]
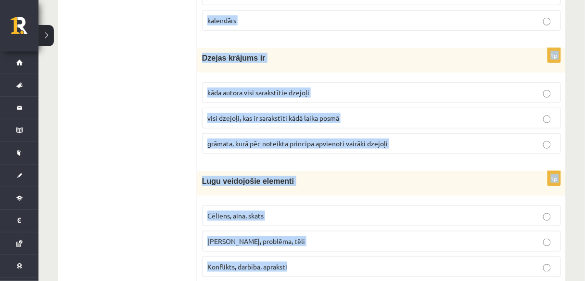
drag, startPoint x: 203, startPoint y: 105, endPoint x: 354, endPoint y: 247, distance: 206.9
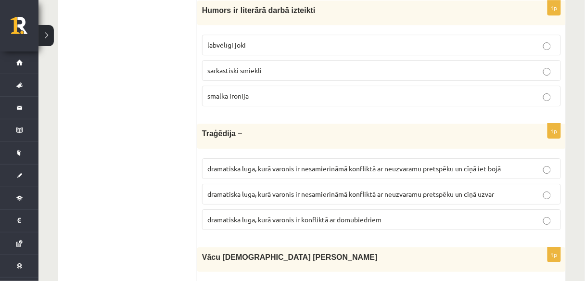
scroll to position [1689, 0]
click at [530, 162] on label "dramatiska luga, kurā varonis ir nesamierināmā konfliktā ar neuzvaramu pretspēk…" at bounding box center [381, 169] width 359 height 21
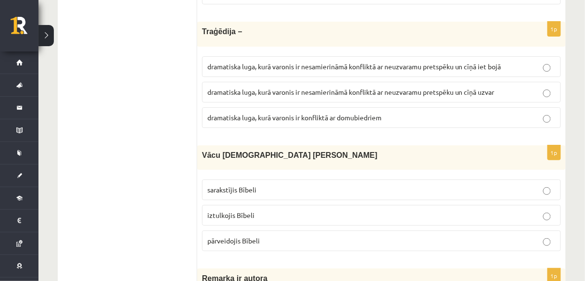
scroll to position [1804, 0]
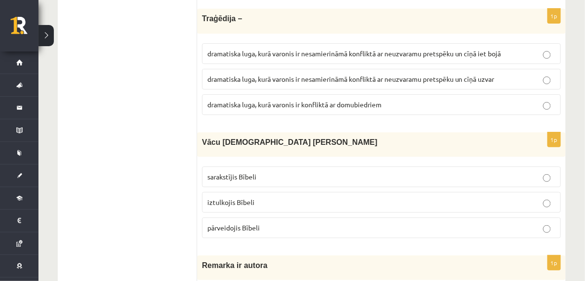
click at [252, 198] on span "iztulkojis Bībeli" at bounding box center [230, 202] width 47 height 9
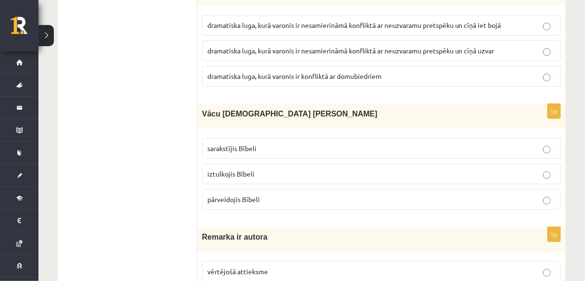
scroll to position [1920, 0]
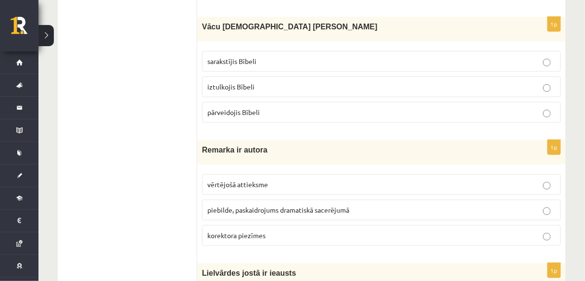
click at [232, 205] on span "piebilde, paskaidrojums dramatiskā sacerējumā" at bounding box center [278, 209] width 142 height 9
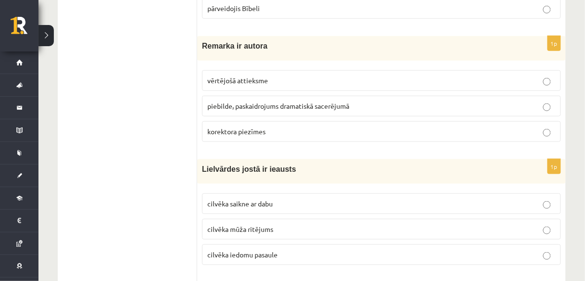
scroll to position [2035, 0]
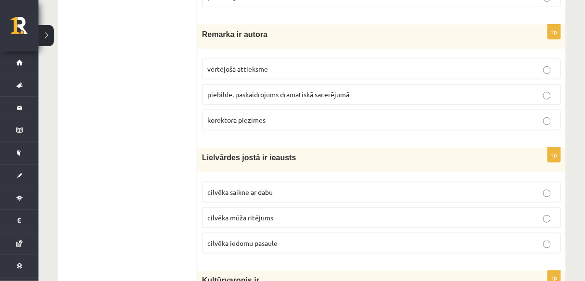
click at [224, 213] on span "cilvēka mūža ritējums" at bounding box center [240, 217] width 66 height 9
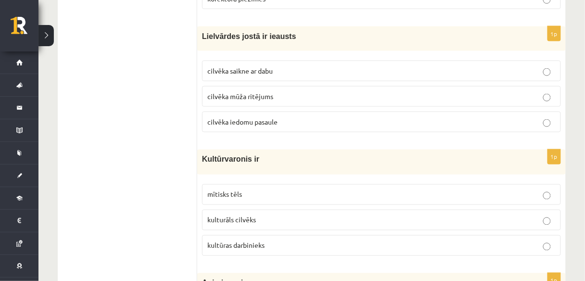
scroll to position [2189, 0]
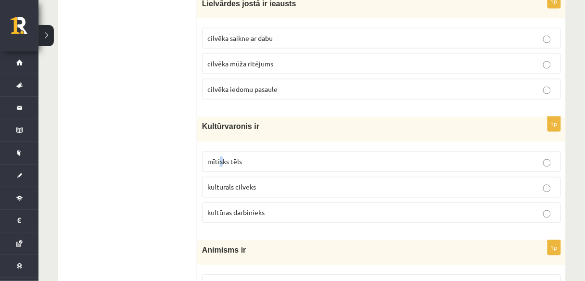
click at [220, 157] on span "mītisks tēls" at bounding box center [224, 161] width 35 height 9
click at [281, 157] on p "mītisks tēls" at bounding box center [381, 162] width 348 height 10
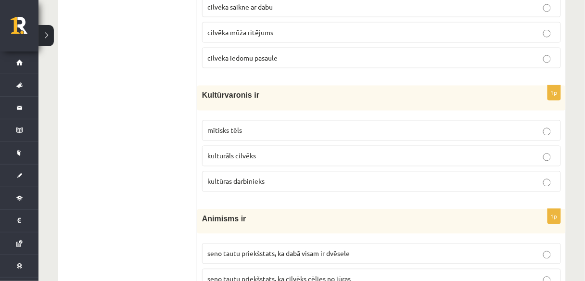
scroll to position [2266, 0]
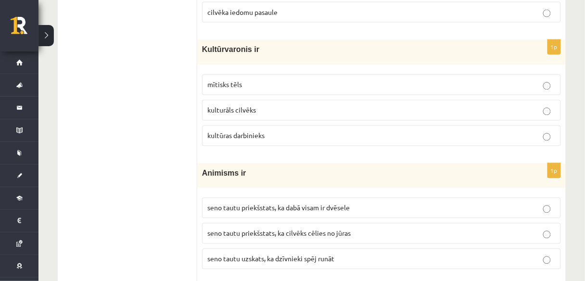
click at [323, 203] on span "seno tautu priekšstats, ka dabā visam ir dvēsele" at bounding box center [278, 207] width 142 height 9
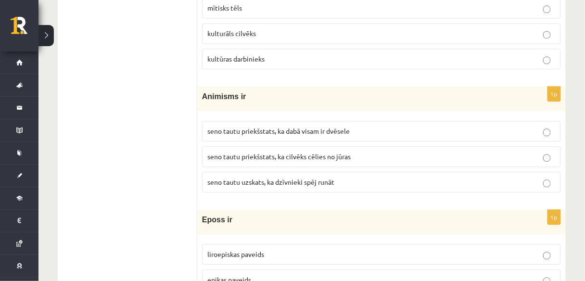
scroll to position [2382, 0]
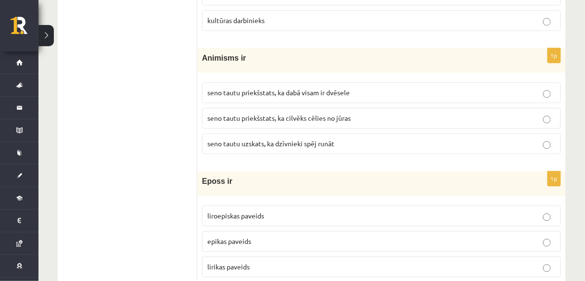
click at [237, 237] on span "epikas paveids" at bounding box center [229, 241] width 44 height 9
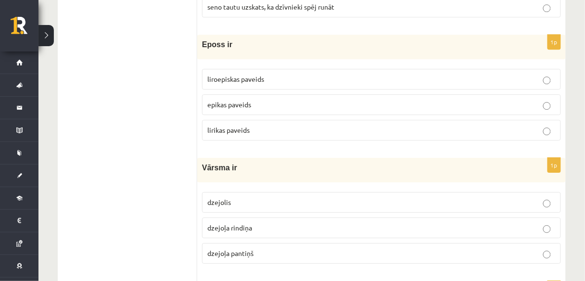
scroll to position [2536, 0]
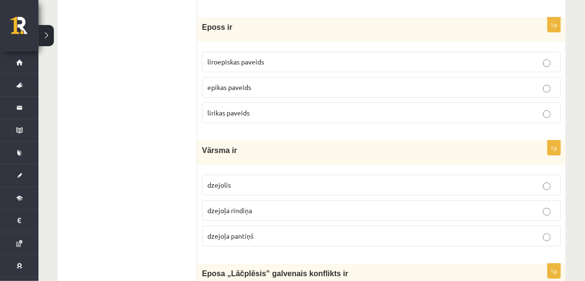
click at [258, 205] on p "dzejoļa rindiņa" at bounding box center [381, 210] width 348 height 10
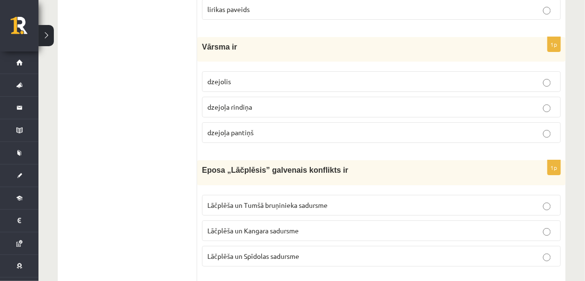
scroll to position [2651, 0]
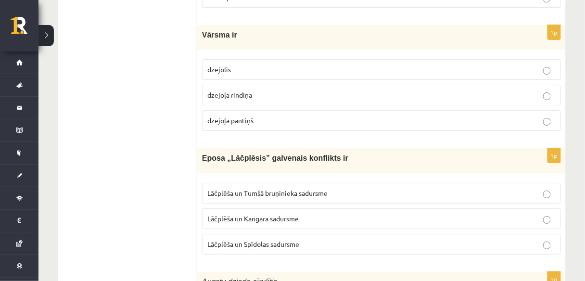
click at [249, 208] on label "Lāčplēša un Kangara sadursme" at bounding box center [381, 218] width 359 height 21
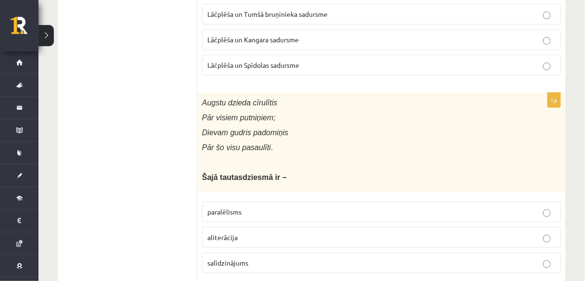
scroll to position [2844, 0]
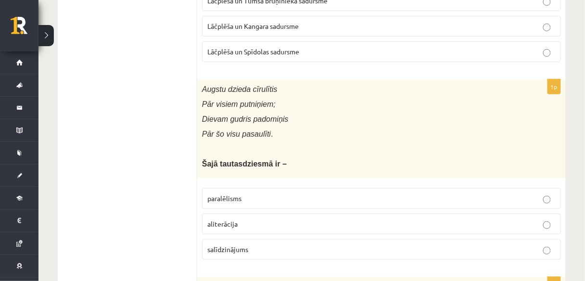
click at [238, 194] on span "paralēlisms" at bounding box center [224, 198] width 34 height 9
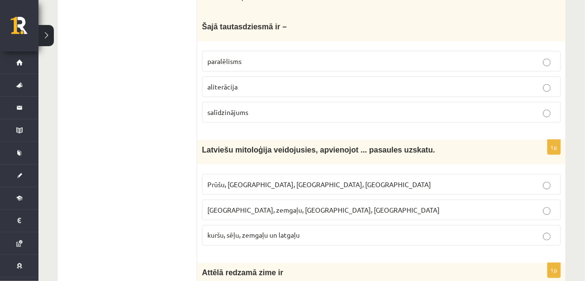
scroll to position [2997, 0]
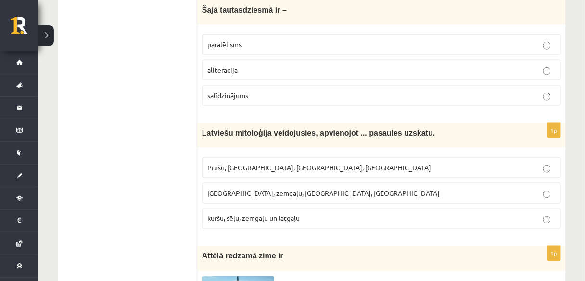
click at [239, 208] on label "kuršu, sēļu, zemgaļu un latgaļu" at bounding box center [381, 218] width 359 height 21
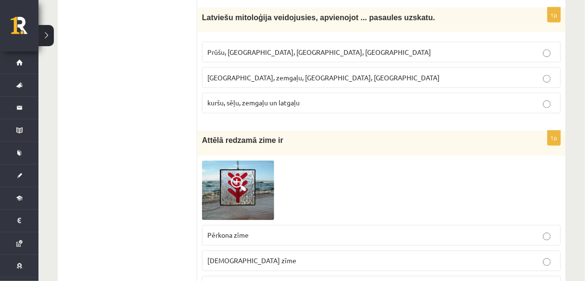
scroll to position [3151, 0]
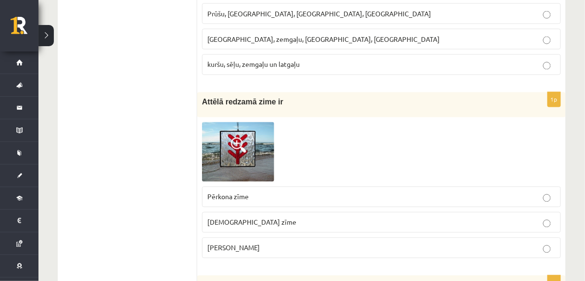
drag, startPoint x: 203, startPoint y: 74, endPoint x: 258, endPoint y: 220, distance: 156.8
click at [258, 220] on div "1p Attēlā redzamā zime ir Pērkona zīme Dieva zīme Laimas slotiņa" at bounding box center [381, 179] width 368 height 174
click at [238, 243] on span "Laimas slotiņa" at bounding box center [233, 247] width 52 height 9
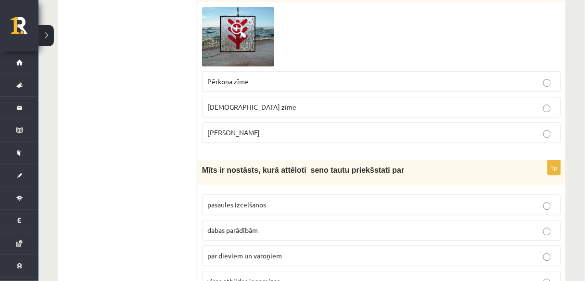
scroll to position [3344, 0]
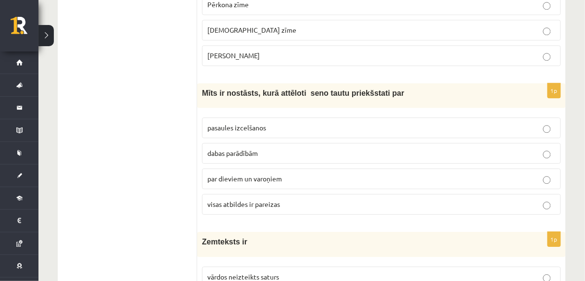
click at [268, 200] on span "visas atbildes ir pareizas" at bounding box center [243, 204] width 73 height 9
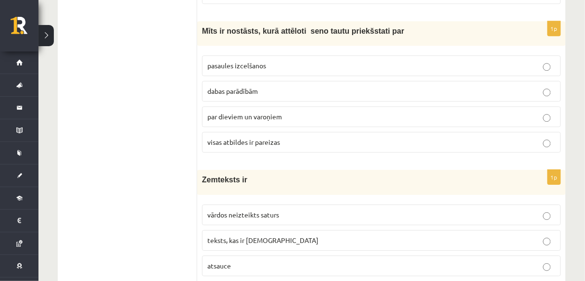
scroll to position [3421, 0]
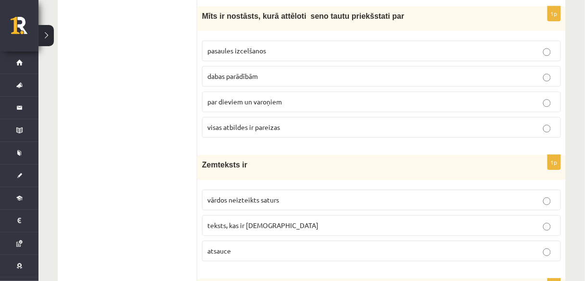
click at [264, 195] on span "vārdos neizteikts saturs" at bounding box center [243, 199] width 72 height 9
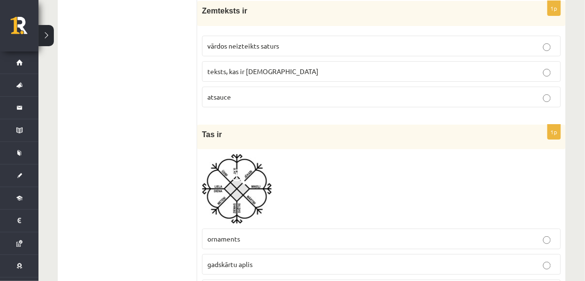
scroll to position [3613, 0]
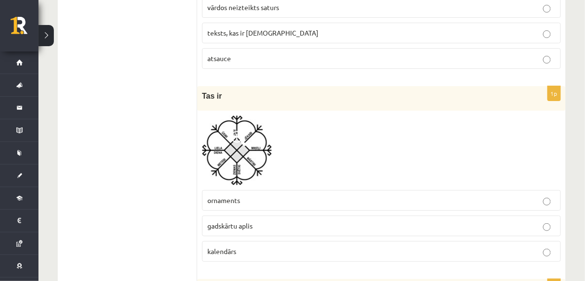
click at [259, 221] on p "gadskārtu aplis" at bounding box center [381, 226] width 348 height 10
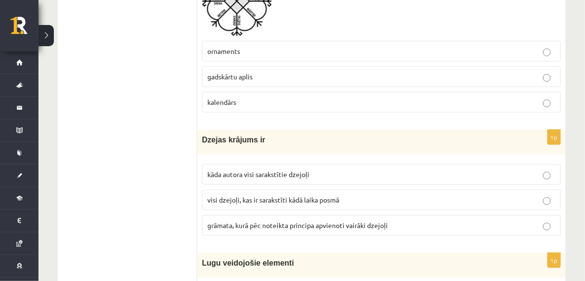
scroll to position [3767, 0]
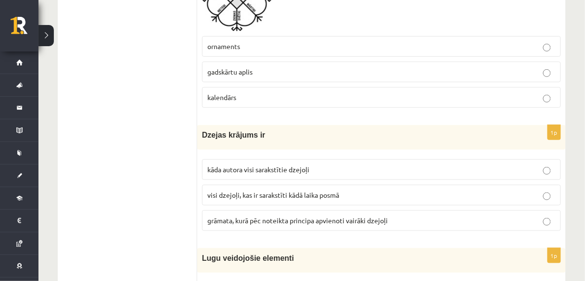
click at [228, 216] on span "grāmata, kurā pēc noteikta principa apvienoti vairāki dzejoļi" at bounding box center [297, 220] width 180 height 9
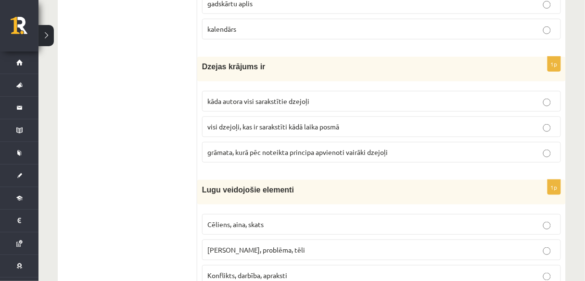
scroll to position [3844, 0]
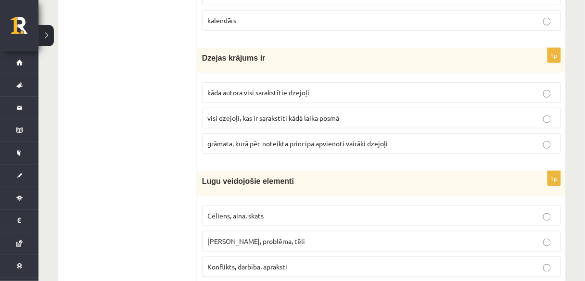
click at [235, 211] on span "Cēliens, aina, skats" at bounding box center [235, 215] width 56 height 9
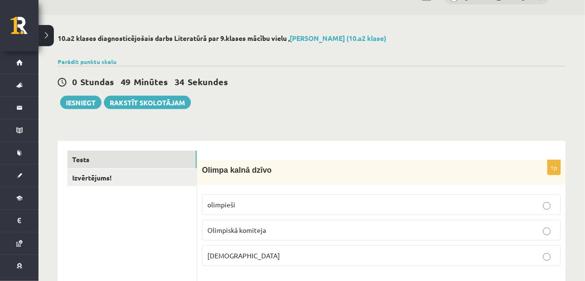
scroll to position [0, 0]
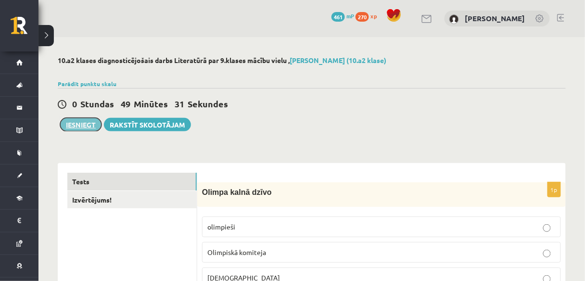
click at [89, 125] on button "Iesniegt" at bounding box center [80, 124] width 41 height 13
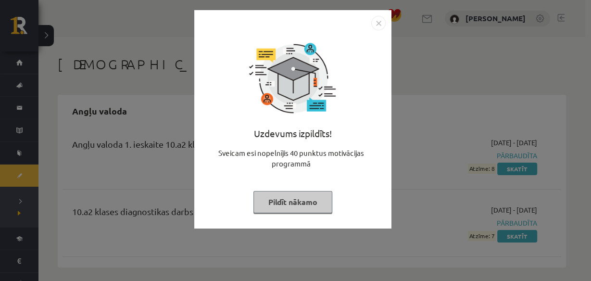
click at [379, 23] on img "Close" at bounding box center [378, 23] width 14 height 14
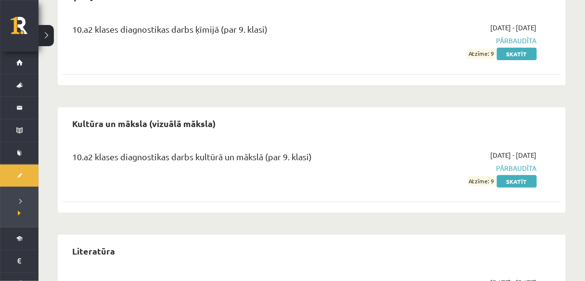
scroll to position [885, 0]
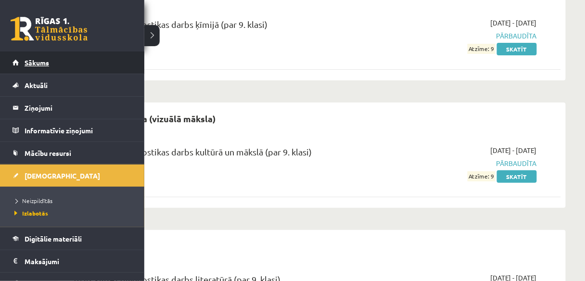
click at [26, 68] on link "Sākums" at bounding box center [73, 62] width 120 height 22
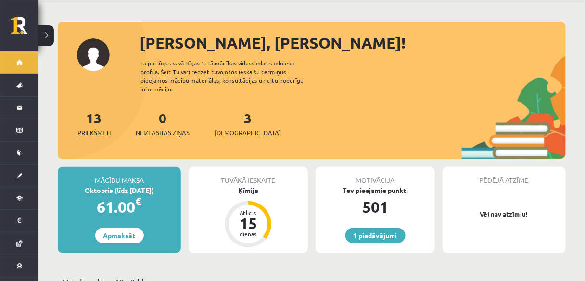
scroll to position [77, 0]
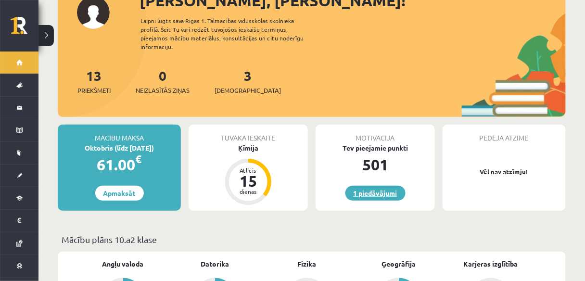
click at [385, 186] on link "1 piedāvājumi" at bounding box center [375, 193] width 60 height 15
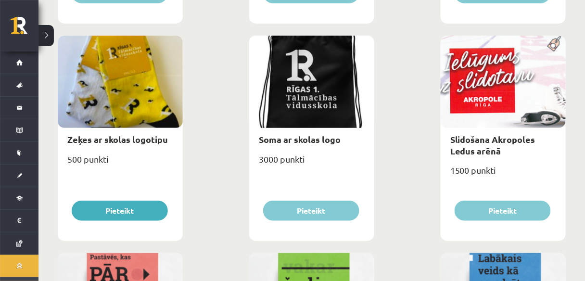
scroll to position [1001, 0]
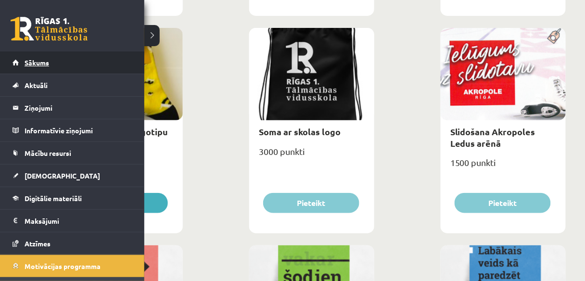
click at [31, 66] on link "Sākums" at bounding box center [73, 62] width 120 height 22
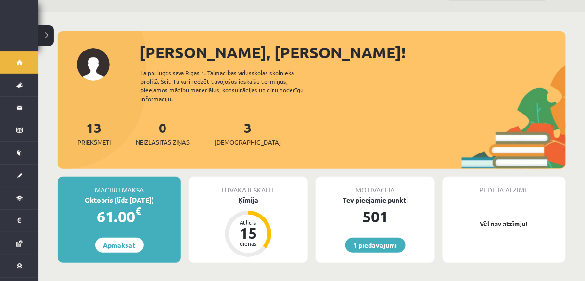
scroll to position [38, 0]
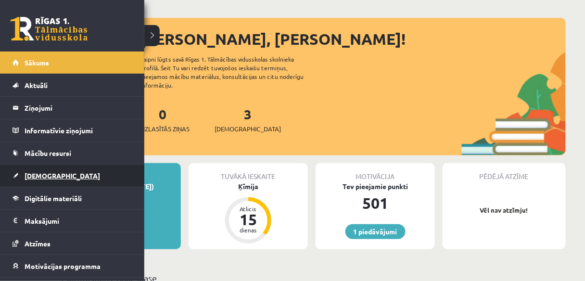
click at [44, 178] on span "[DEMOGRAPHIC_DATA]" at bounding box center [63, 175] width 76 height 9
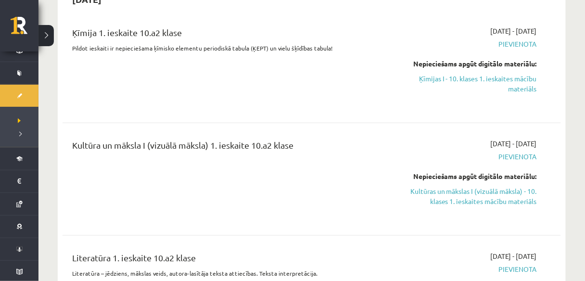
scroll to position [154, 0]
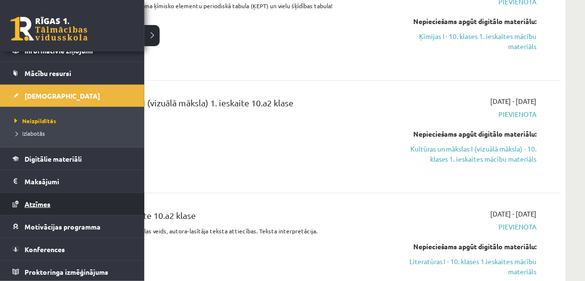
click at [44, 197] on link "Atzīmes" at bounding box center [73, 204] width 120 height 22
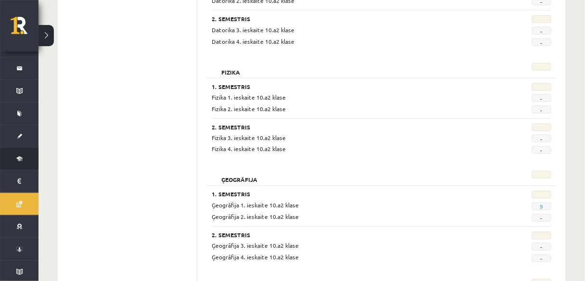
scroll to position [269, 0]
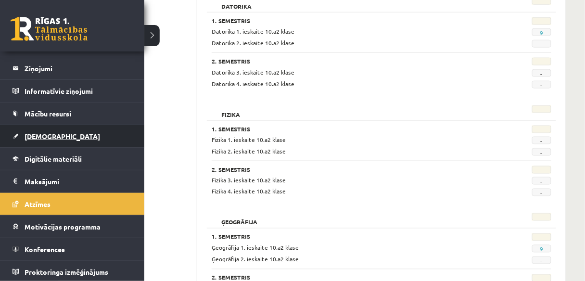
click at [45, 142] on link "[DEMOGRAPHIC_DATA]" at bounding box center [73, 136] width 120 height 22
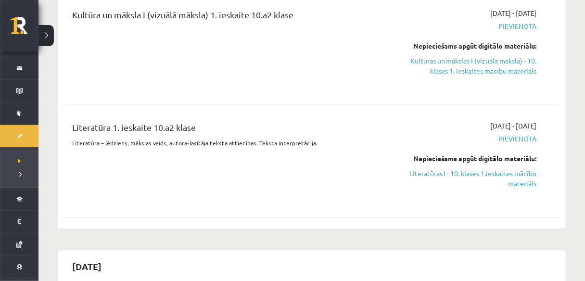
scroll to position [231, 0]
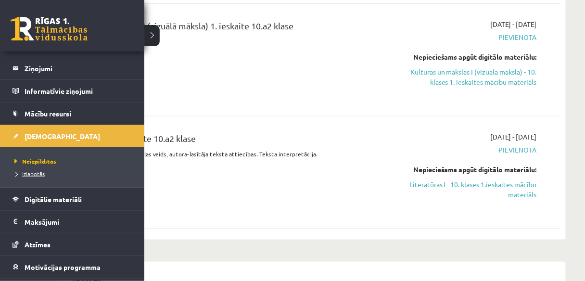
click at [38, 174] on span "Izlabotās" at bounding box center [28, 174] width 33 height 8
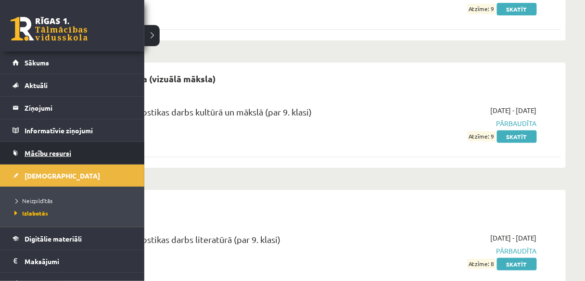
click at [31, 157] on link "Mācību resursi" at bounding box center [73, 153] width 120 height 22
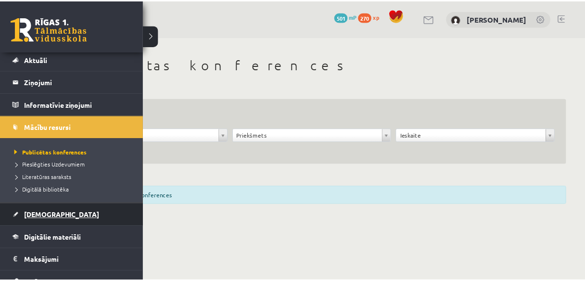
scroll to position [38, 0]
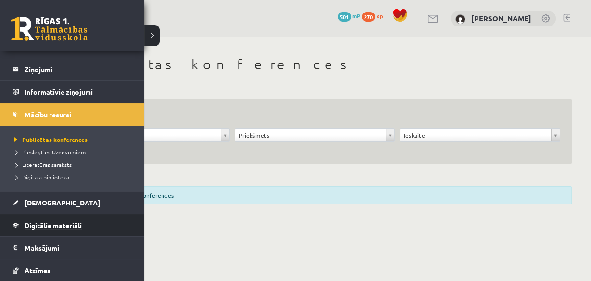
click at [51, 216] on link "Digitālie materiāli" at bounding box center [73, 225] width 120 height 22
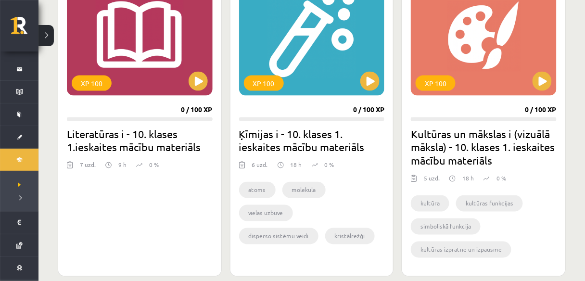
scroll to position [269, 0]
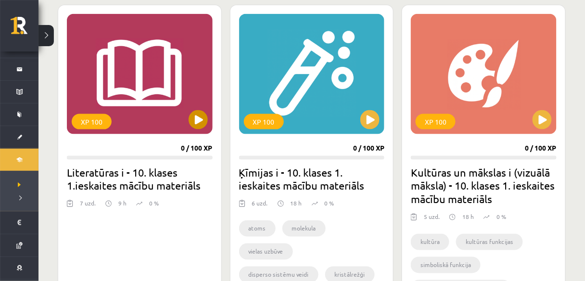
click at [206, 126] on div "XP 100" at bounding box center [140, 74] width 146 height 120
click at [204, 128] on div "XP 100" at bounding box center [140, 74] width 146 height 120
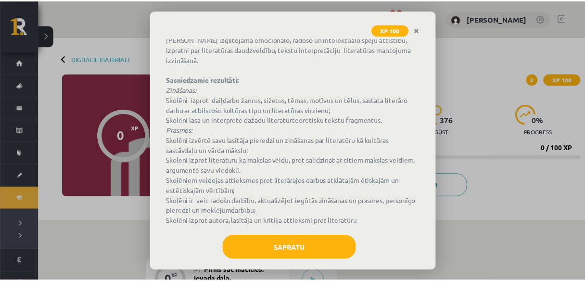
scroll to position [89, 0]
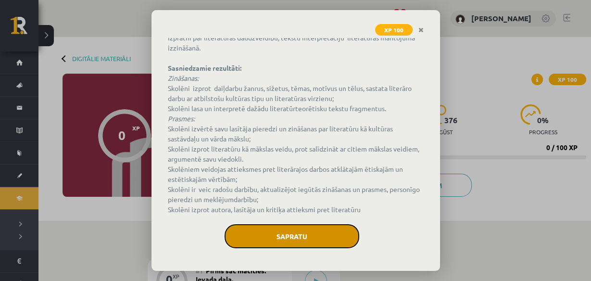
click at [306, 240] on button "Sapratu" at bounding box center [292, 236] width 135 height 24
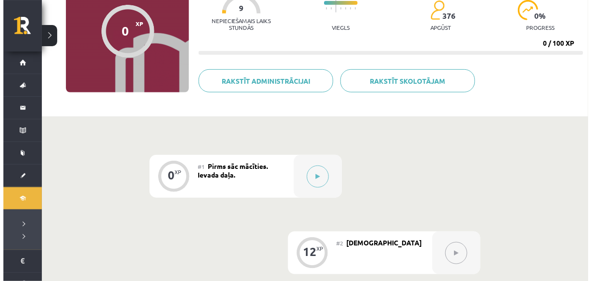
scroll to position [115, 0]
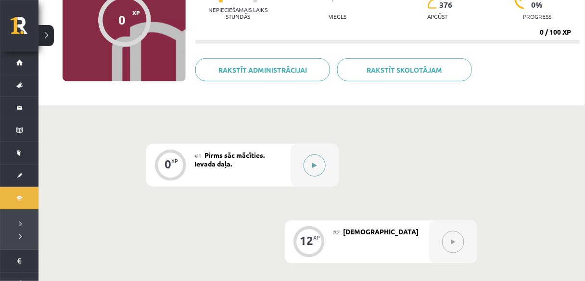
click at [317, 160] on button at bounding box center [315, 165] width 22 height 22
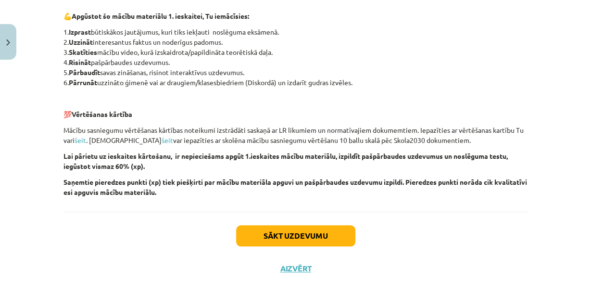
scroll to position [731, 0]
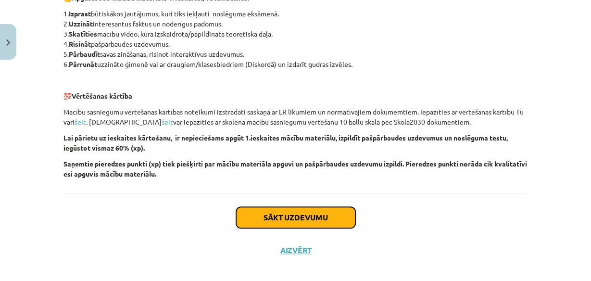
click at [303, 215] on button "Sākt uzdevumu" at bounding box center [295, 217] width 119 height 21
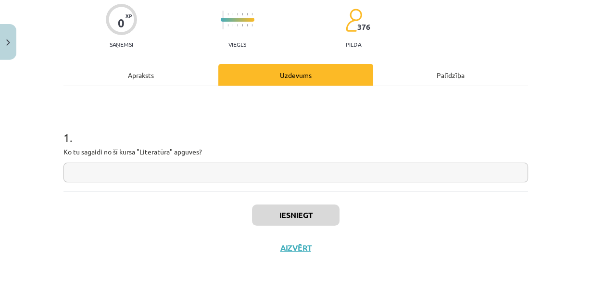
scroll to position [84, 0]
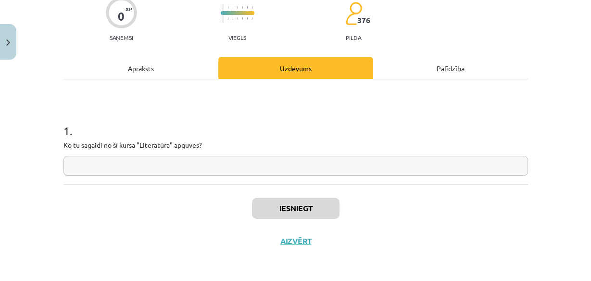
click at [165, 164] on input "text" at bounding box center [295, 166] width 465 height 20
click at [108, 161] on input "text" at bounding box center [295, 166] width 465 height 20
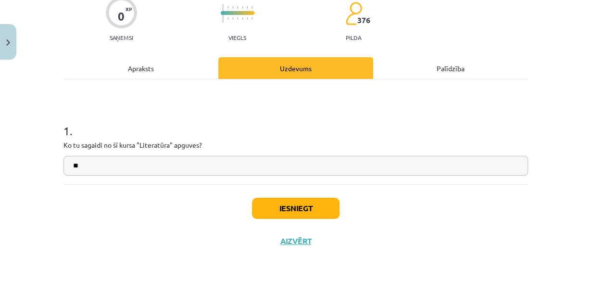
type input "*"
type input "**********"
click at [271, 199] on button "Iesniegt" at bounding box center [296, 208] width 88 height 21
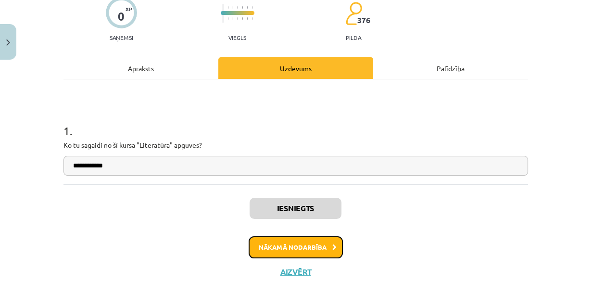
click at [307, 249] on button "Nākamā nodarbība" at bounding box center [296, 247] width 94 height 22
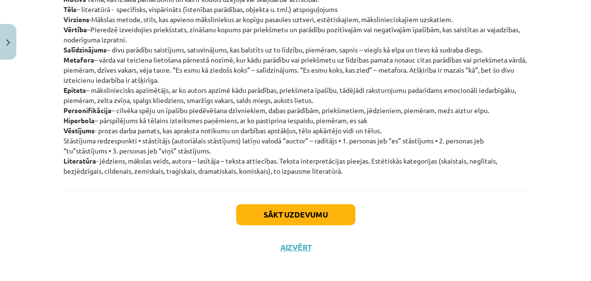
scroll to position [215, 0]
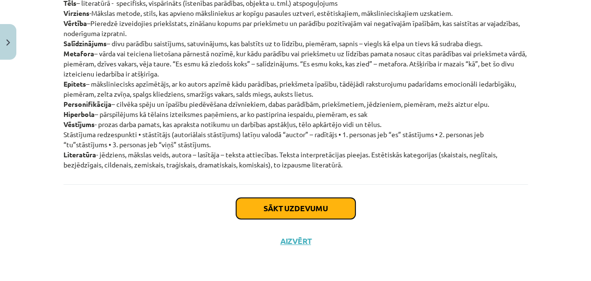
click at [299, 216] on button "Sākt uzdevumu" at bounding box center [295, 208] width 119 height 21
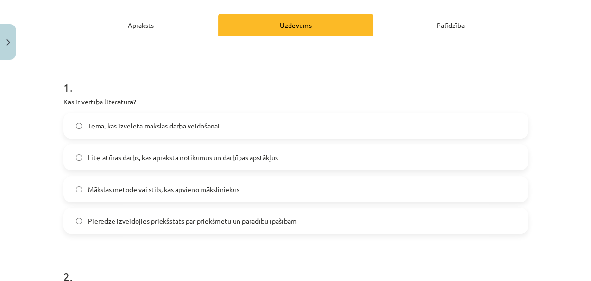
scroll to position [139, 0]
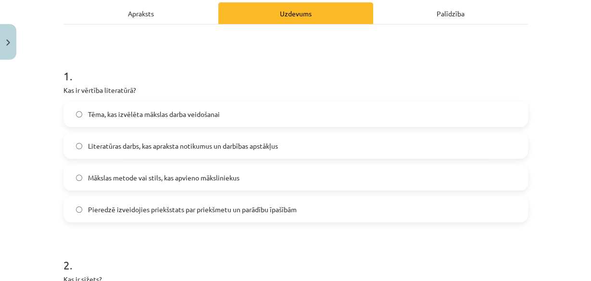
click at [137, 213] on span "Pieredzē izveidojies priekšstats par priekšmetu un parādību īpašībām" at bounding box center [192, 209] width 209 height 10
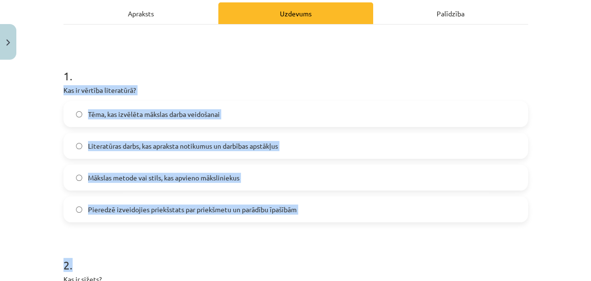
drag, startPoint x: 65, startPoint y: 89, endPoint x: 308, endPoint y: 223, distance: 277.5
copy form "Kas ir vērtība literatūrā? Tēma, kas izvēlēta mākslas darba veidošanai Literatū…"
click at [312, 242] on h1 "2 ." at bounding box center [295, 256] width 465 height 30
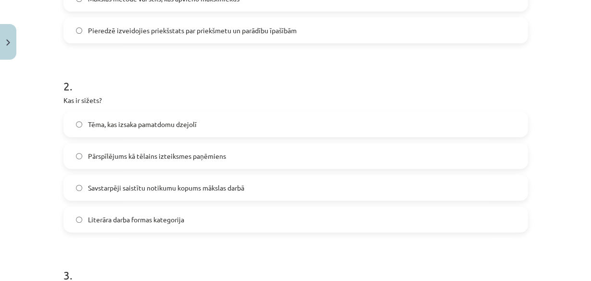
scroll to position [331, 0]
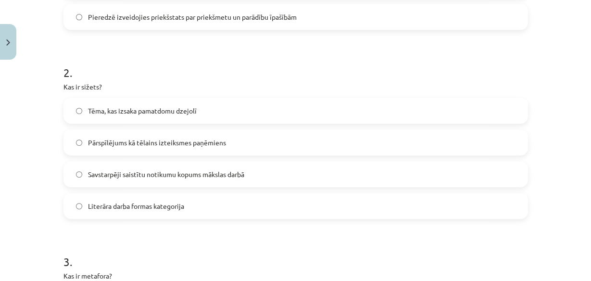
click at [197, 169] on span "Savstarpēji saistītu notikumu kopums mākslas darbā" at bounding box center [166, 174] width 156 height 10
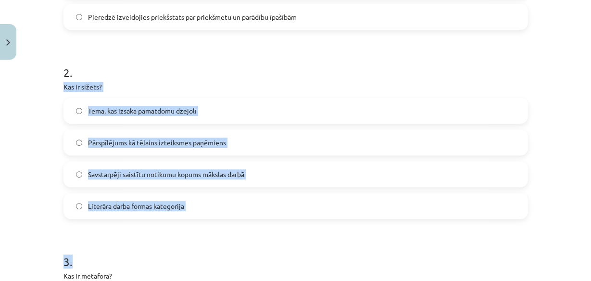
drag, startPoint x: 61, startPoint y: 82, endPoint x: 198, endPoint y: 225, distance: 198.0
copy form "Kas ir sižets? Tēma, kas izsaka pamatdomu dzejolī Pārspīlējums kā tēlains iztei…"
click at [316, 103] on label "Tēma, kas izsaka pamatdomu dzejolī" at bounding box center [295, 111] width 463 height 24
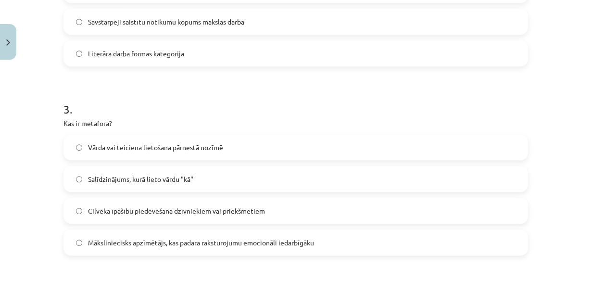
scroll to position [485, 0]
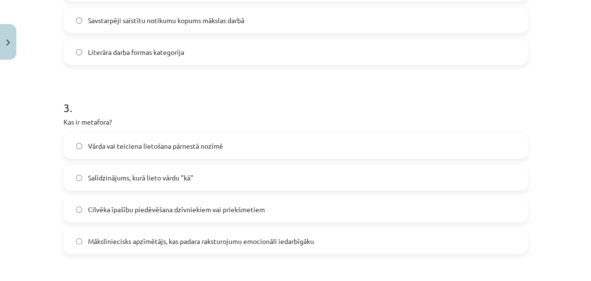
click at [174, 145] on span "Vārda vai teiciena lietošana pārnestā nozīmē" at bounding box center [155, 146] width 135 height 10
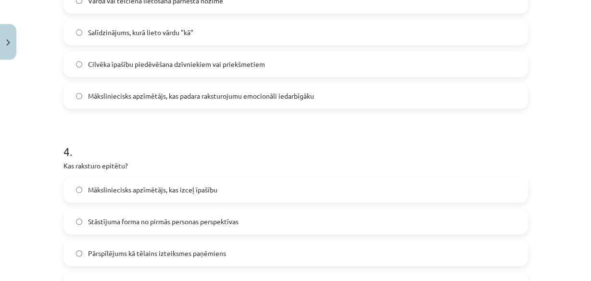
scroll to position [678, 0]
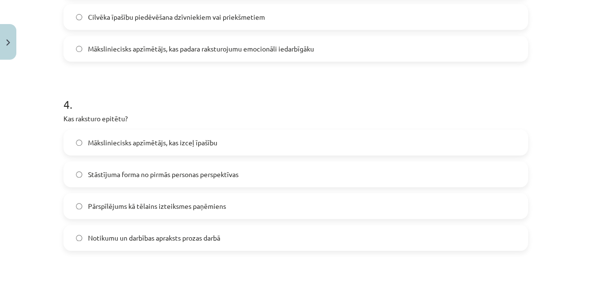
click at [179, 145] on span "Māksliniecisks apzīmētājs, kas izceļ īpašību" at bounding box center [152, 143] width 129 height 10
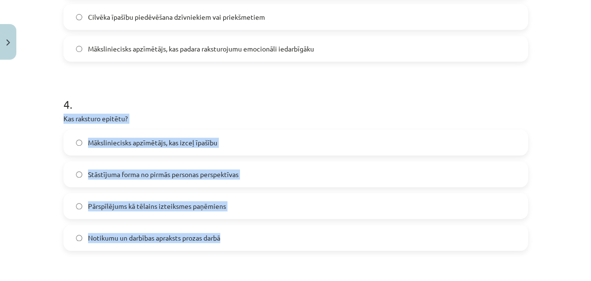
drag, startPoint x: 55, startPoint y: 117, endPoint x: 238, endPoint y: 232, distance: 215.7
click at [238, 232] on div "Mācību tēma: Literatūras i - 10. klases 1.ieskaites mācību materiāls #2 Jēdzien…" at bounding box center [295, 140] width 591 height 281
copy div "Kas raksturo epitētu? Māksliniecisks apzīmētājs, kas izceļ īpašību Stāstījuma f…"
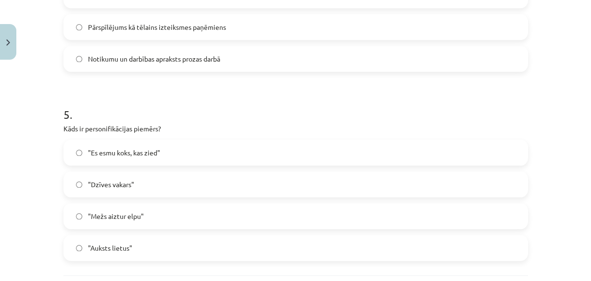
scroll to position [870, 0]
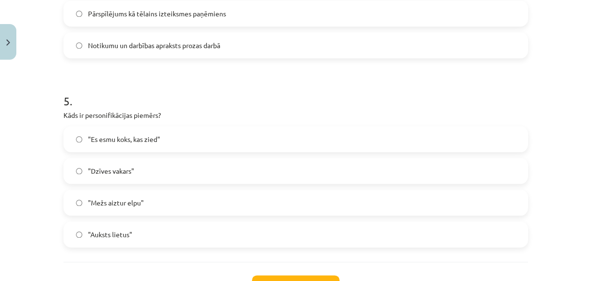
click at [157, 207] on label ""Mežs aiztur elpu"" at bounding box center [295, 202] width 463 height 24
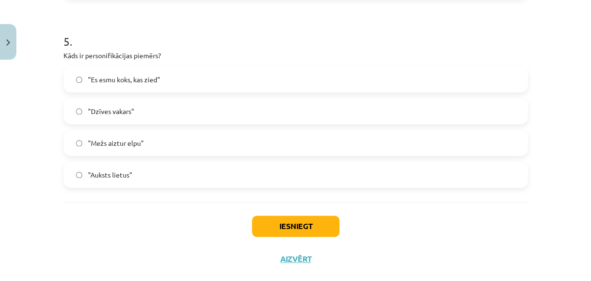
scroll to position [947, 0]
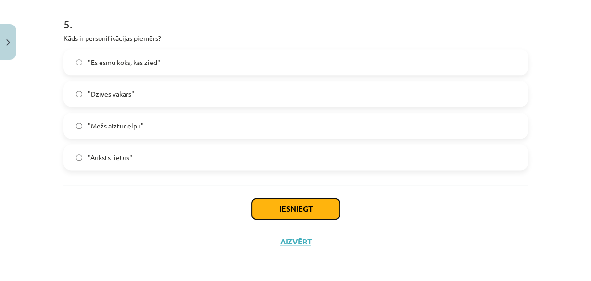
click at [296, 216] on button "Iesniegt" at bounding box center [296, 208] width 88 height 21
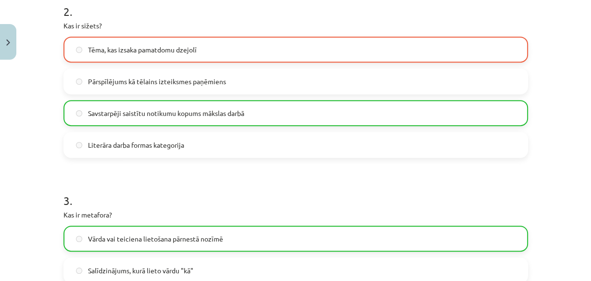
scroll to position [370, 0]
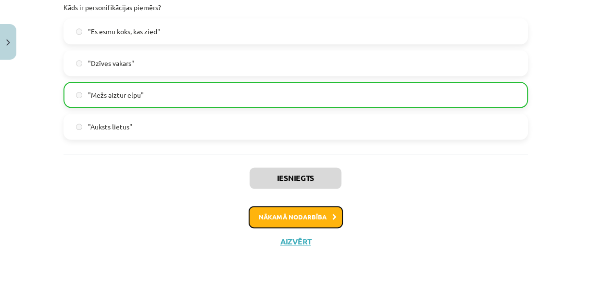
click at [267, 211] on button "Nākamā nodarbība" at bounding box center [296, 217] width 94 height 22
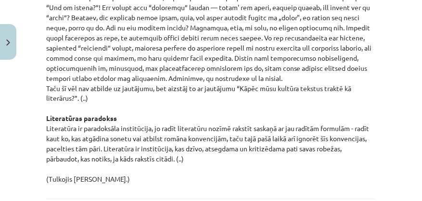
scroll to position [1474, 0]
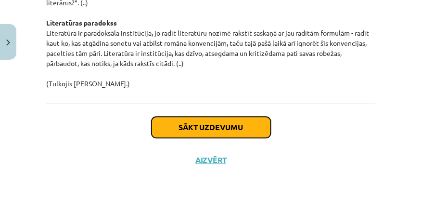
click at [171, 131] on button "Sākt uzdevumu" at bounding box center [211, 127] width 119 height 21
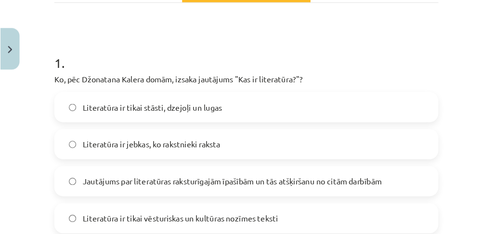
scroll to position [189, 0]
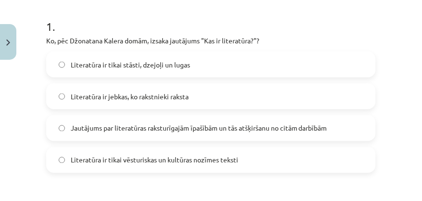
click at [381, 32] on div "Mācību tēma: Literatūras i - 10. klases 1.ieskaites mācību materiāls #3 Kas ir …" at bounding box center [211, 100] width 422 height 201
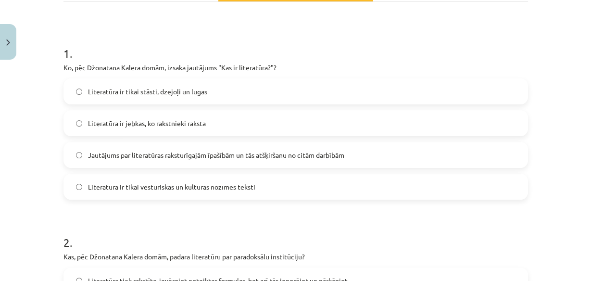
scroll to position [150, 0]
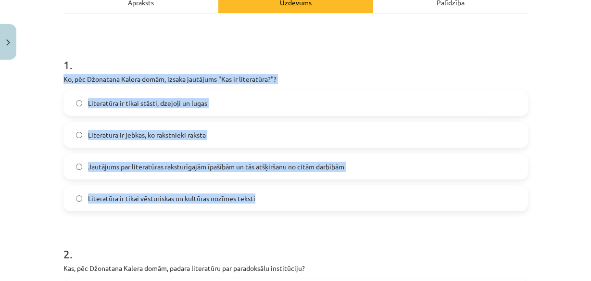
drag, startPoint x: 57, startPoint y: 80, endPoint x: 273, endPoint y: 190, distance: 242.9
copy div "Ko, pēc Džonatana Kalera domām, izsaka jautājums "Kas ir literatūra?"? Literatū…"
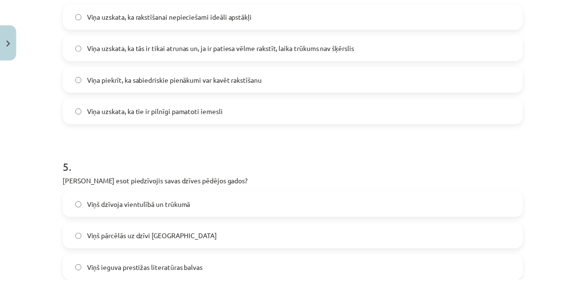
scroll to position [948, 0]
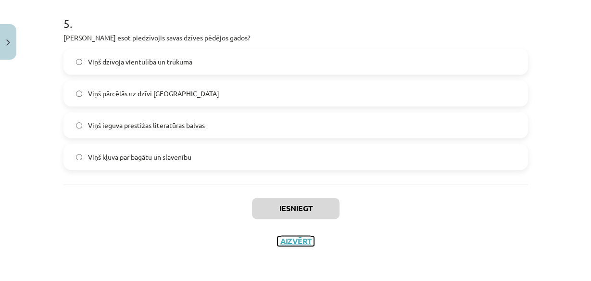
click at [294, 240] on button "Aizvērt" at bounding box center [296, 241] width 37 height 10
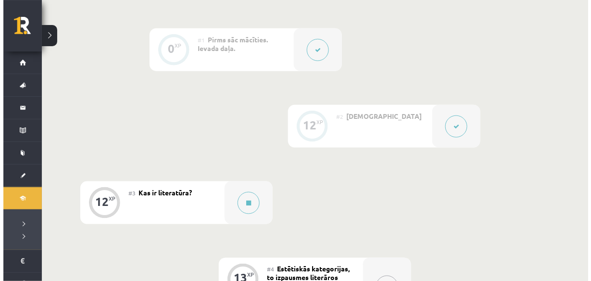
scroll to position [269, 0]
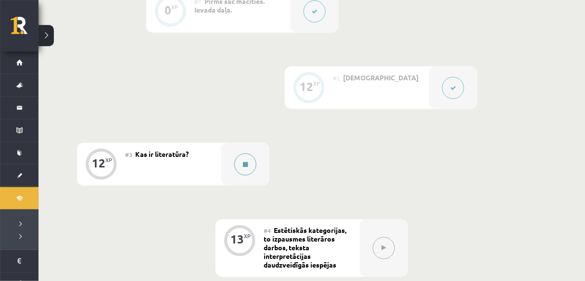
click at [247, 158] on button at bounding box center [245, 164] width 22 height 22
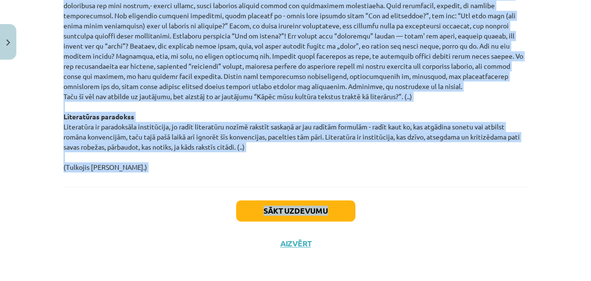
scroll to position [1090, 0]
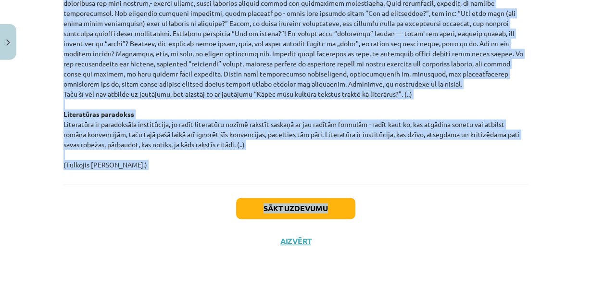
drag, startPoint x: 56, startPoint y: 131, endPoint x: 184, endPoint y: 177, distance: 135.6
copy p "Zentas Mauriņas eseja „Kāpēc dzejnieks raksta?” Kad Nigērijā vairākiem analfabē…"
click at [304, 202] on button "Sākt uzdevumu" at bounding box center [295, 208] width 119 height 21
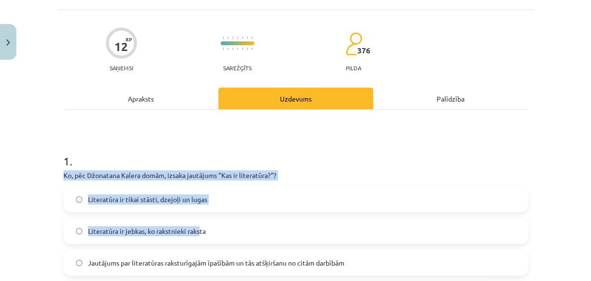
scroll to position [101, 0]
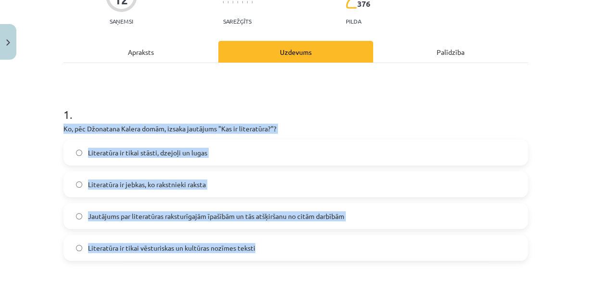
drag, startPoint x: 60, startPoint y: 206, endPoint x: 253, endPoint y: 230, distance: 194.5
click at [270, 250] on div "1 . Ko, pēc Džonatana Kalera domām, izsaka jautājums "Kas ir literatūra?"? Lite…" at bounding box center [295, 176] width 465 height 170
copy div "Ko, pēc Džonatana Kalera domām, izsaka jautājums "Kas ir literatūra?"? Literatū…"
click at [274, 168] on div "Literatūra ir tikai stāsti, dzejoļi un lugas Literatūra ir jebkas, ko rakstniek…" at bounding box center [295, 200] width 465 height 121
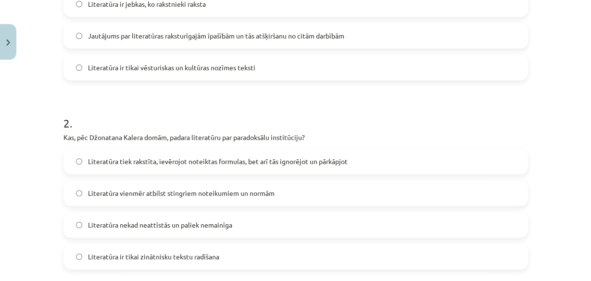
scroll to position [293, 0]
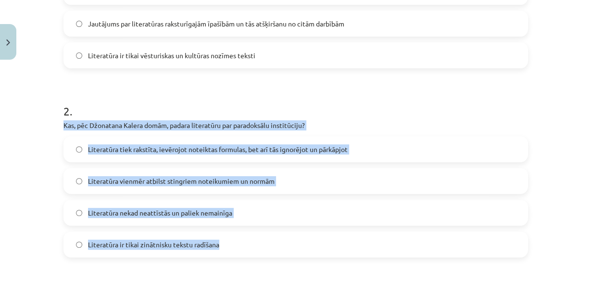
drag, startPoint x: 60, startPoint y: 125, endPoint x: 242, endPoint y: 248, distance: 219.9
copy div "Kas, pēc Džonatana Kalera domām, padara literatūru par paradoksālu institūciju?…"
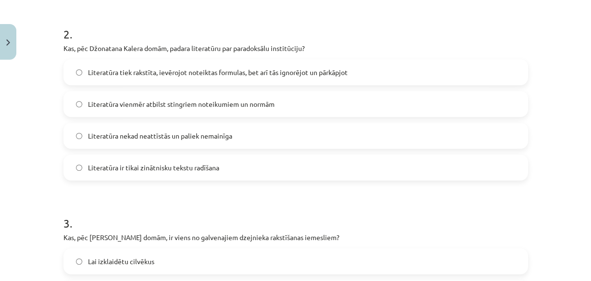
click at [451, 180] on form "1 . Ko, pēc Džonatana Kalera domām, izsaka jautājums "Kas ir literatūra?"? Lite…" at bounding box center [295, 285] width 465 height 926
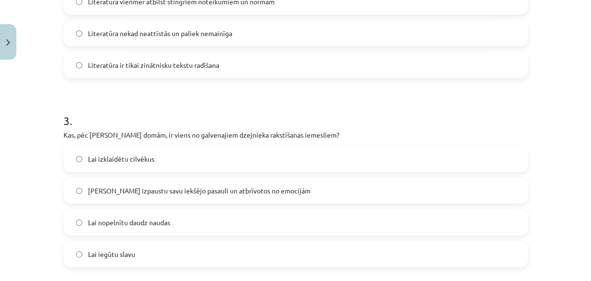
scroll to position [485, 0]
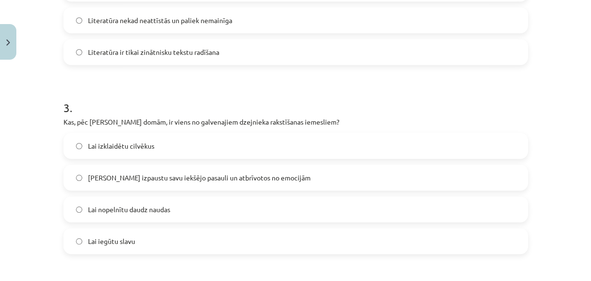
click at [225, 179] on span "Lai izpaustu savu iekšējo pasauli un atbrīvotos no emocijām" at bounding box center [199, 178] width 223 height 10
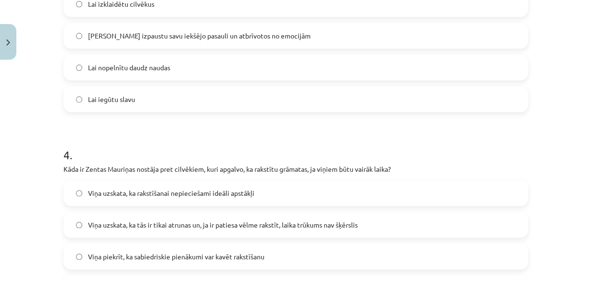
scroll to position [639, 0]
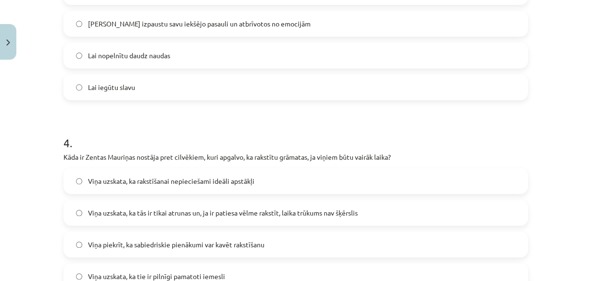
click at [339, 208] on span "Viņa uzskata, ka tās ir tikai atrunas un, ja ir patiesa vēlme rakstīt, laika tr…" at bounding box center [223, 213] width 270 height 10
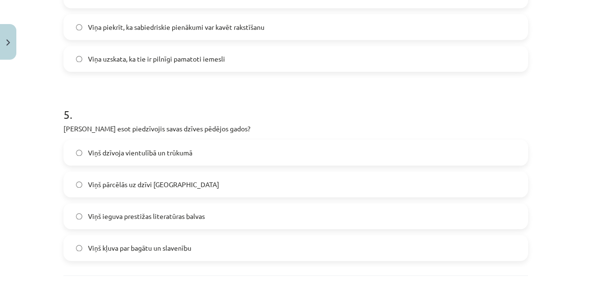
scroll to position [870, 0]
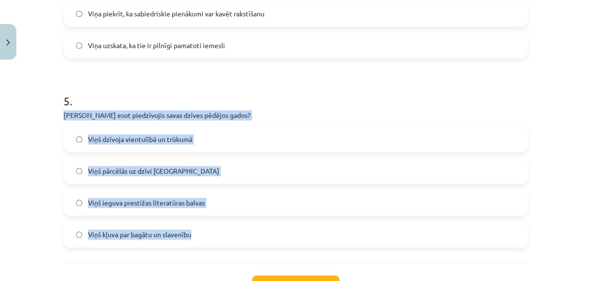
drag, startPoint x: 58, startPoint y: 114, endPoint x: 216, endPoint y: 226, distance: 193.7
copy div "Ko Rainers Marija Rilke esot piedzīvojis savas dzīves pēdējos gados? Viņš dzīvo…"
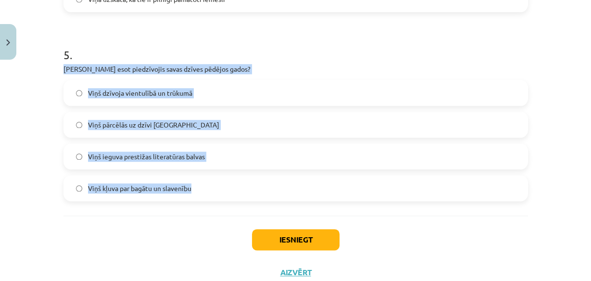
scroll to position [947, 0]
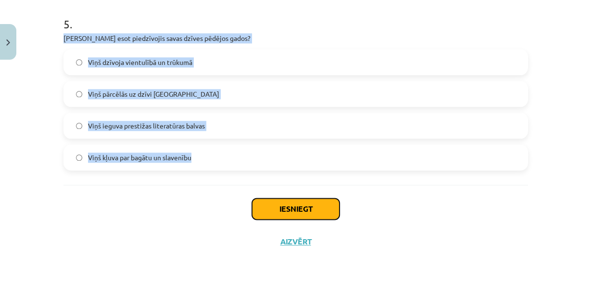
click at [285, 217] on button "Iesniegt" at bounding box center [296, 208] width 88 height 21
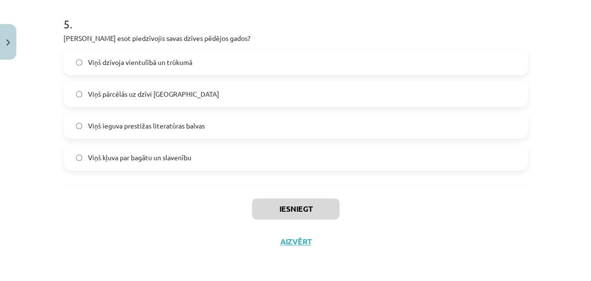
click at [195, 205] on div "Iesniegt Aizvērt" at bounding box center [295, 218] width 465 height 67
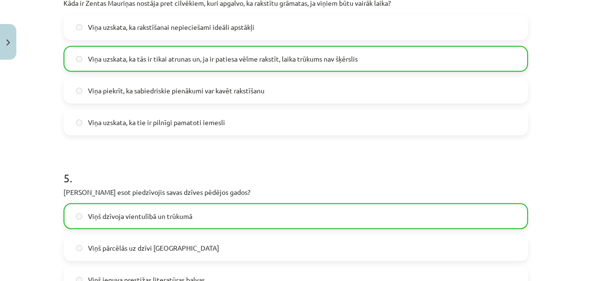
scroll to position [978, 0]
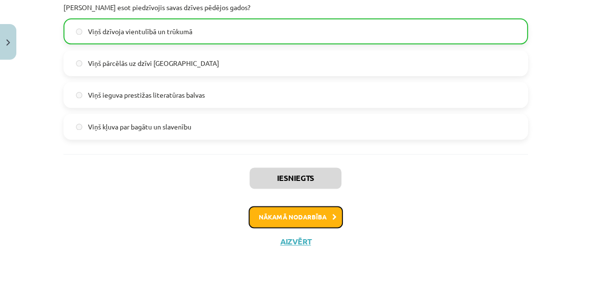
click at [309, 221] on button "Nākamā nodarbība" at bounding box center [296, 217] width 94 height 22
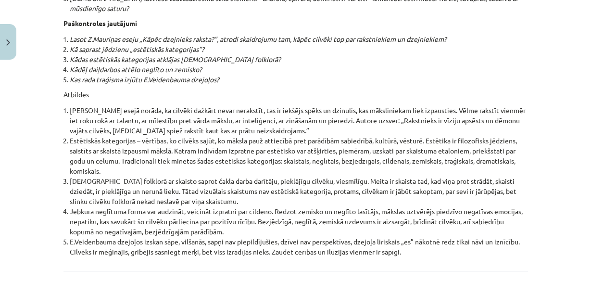
scroll to position [10374, 0]
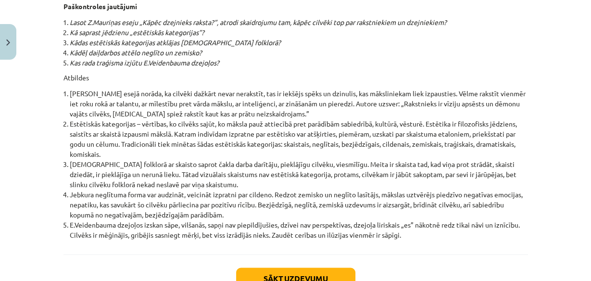
click at [310, 268] on button "Sākt uzdevumu" at bounding box center [295, 278] width 119 height 21
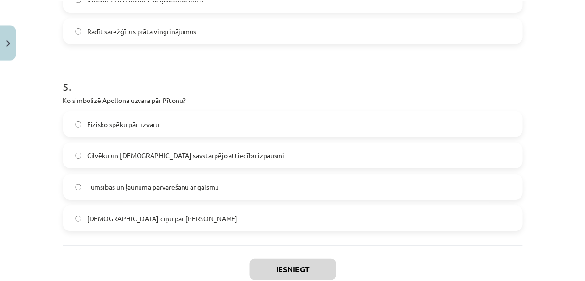
scroll to position [947, 0]
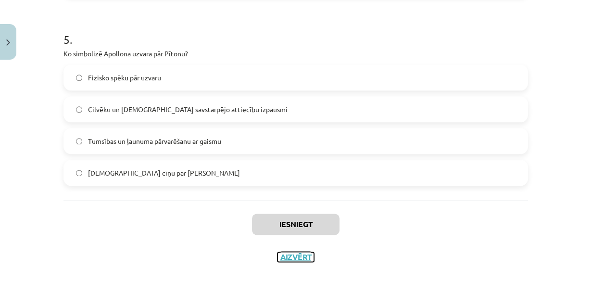
click at [299, 256] on button "Aizvērt" at bounding box center [296, 257] width 37 height 10
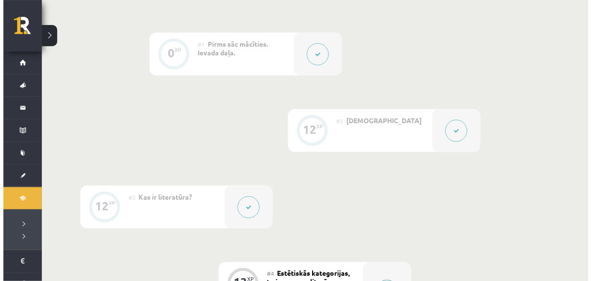
scroll to position [308, 0]
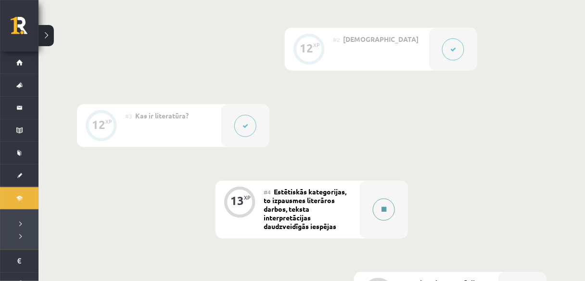
click at [390, 208] on button at bounding box center [384, 210] width 22 height 22
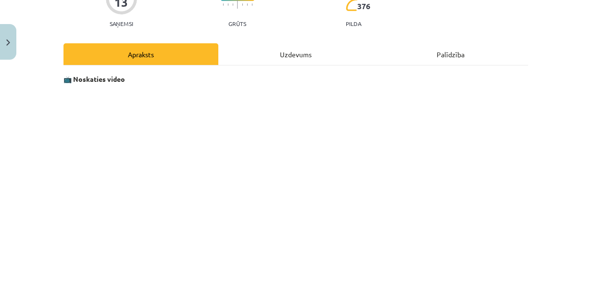
scroll to position [115, 0]
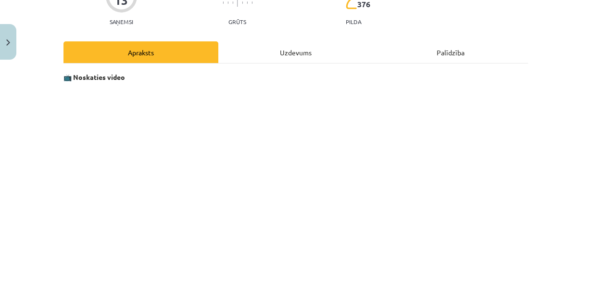
drag, startPoint x: 133, startPoint y: 84, endPoint x: 353, endPoint y: 36, distance: 224.6
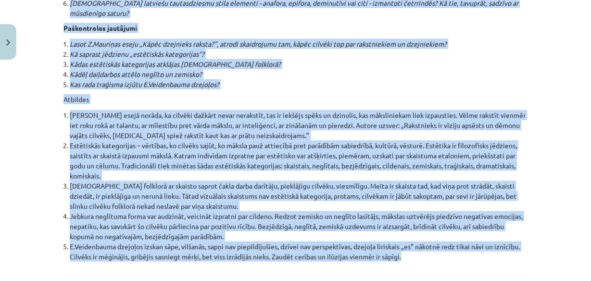
scroll to position [10374, 0]
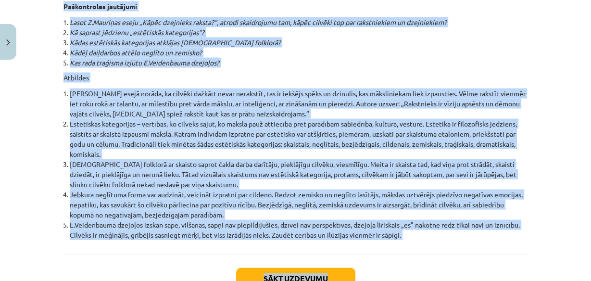
drag, startPoint x: 49, startPoint y: 125, endPoint x: 411, endPoint y: 193, distance: 368.6
click at [411, 193] on div "Mācību tēma: Literatūras i - 10. klases 1.ieskaites mācību materiāls #4 Estētis…" at bounding box center [295, 140] width 591 height 281
copy div "Estētika ir filozofijas nozare, kas aplūko jautājumus par skaisto, par mākslu u…"
click at [331, 268] on button "Sākt uzdevumu" at bounding box center [295, 278] width 119 height 21
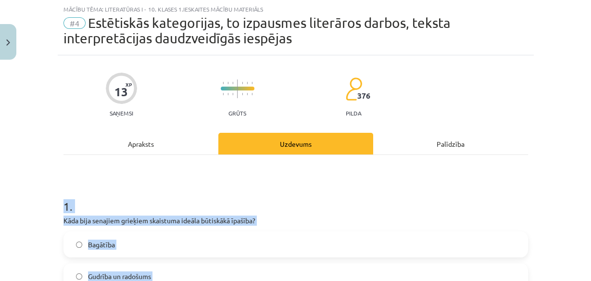
scroll to position [24, 0]
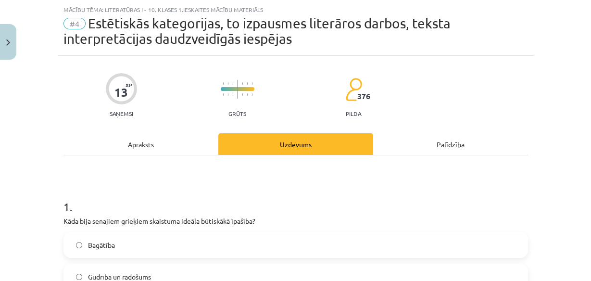
click at [103, 152] on div "Apraksts" at bounding box center [140, 144] width 155 height 22
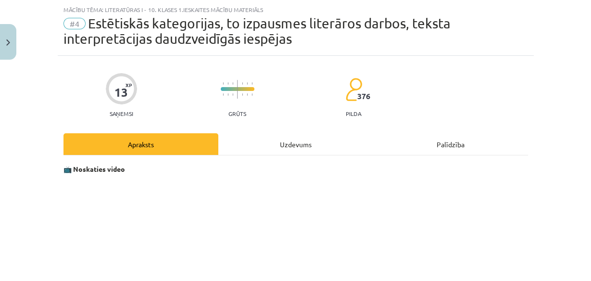
click at [274, 152] on div "Uzdevums" at bounding box center [295, 144] width 155 height 22
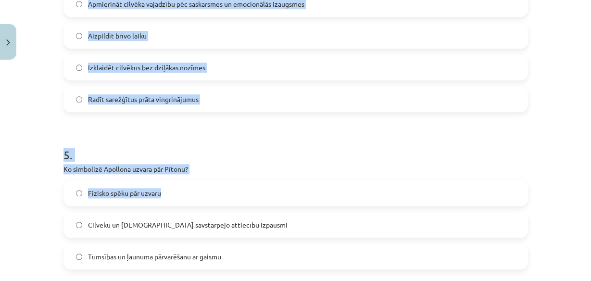
scroll to position [963, 0]
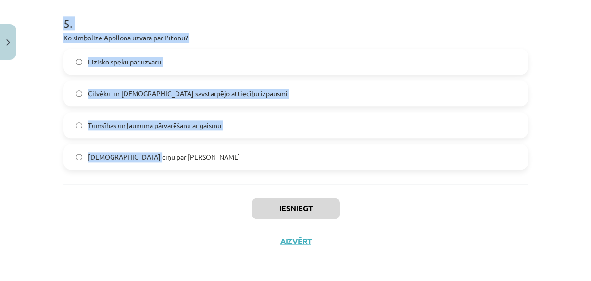
drag, startPoint x: 62, startPoint y: 140, endPoint x: 192, endPoint y: 164, distance: 132.1
click at [192, 164] on div "Mācību tēma: Literatūras i - 10. klases 1.ieskaites mācību materiāls #4 Estētis…" at bounding box center [295, 140] width 591 height 281
copy form "Kāda bija senajiem grieķiem skaistuma ideāla būtiskākā īpašība? Bagātība Gudrīb…"
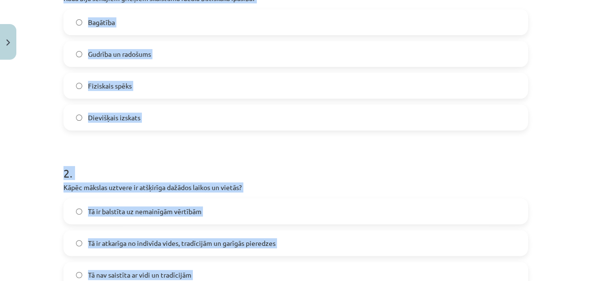
scroll to position [239, 0]
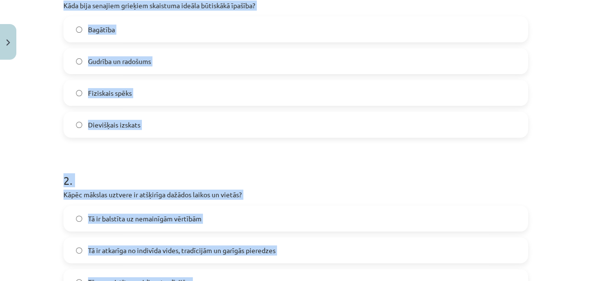
click at [316, 162] on h1 "2 ." at bounding box center [295, 172] width 465 height 30
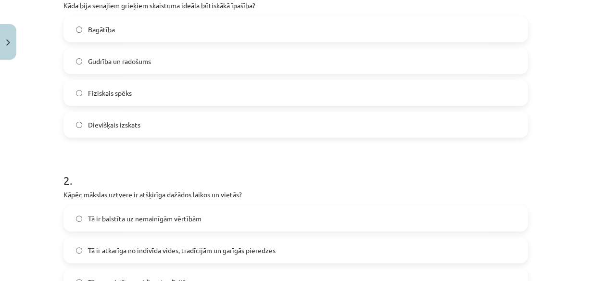
click at [103, 57] on span "Gudrība un radošums" at bounding box center [119, 61] width 63 height 10
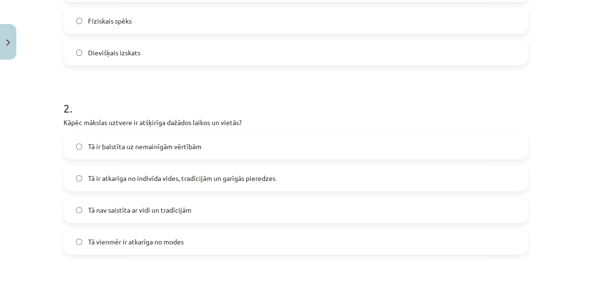
scroll to position [316, 0]
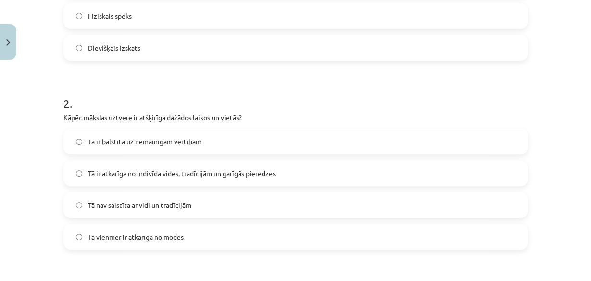
click at [164, 169] on span "Tā ir atkarīga no indivīda vides, tradīcijām un garīgās pieredzes" at bounding box center [182, 173] width 188 height 10
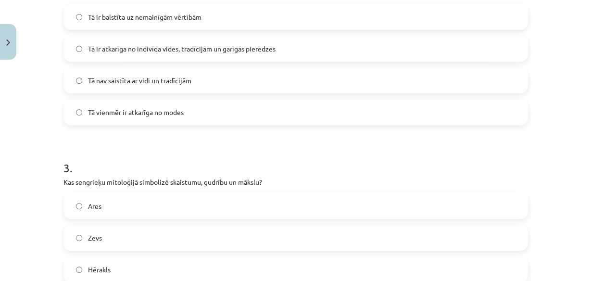
scroll to position [508, 0]
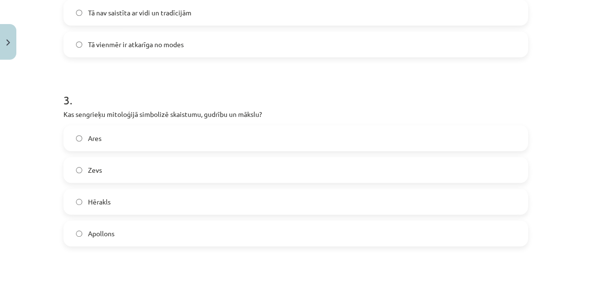
click at [104, 226] on label "Apollons" at bounding box center [295, 233] width 463 height 24
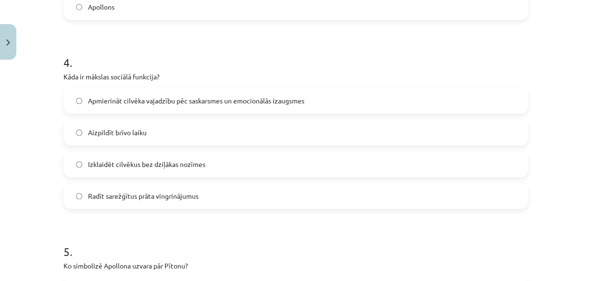
scroll to position [739, 0]
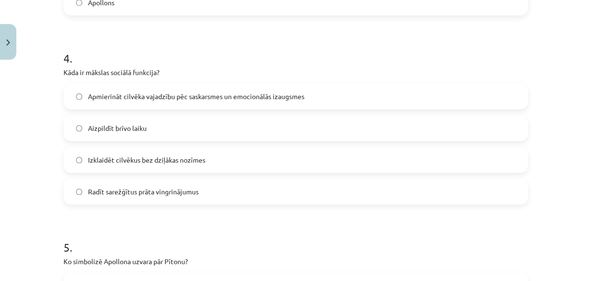
click at [139, 91] on span "Apmierināt cilvēka vajadzību pēc saskarsmes un emocionālās izaugsmes" at bounding box center [196, 96] width 216 height 10
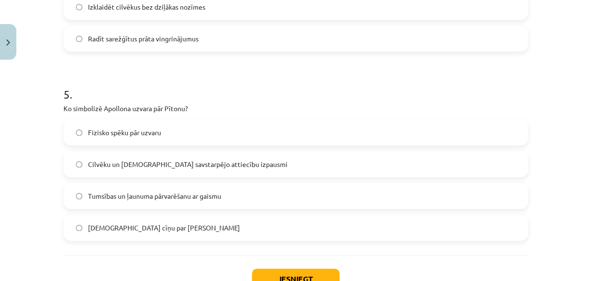
scroll to position [893, 0]
click at [123, 191] on span "Tumsības un ļaunuma pārvarēšanu ar gaismu" at bounding box center [154, 195] width 133 height 10
click at [281, 276] on button "Iesniegt" at bounding box center [296, 277] width 88 height 21
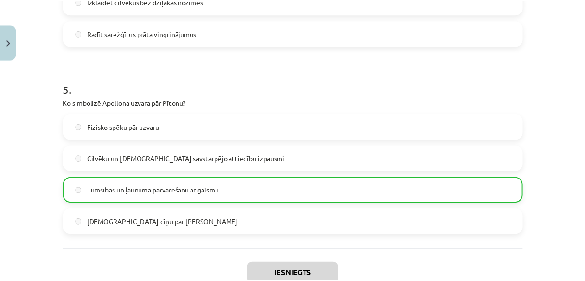
scroll to position [993, 0]
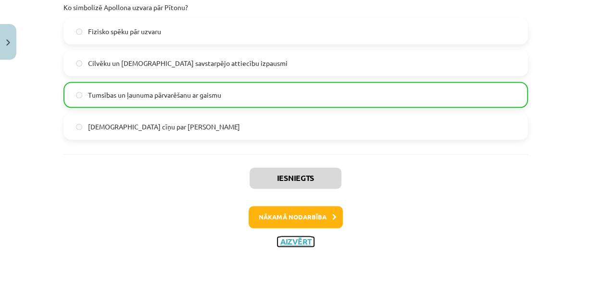
click at [303, 241] on button "Aizvērt" at bounding box center [296, 242] width 37 height 10
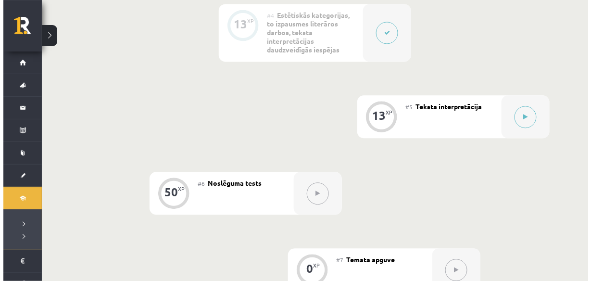
scroll to position [471, 0]
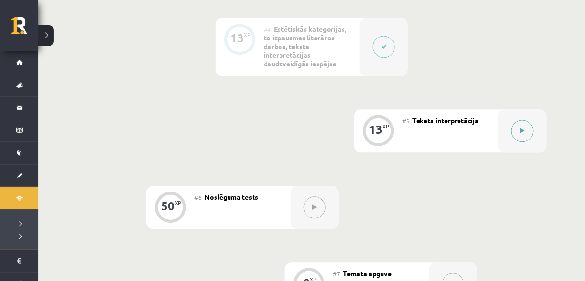
click at [516, 135] on button at bounding box center [522, 131] width 22 height 22
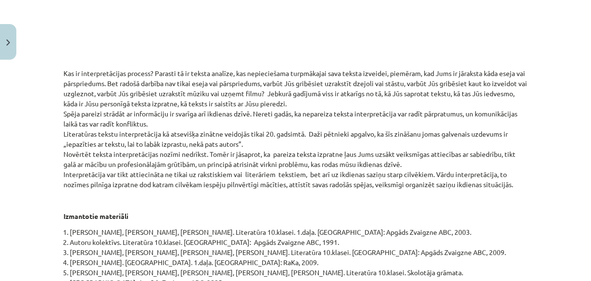
scroll to position [269, 0]
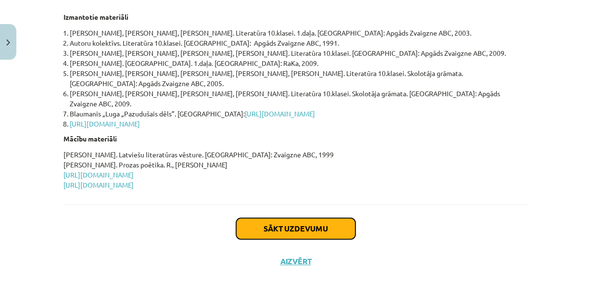
click at [323, 218] on button "Sākt uzdevumu" at bounding box center [295, 228] width 119 height 21
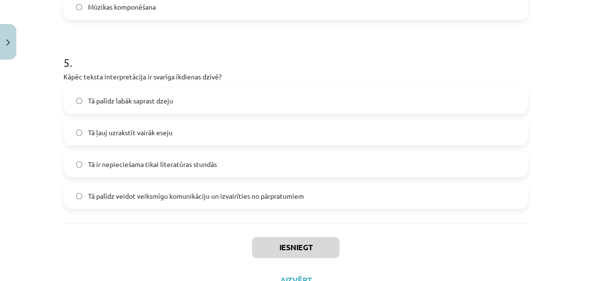
scroll to position [947, 0]
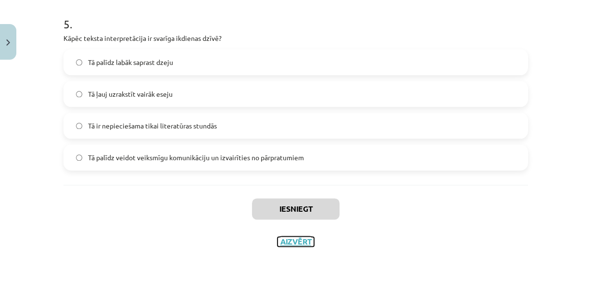
click at [288, 238] on button "Aizvērt" at bounding box center [296, 242] width 37 height 10
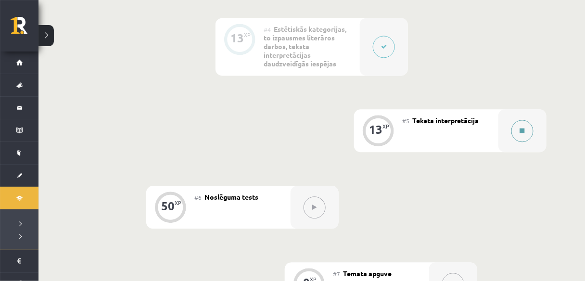
click at [520, 133] on button at bounding box center [522, 131] width 22 height 22
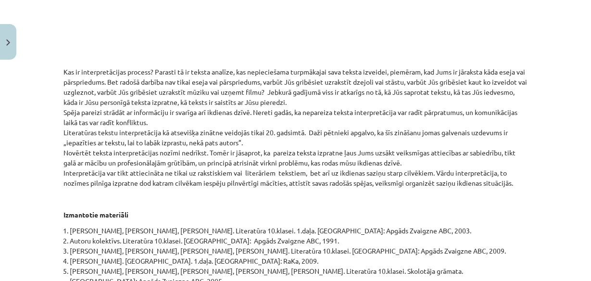
scroll to position [269, 0]
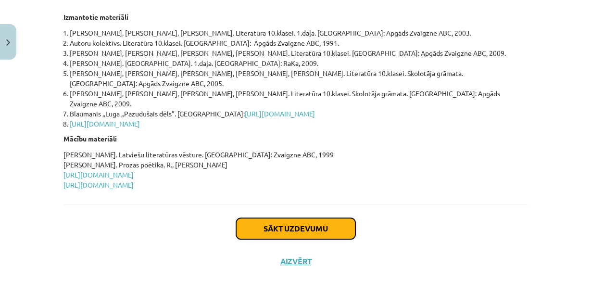
click at [265, 218] on button "Sākt uzdevumu" at bounding box center [295, 228] width 119 height 21
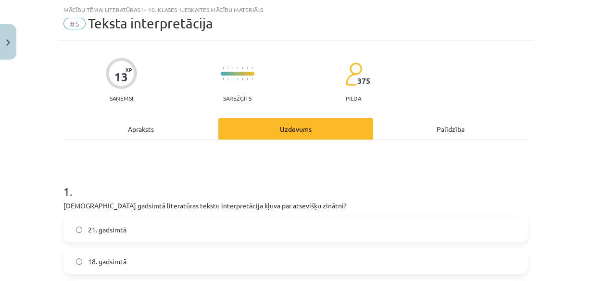
scroll to position [101, 0]
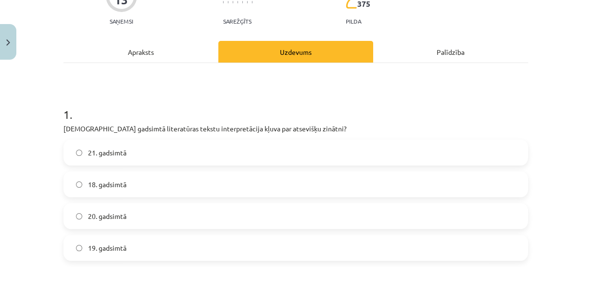
click at [97, 216] on span "20. gadsimtā" at bounding box center [107, 216] width 38 height 10
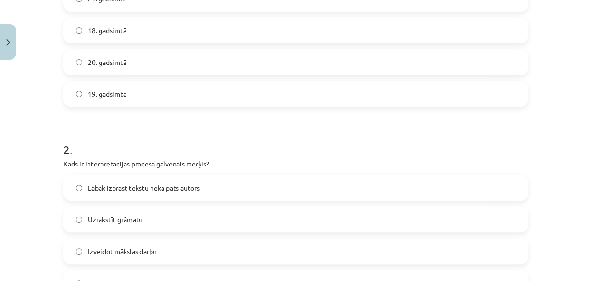
scroll to position [254, 0]
click at [176, 181] on label "Labāk izprast tekstu nekā pats autors" at bounding box center [295, 188] width 463 height 24
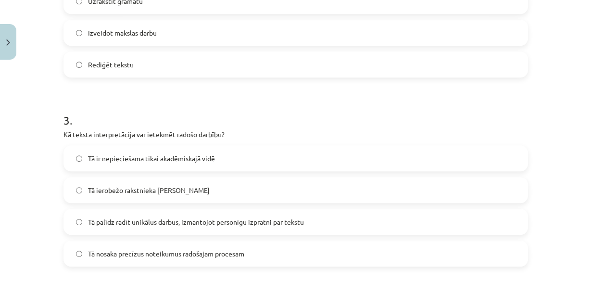
scroll to position [485, 0]
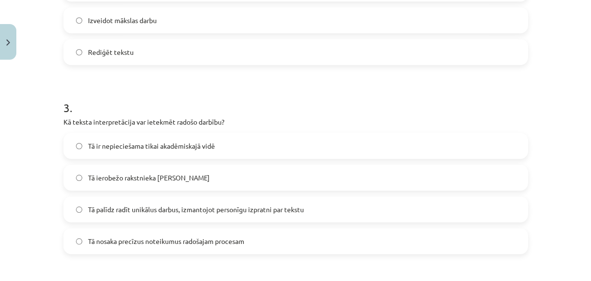
click at [140, 209] on span "Tā palīdz radīt unikālus darbus, izmantojot personīgu izpratni par tekstu" at bounding box center [196, 209] width 216 height 10
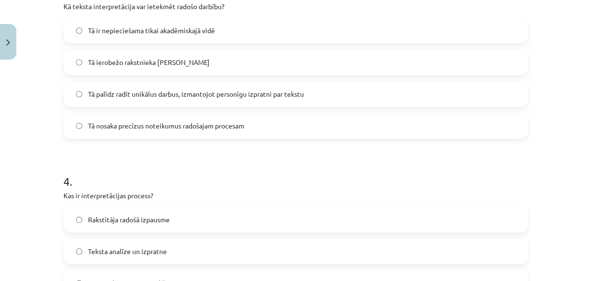
scroll to position [678, 0]
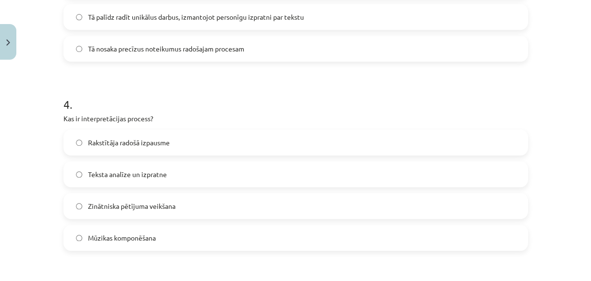
click at [121, 178] on span "Teksta analīze un izpratne" at bounding box center [127, 174] width 79 height 10
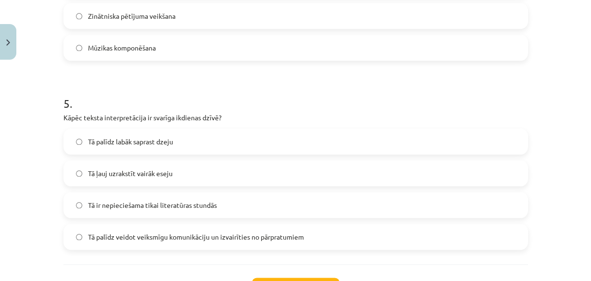
scroll to position [870, 0]
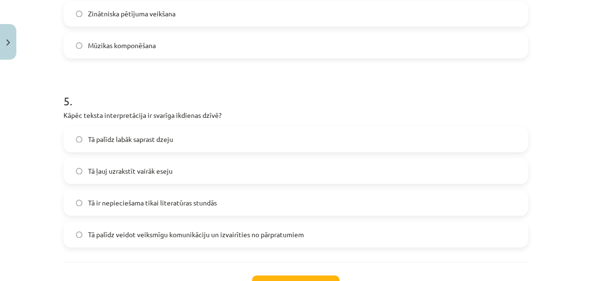
click at [159, 229] on span "Tā palīdz veidot veiksmīgu komunikāciju un izvairīties no pārpratumiem" at bounding box center [196, 234] width 216 height 10
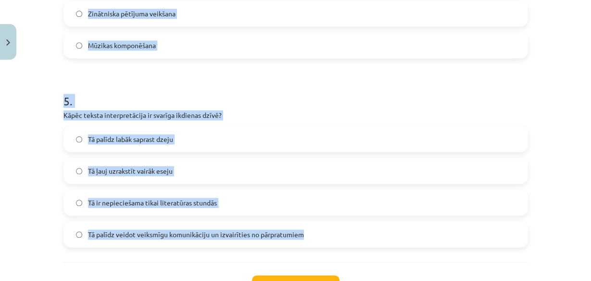
drag, startPoint x: 52, startPoint y: 87, endPoint x: 332, endPoint y: 237, distance: 318.1
click at [332, 237] on div "Mācību tēma: Literatūras i - 10. klases 1.ieskaites mācību materiāls #5 Teksta …" at bounding box center [295, 140] width 591 height 281
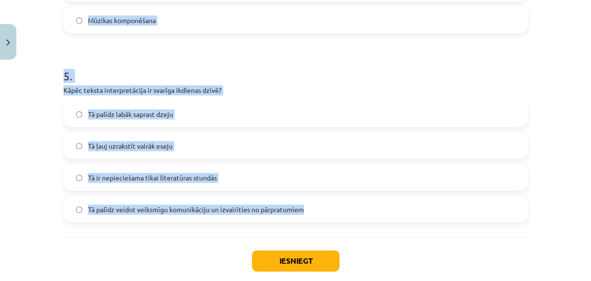
scroll to position [909, 0]
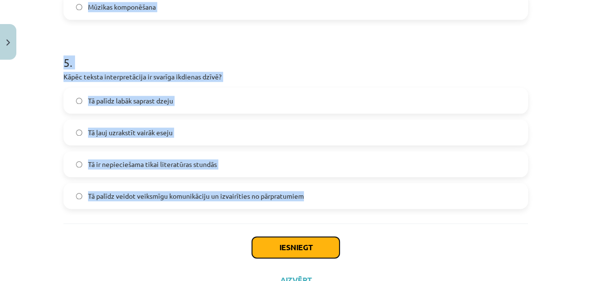
click at [264, 255] on button "Iesniegt" at bounding box center [296, 247] width 88 height 21
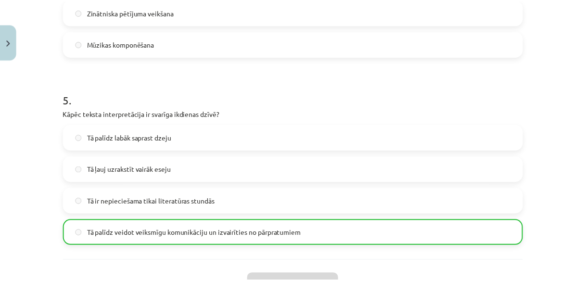
scroll to position [978, 0]
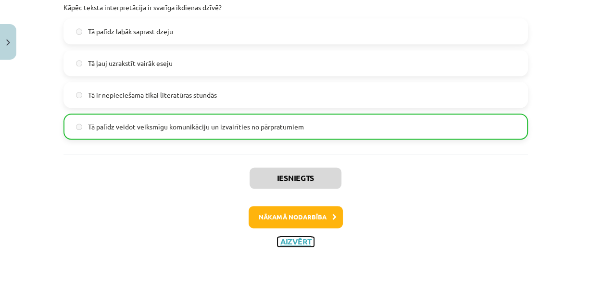
click at [296, 241] on button "Aizvērt" at bounding box center [296, 242] width 37 height 10
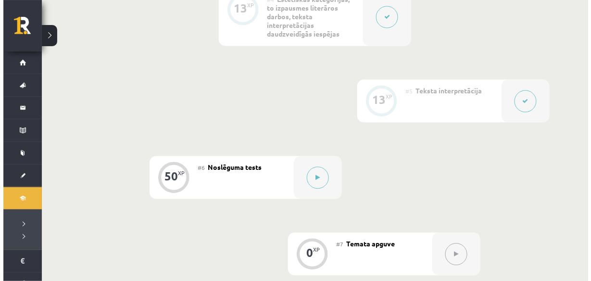
scroll to position [548, 0]
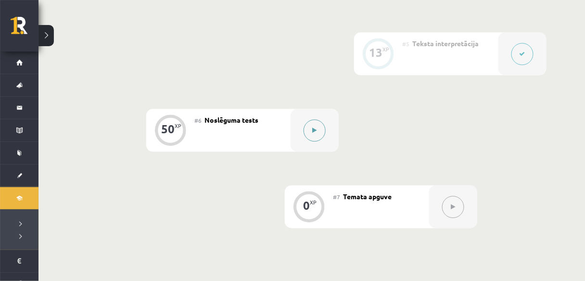
click at [324, 149] on div at bounding box center [315, 130] width 48 height 43
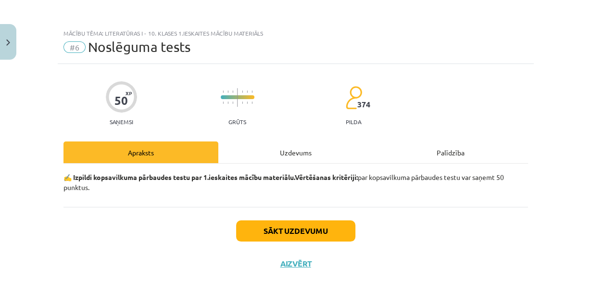
click at [308, 152] on div "Uzdevums" at bounding box center [295, 152] width 155 height 22
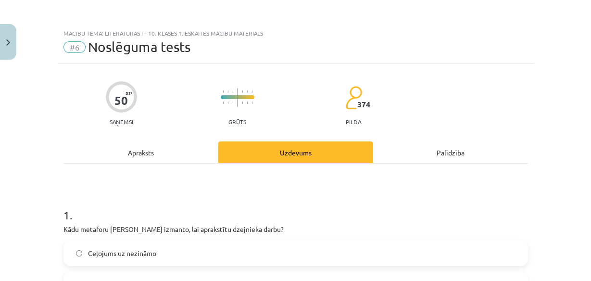
scroll to position [23, 0]
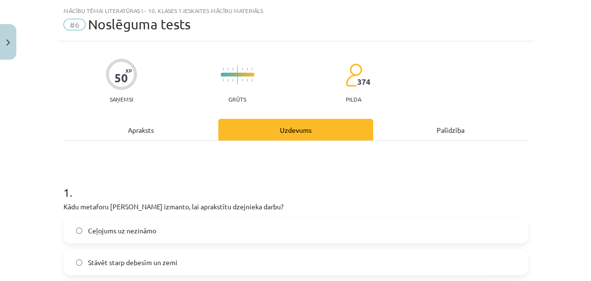
click at [197, 135] on div "Apraksts" at bounding box center [140, 130] width 155 height 22
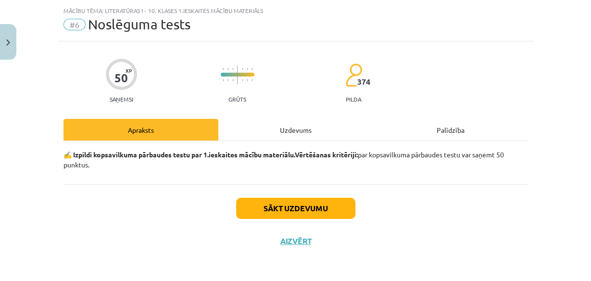
click at [285, 130] on div "Uzdevums" at bounding box center [295, 130] width 155 height 22
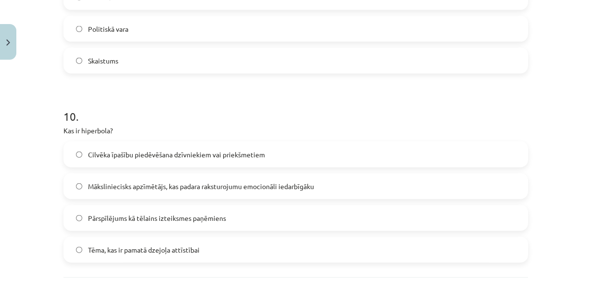
scroll to position [1810, 0]
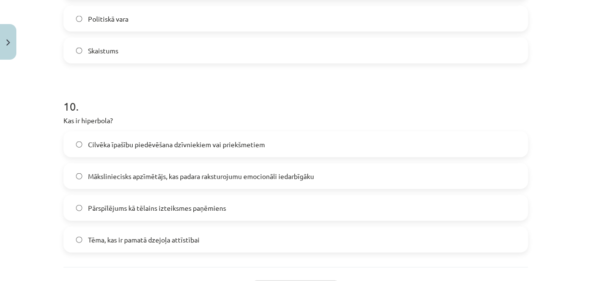
click at [199, 207] on span "Pārspīlējums kā tēlains izteiksmes paņēmiens" at bounding box center [157, 208] width 138 height 10
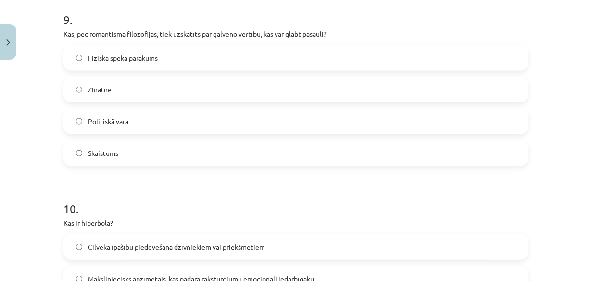
scroll to position [1695, 0]
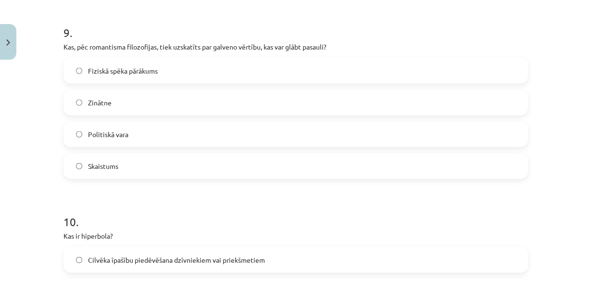
click at [129, 168] on label "Skaistums" at bounding box center [295, 166] width 463 height 24
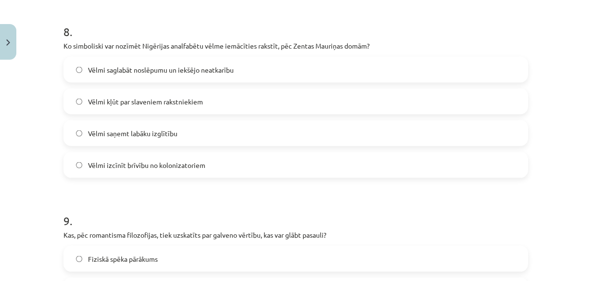
scroll to position [1464, 0]
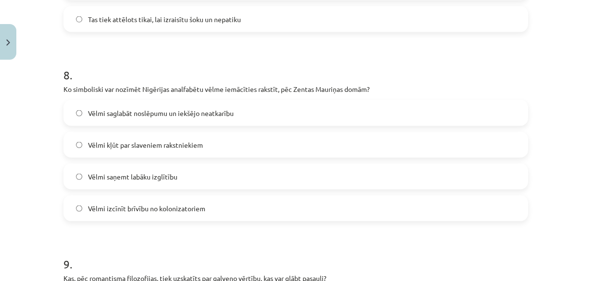
click at [213, 110] on span "Vēlmi saglabāt noslēpumu un iekšējo neatkarību" at bounding box center [161, 113] width 146 height 10
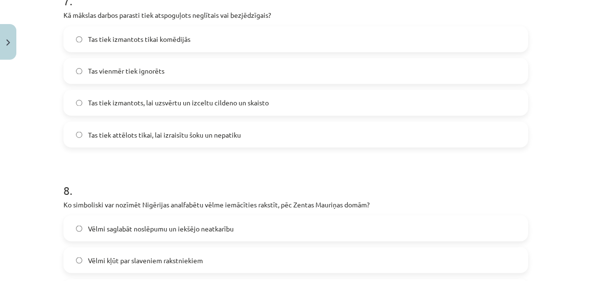
scroll to position [1271, 0]
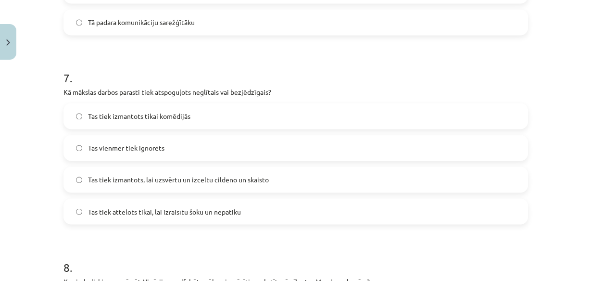
click at [257, 175] on span "Tas tiek izmantots, lai uzsvērtu un izceltu cildeno un skaisto" at bounding box center [178, 180] width 181 height 10
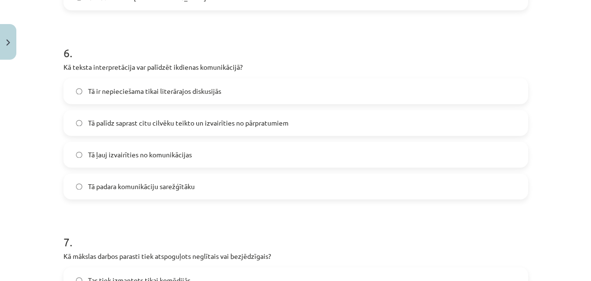
scroll to position [1079, 0]
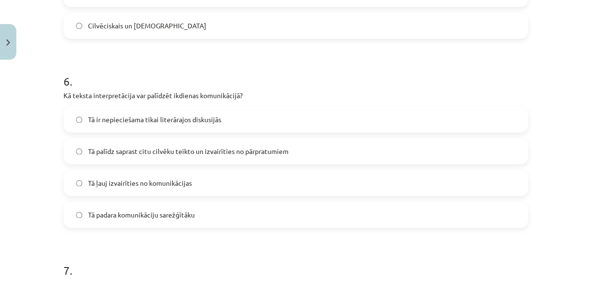
click at [294, 144] on label "Tā palīdz saprast citu cilvēku teikto un izvairīties no pārpratumiem" at bounding box center [295, 151] width 463 height 24
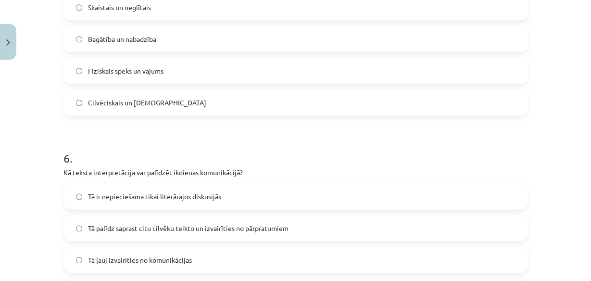
scroll to position [925, 0]
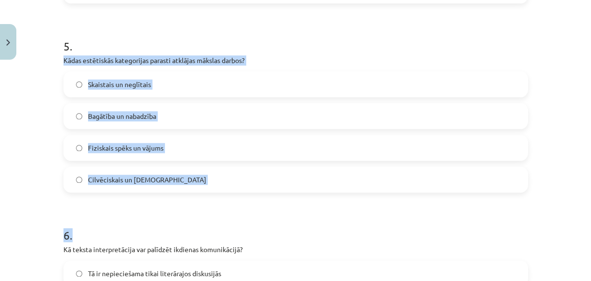
drag, startPoint x: 73, startPoint y: 65, endPoint x: 177, endPoint y: 197, distance: 168.5
click at [177, 197] on div "Mācību tēma: Literatūras i - 10. klases 1.ieskaites mācību materiāls #6 Noslēgu…" at bounding box center [295, 140] width 591 height 281
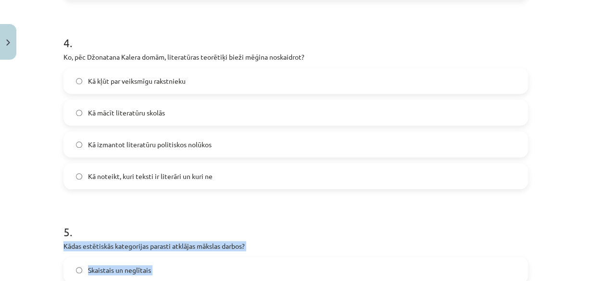
scroll to position [733, 0]
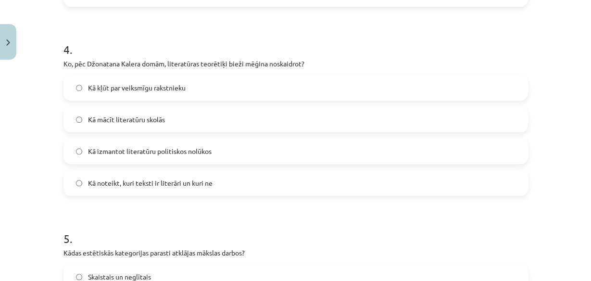
click at [215, 49] on h1 "4 ." at bounding box center [295, 41] width 465 height 30
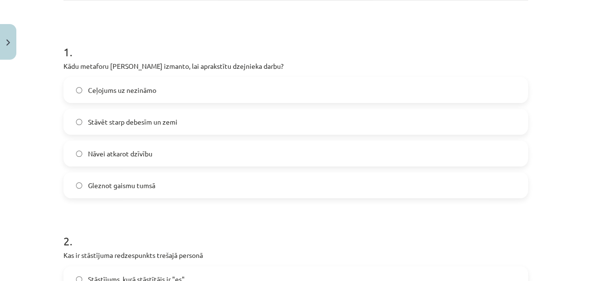
scroll to position [155, 0]
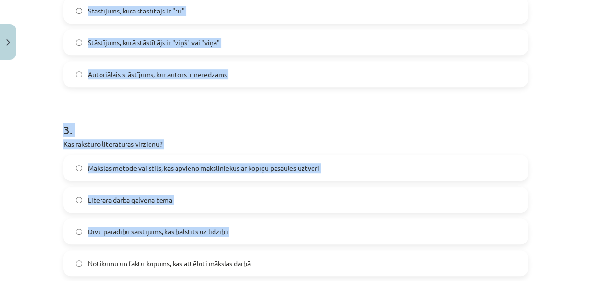
drag, startPoint x: 69, startPoint y: 77, endPoint x: 275, endPoint y: 235, distance: 259.7
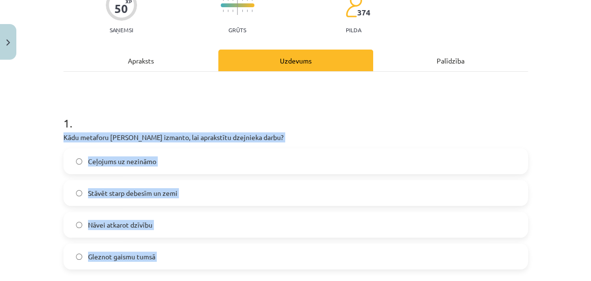
scroll to position [78, 0]
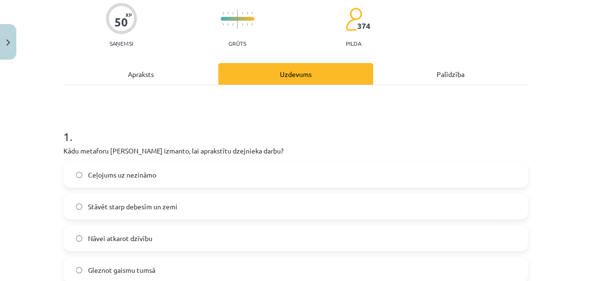
click at [63, 120] on h1 "1 ." at bounding box center [295, 128] width 465 height 30
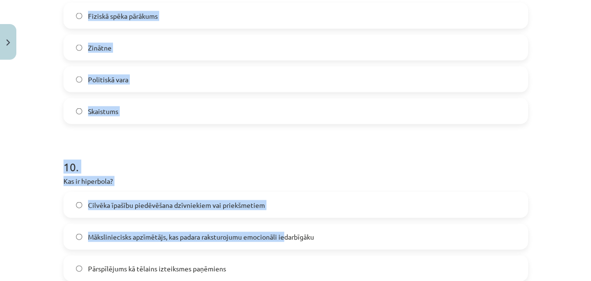
scroll to position [1810, 0]
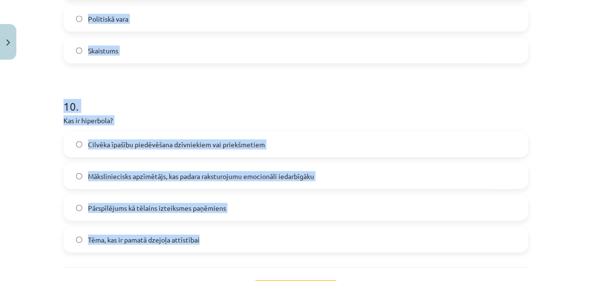
drag, startPoint x: 84, startPoint y: 150, endPoint x: 283, endPoint y: 220, distance: 211.3
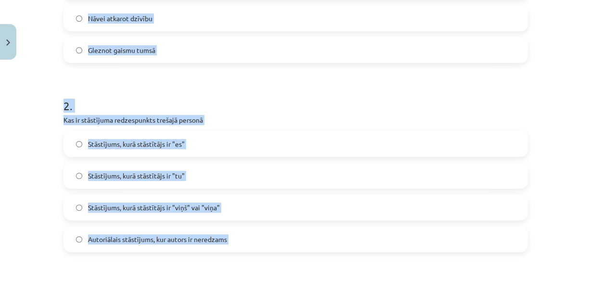
scroll to position [280, 0]
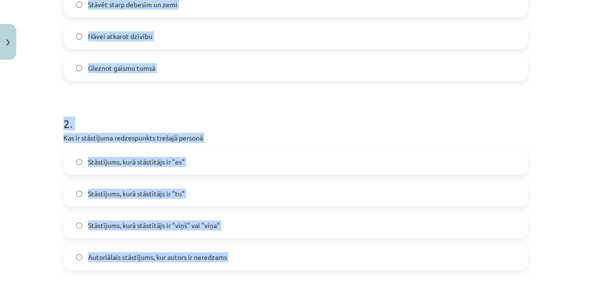
click at [150, 74] on label "Gleznot gaismu tumsā" at bounding box center [295, 68] width 463 height 24
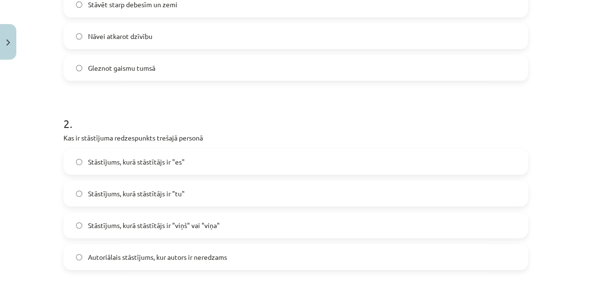
scroll to position [319, 0]
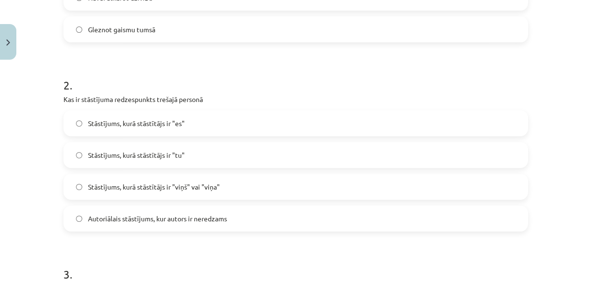
click at [74, 182] on label "Stāstījums, kurā stāstītājs ir "viņš" vai "viņa"" at bounding box center [295, 187] width 463 height 24
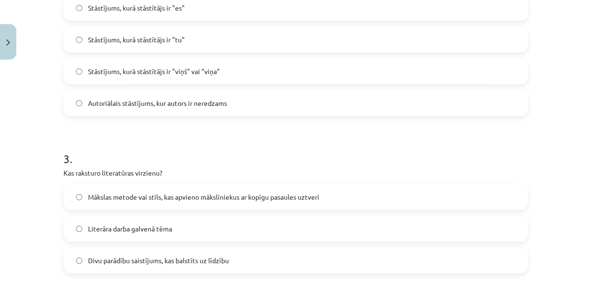
scroll to position [473, 0]
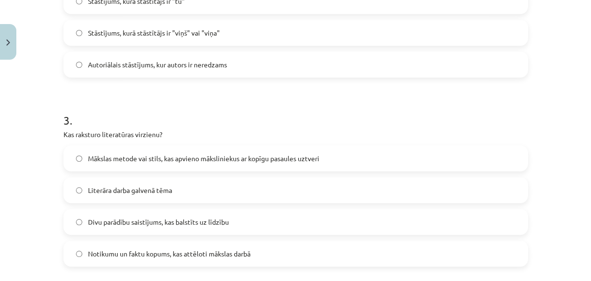
click at [102, 156] on span "Mākslas metode vai stils, kas apvieno māksliniekus ar kopīgu pasaules uztveri" at bounding box center [203, 158] width 231 height 10
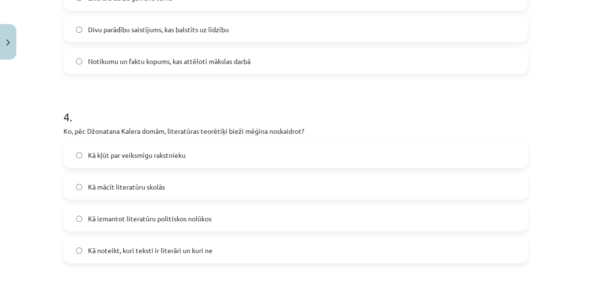
scroll to position [704, 0]
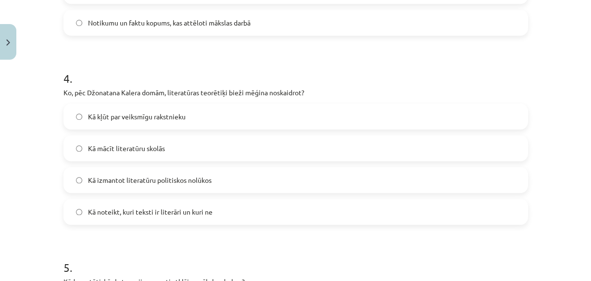
click at [105, 220] on label "Kā noteikt, kuri teksti ir literāri un kuri ne" at bounding box center [295, 212] width 463 height 24
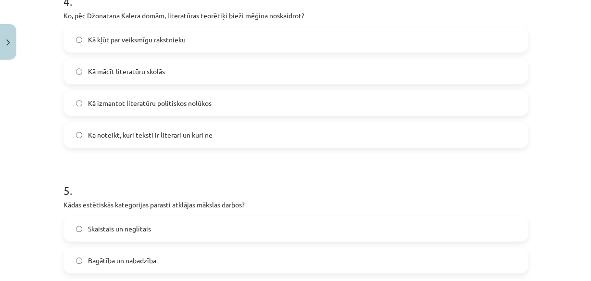
scroll to position [858, 0]
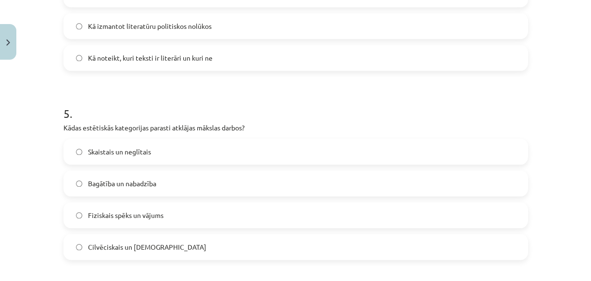
click at [107, 152] on span "Skaistais un neglītais" at bounding box center [119, 152] width 63 height 10
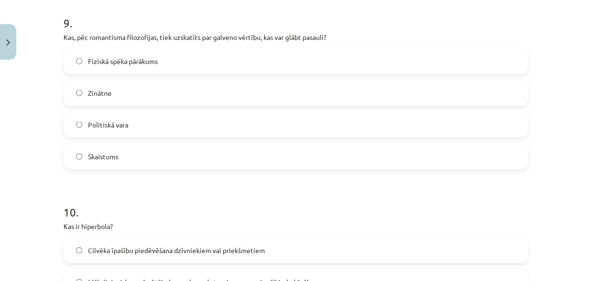
scroll to position [1858, 0]
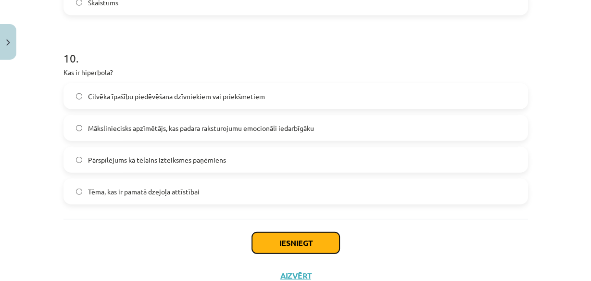
click at [295, 249] on button "Iesniegt" at bounding box center [296, 242] width 88 height 21
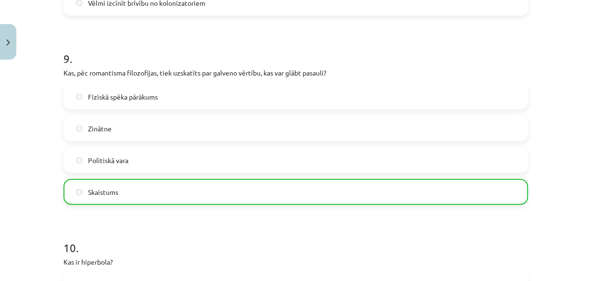
scroll to position [1923, 0]
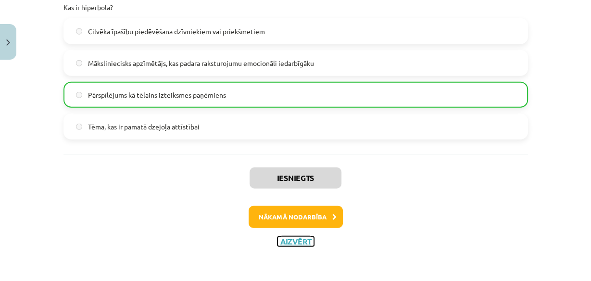
click at [292, 243] on button "Aizvērt" at bounding box center [296, 242] width 37 height 10
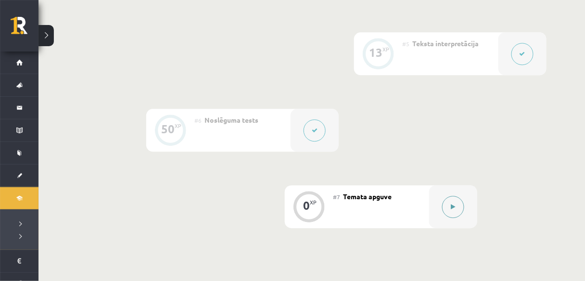
click at [447, 212] on button at bounding box center [453, 207] width 22 height 22
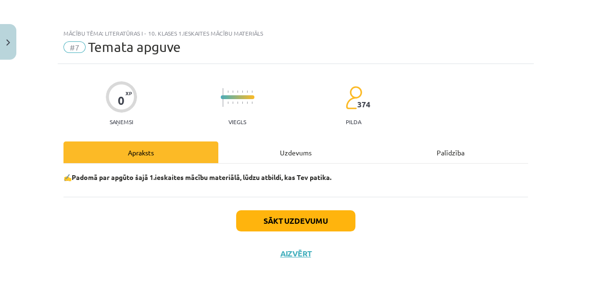
click at [288, 159] on div "Uzdevums" at bounding box center [295, 152] width 155 height 22
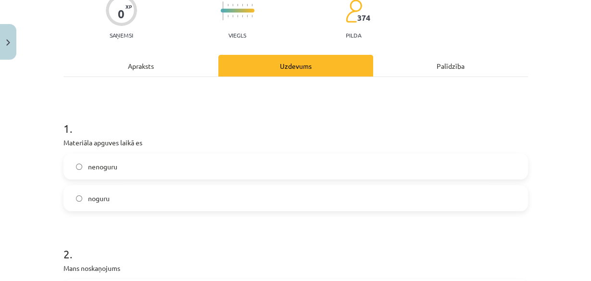
scroll to position [89, 0]
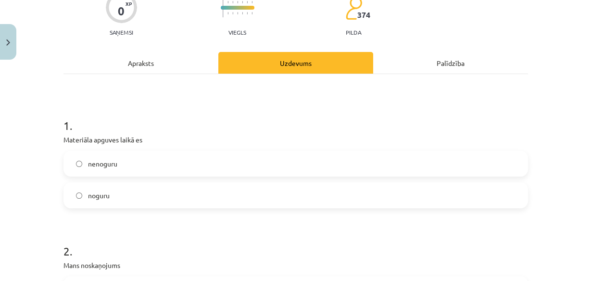
click at [115, 168] on label "nenoguru" at bounding box center [295, 164] width 463 height 24
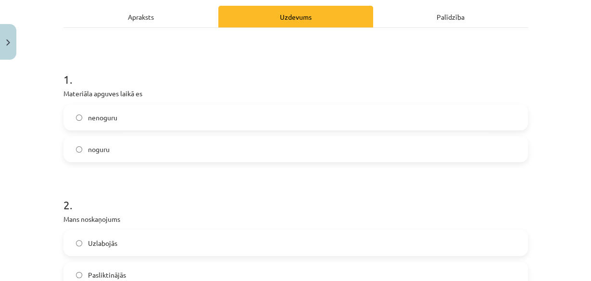
scroll to position [205, 0]
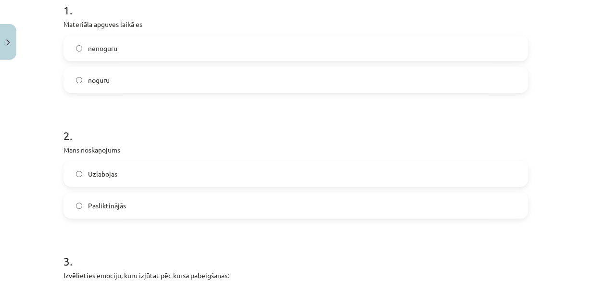
click at [114, 180] on label "Uzlabojās" at bounding box center [295, 174] width 463 height 24
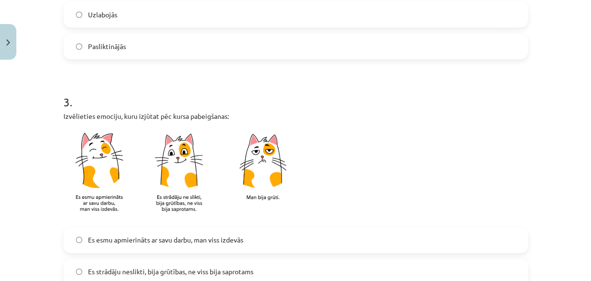
scroll to position [397, 0]
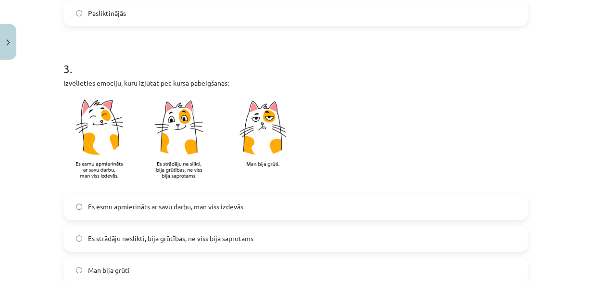
click at [175, 153] on img at bounding box center [183, 141] width 241 height 94
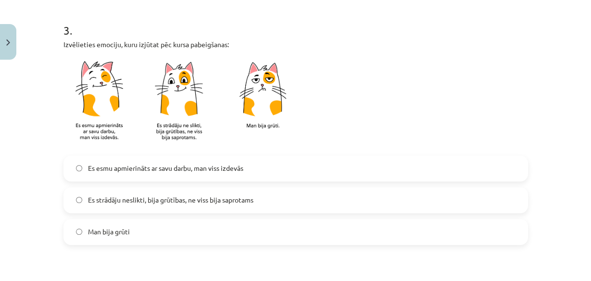
click at [102, 170] on span "Es esmu apmierināts ar savu darbu, man viss izdevās" at bounding box center [165, 168] width 155 height 10
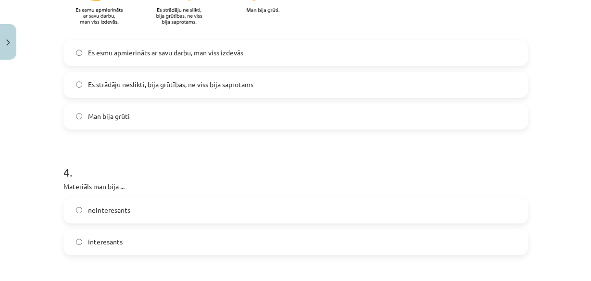
scroll to position [590, 0]
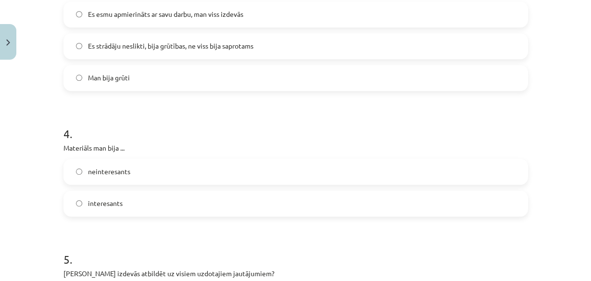
click at [141, 198] on label "interesants" at bounding box center [295, 203] width 463 height 24
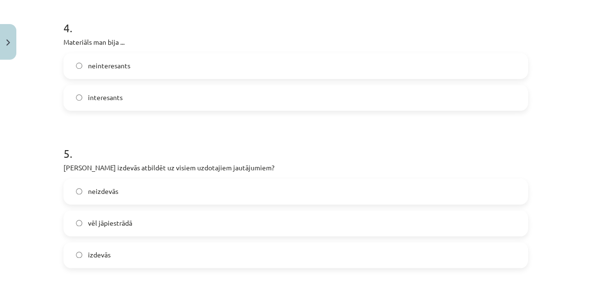
scroll to position [705, 0]
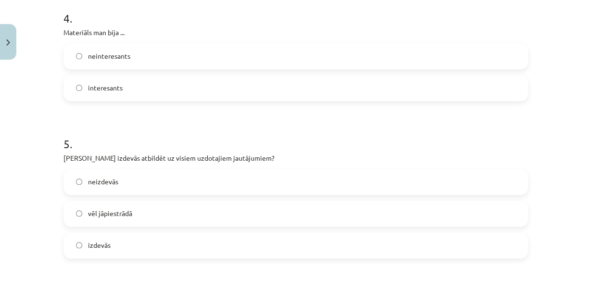
click at [115, 246] on label "izdevās" at bounding box center [295, 245] width 463 height 24
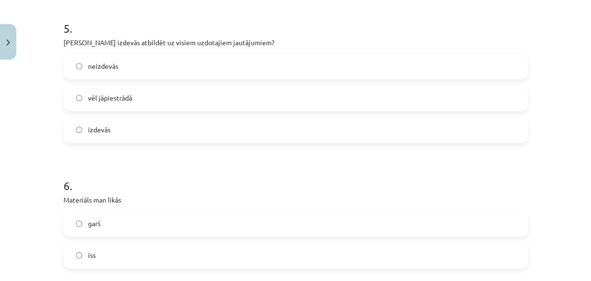
scroll to position [898, 0]
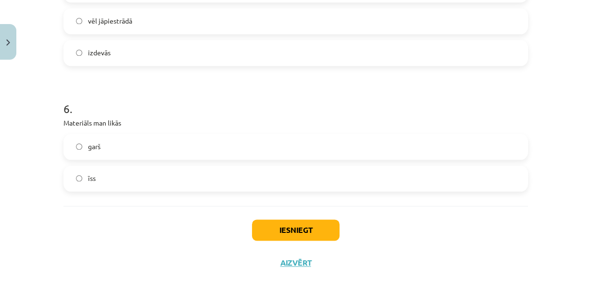
click at [103, 180] on label "īss" at bounding box center [295, 178] width 463 height 24
click at [261, 223] on button "Iesniegt" at bounding box center [296, 229] width 88 height 21
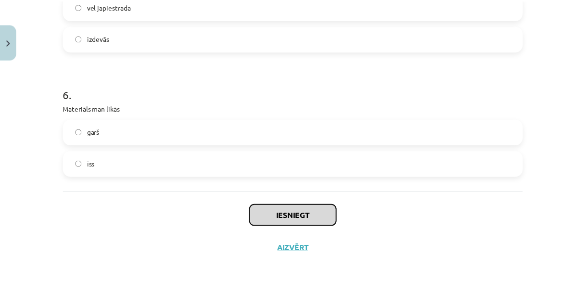
scroll to position [919, 0]
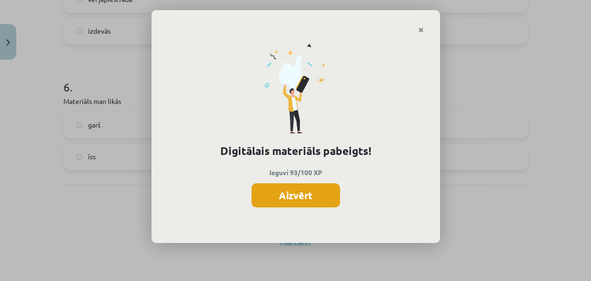
click at [306, 197] on button "Aizvērt" at bounding box center [296, 195] width 89 height 24
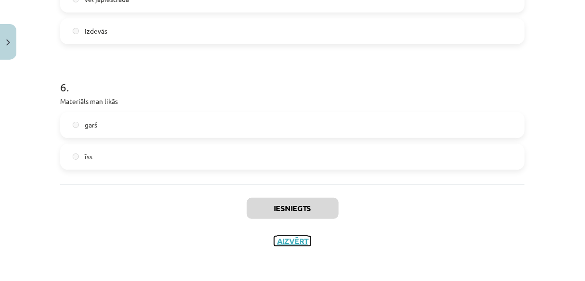
click at [280, 244] on button "Aizvērt" at bounding box center [292, 241] width 37 height 10
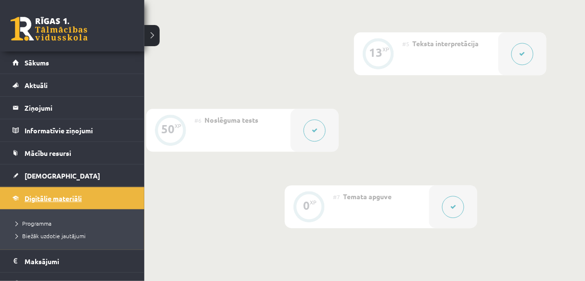
click at [57, 197] on span "Digitālie materiāli" at bounding box center [53, 198] width 57 height 9
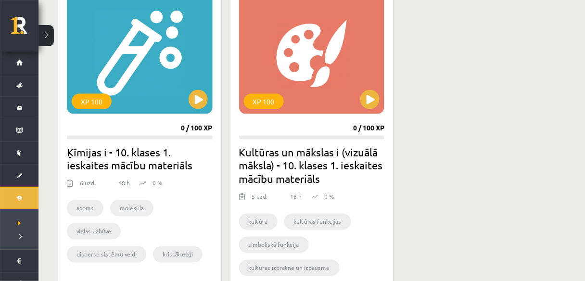
scroll to position [308, 0]
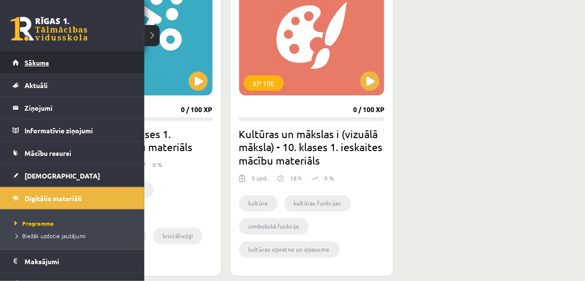
click at [49, 68] on link "Sākums" at bounding box center [73, 62] width 120 height 22
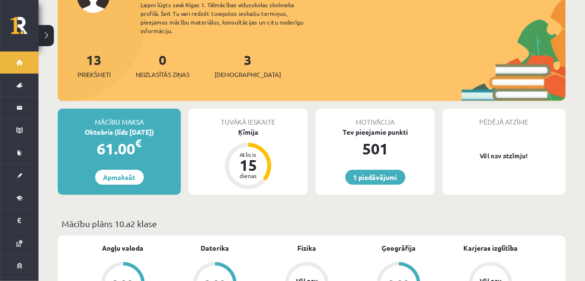
scroll to position [77, 0]
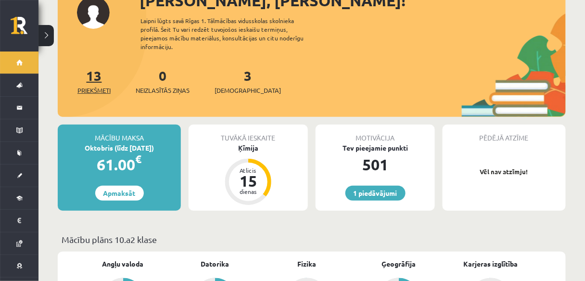
click at [103, 86] on span "Priekšmeti" at bounding box center [93, 91] width 33 height 10
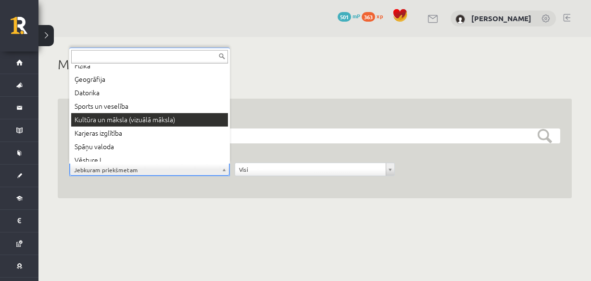
scroll to position [92, 0]
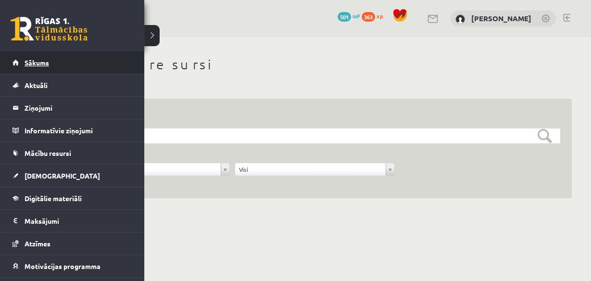
click at [45, 63] on span "Sākums" at bounding box center [37, 62] width 25 height 9
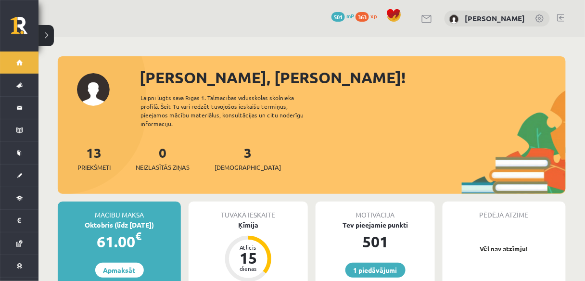
click at [369, 18] on span "363" at bounding box center [361, 17] width 13 height 10
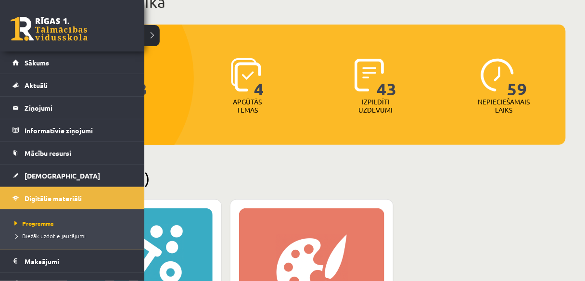
scroll to position [77, 0]
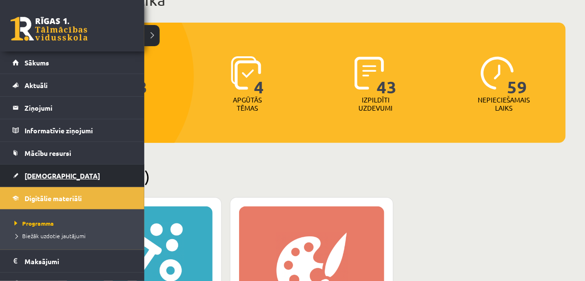
click at [40, 174] on span "[DEMOGRAPHIC_DATA]" at bounding box center [63, 175] width 76 height 9
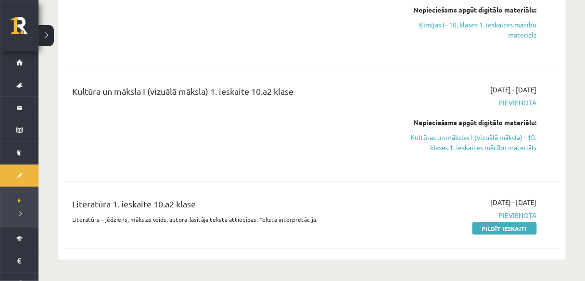
scroll to position [192, 0]
